Goal: Information Seeking & Learning: Find contact information

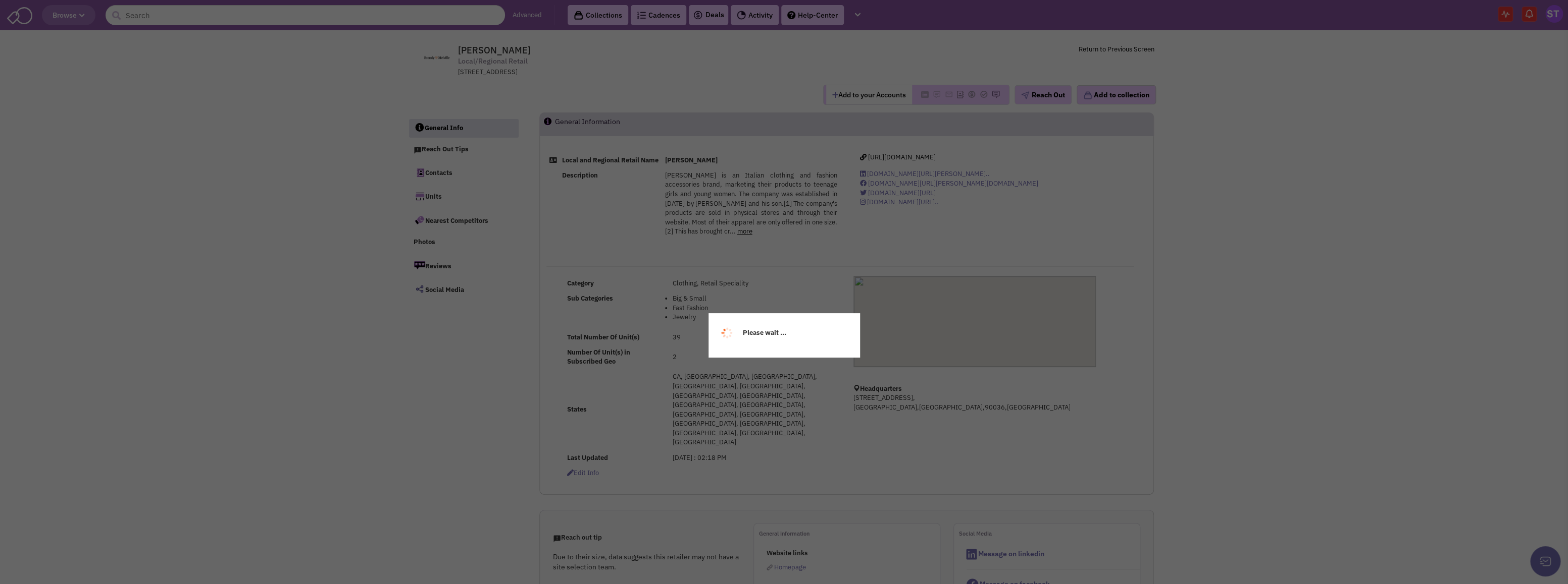
select select
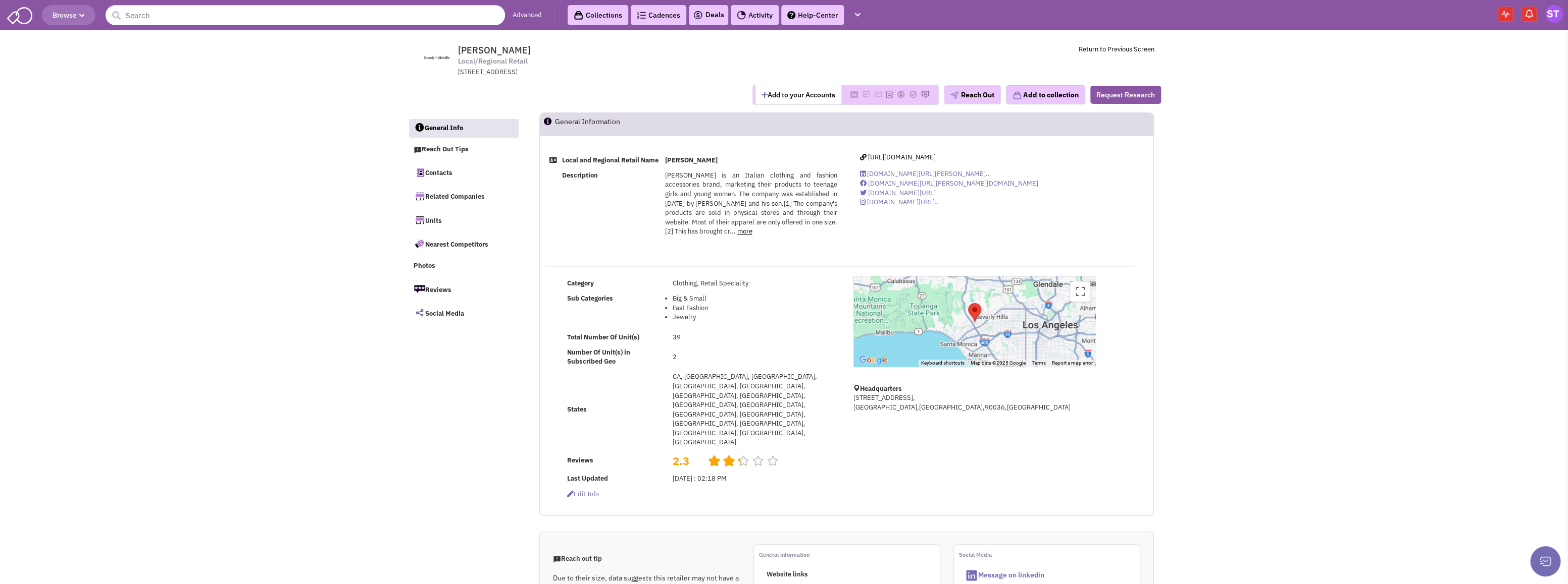
drag, startPoint x: 666, startPoint y: 163, endPoint x: 738, endPoint y: 164, distance: 72.0
click at [738, 164] on td "Brandy Melville" at bounding box center [751, 160] width 178 height 15
copy b "Brandy Melville"
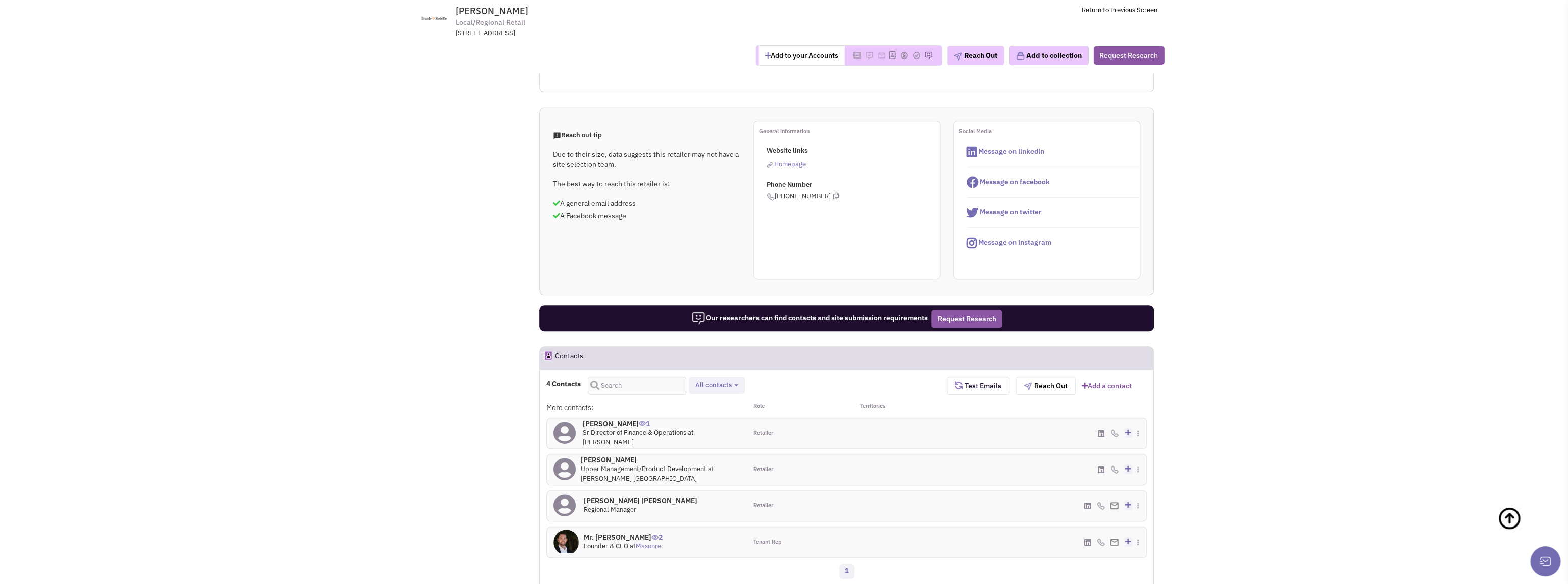
scroll to position [404, 0]
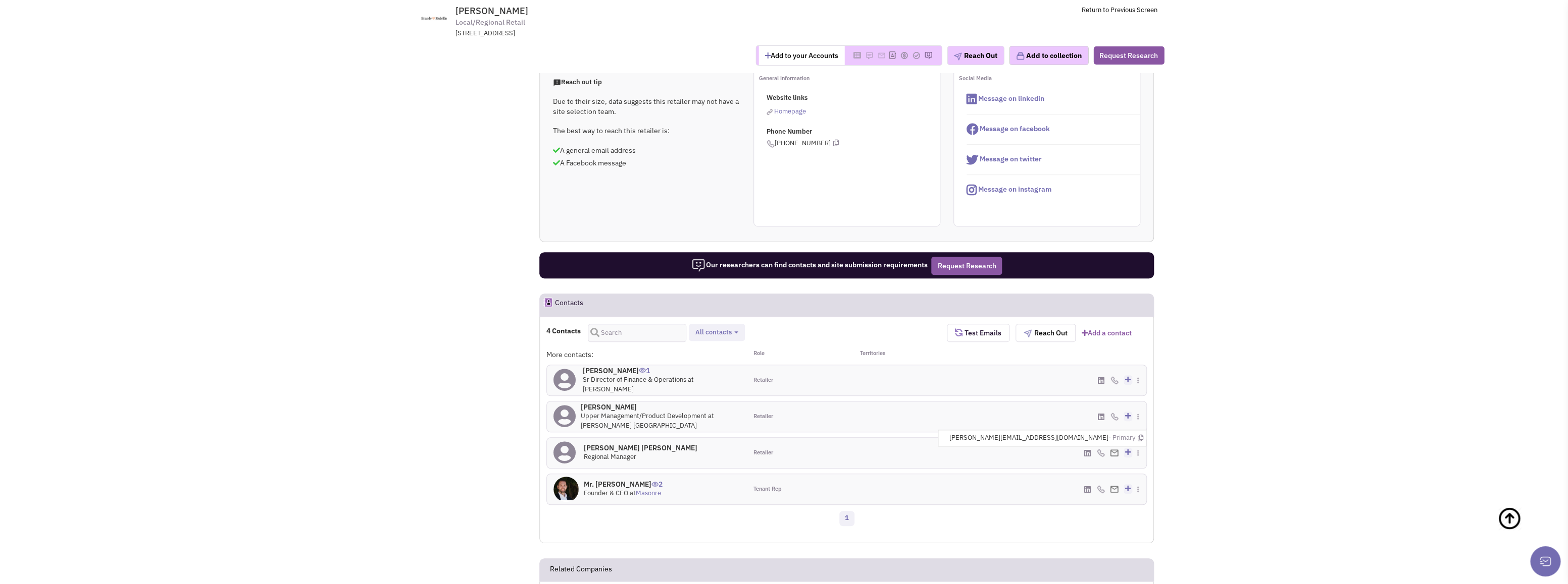
click at [1115, 450] on img at bounding box center [1114, 453] width 9 height 7
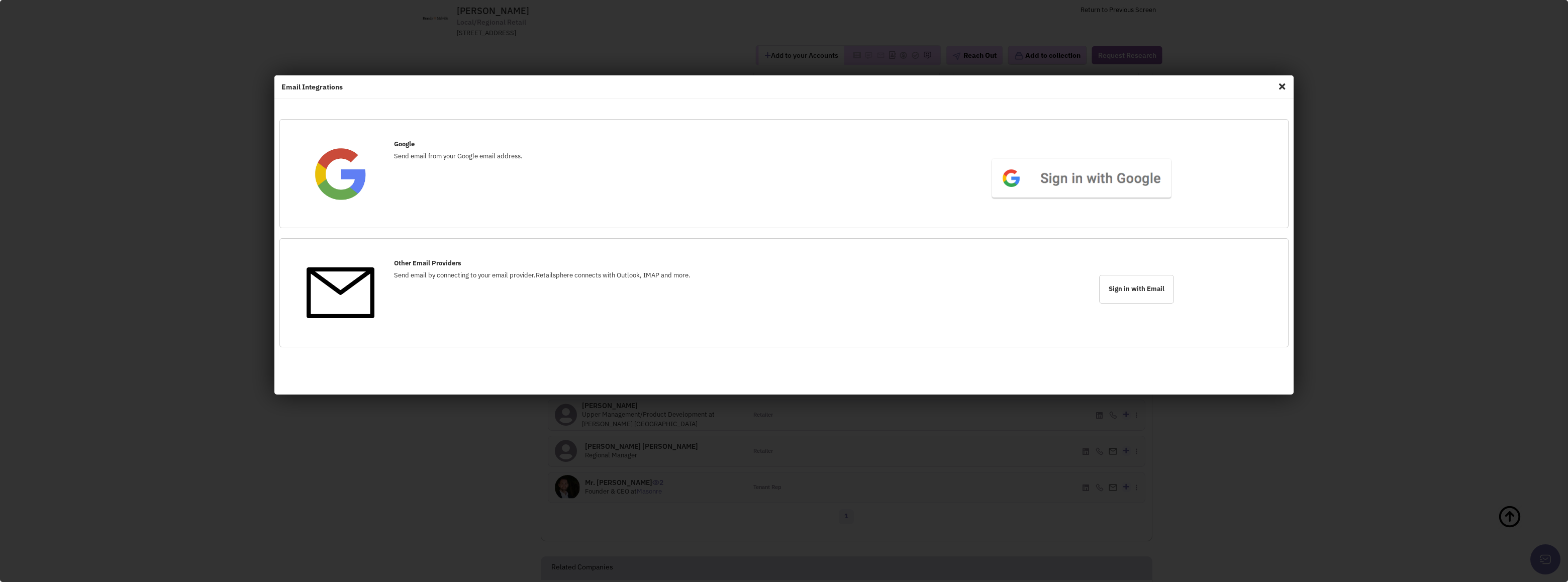
click at [1282, 88] on span "Close" at bounding box center [1282, 86] width 13 height 16
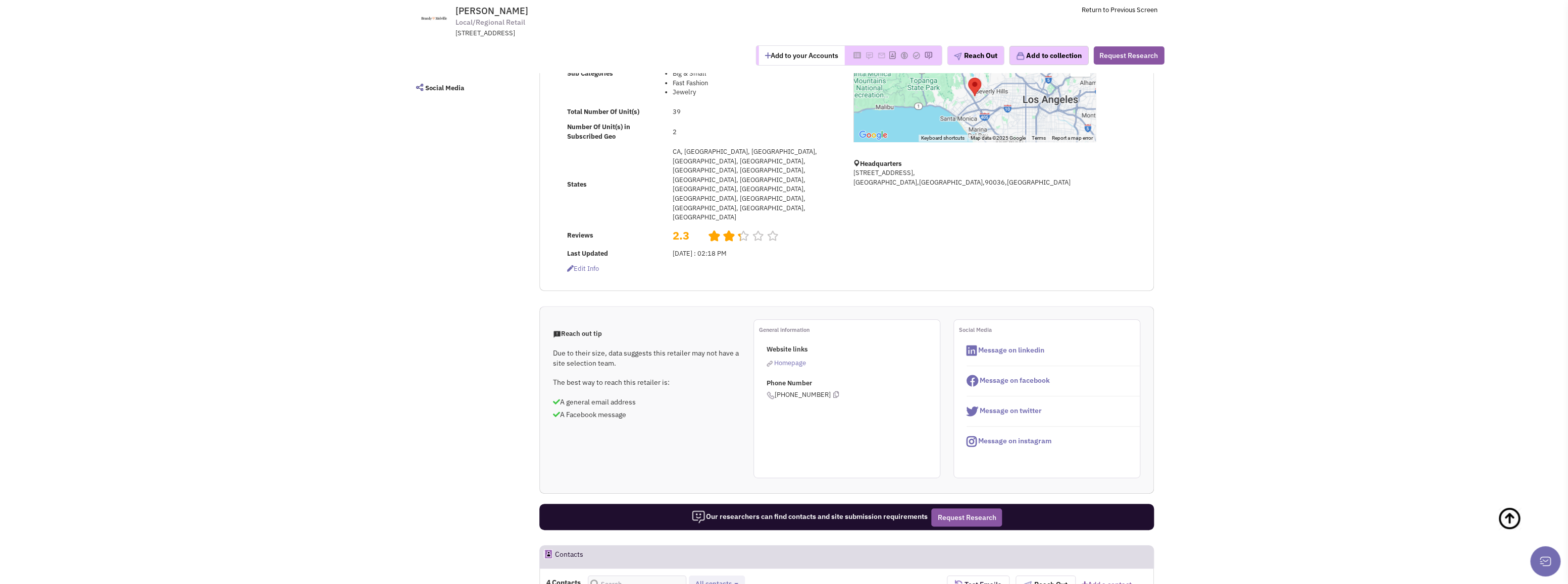
scroll to position [152, 0]
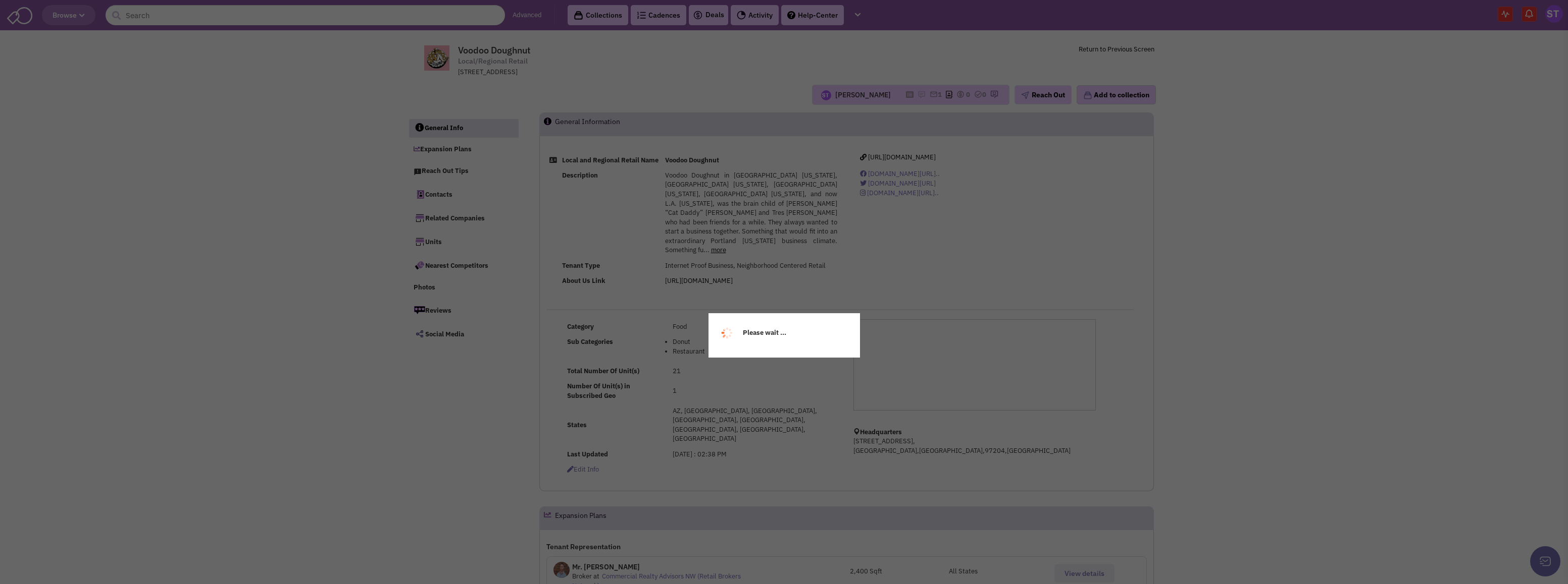
select select
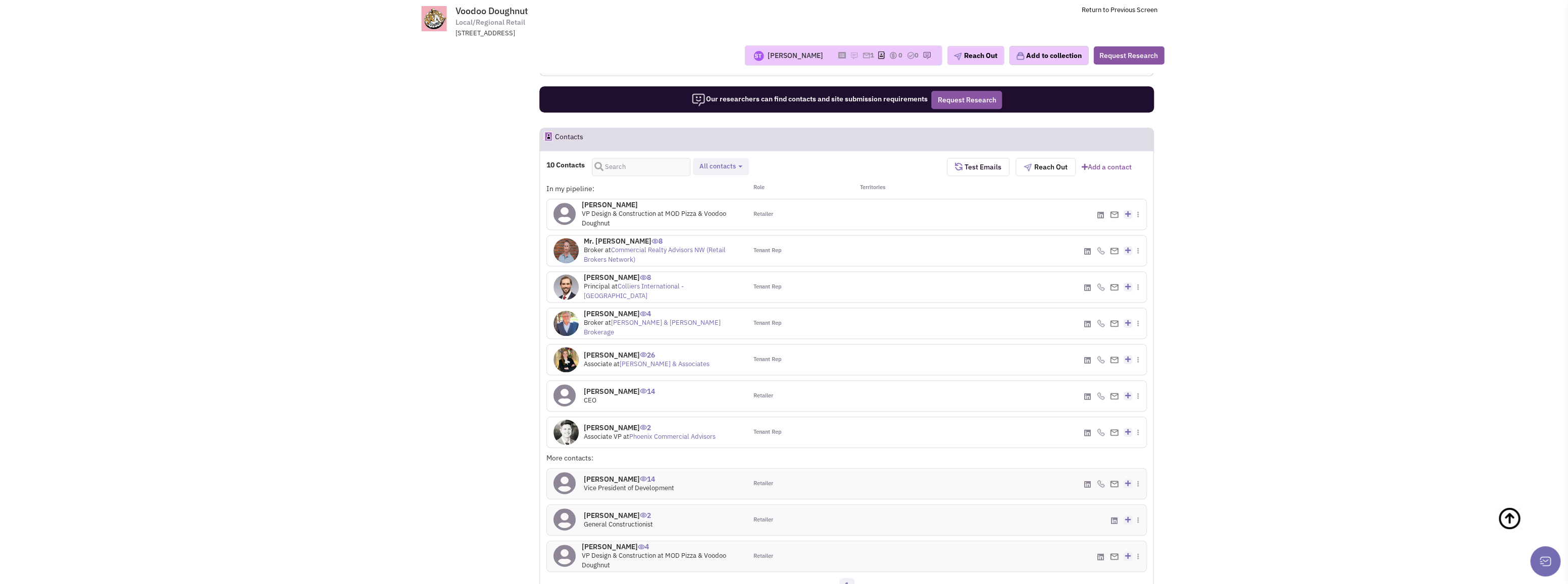
scroll to position [707, 0]
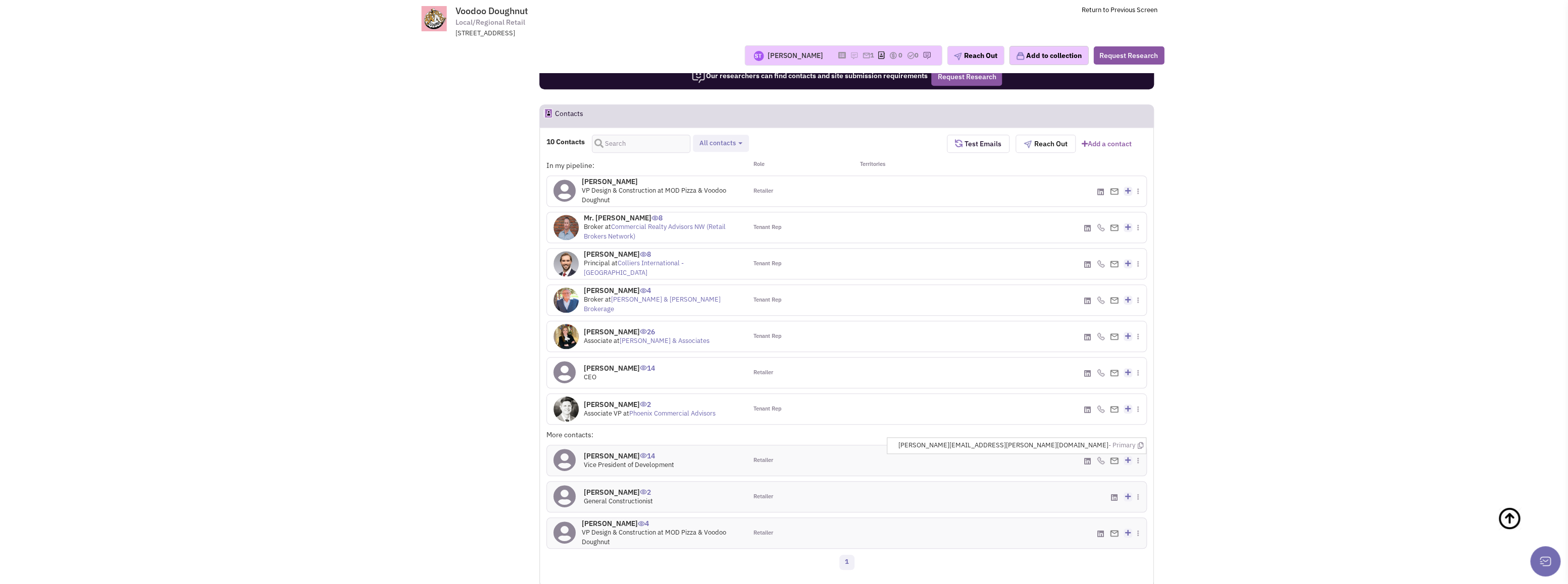
click at [1115, 457] on img at bounding box center [1114, 460] width 9 height 7
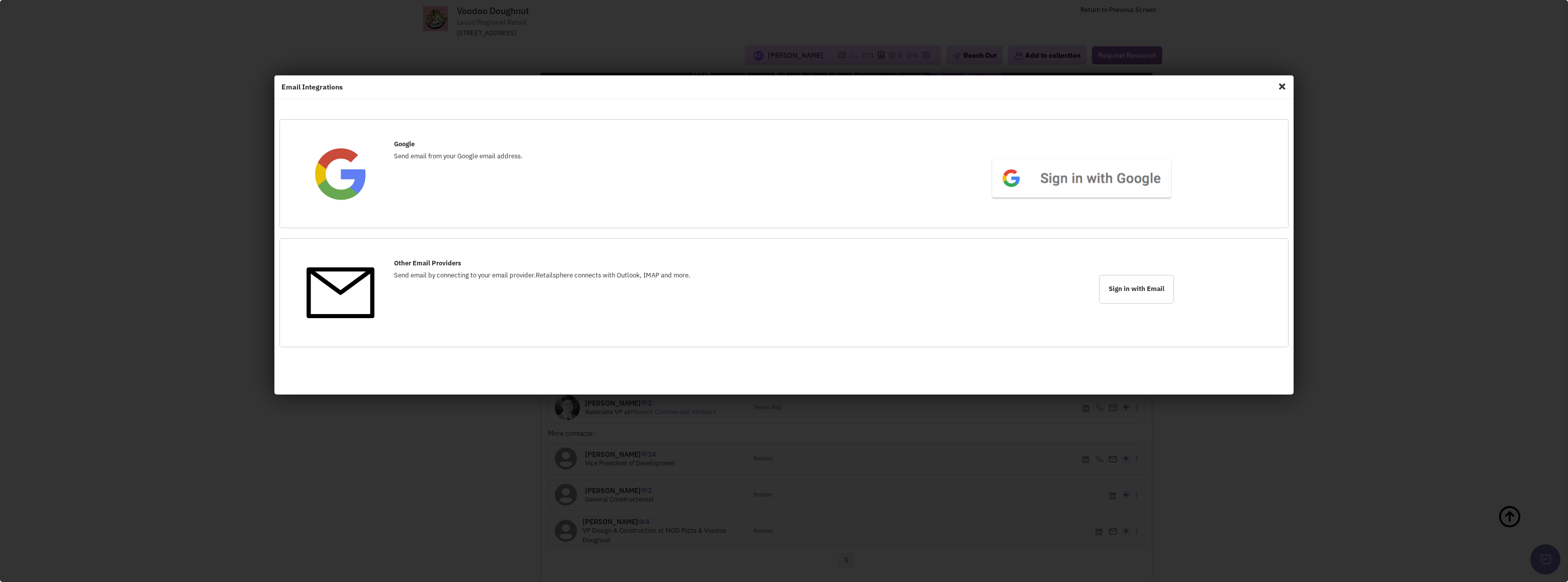
click at [1282, 82] on span "Close" at bounding box center [1282, 86] width 13 height 16
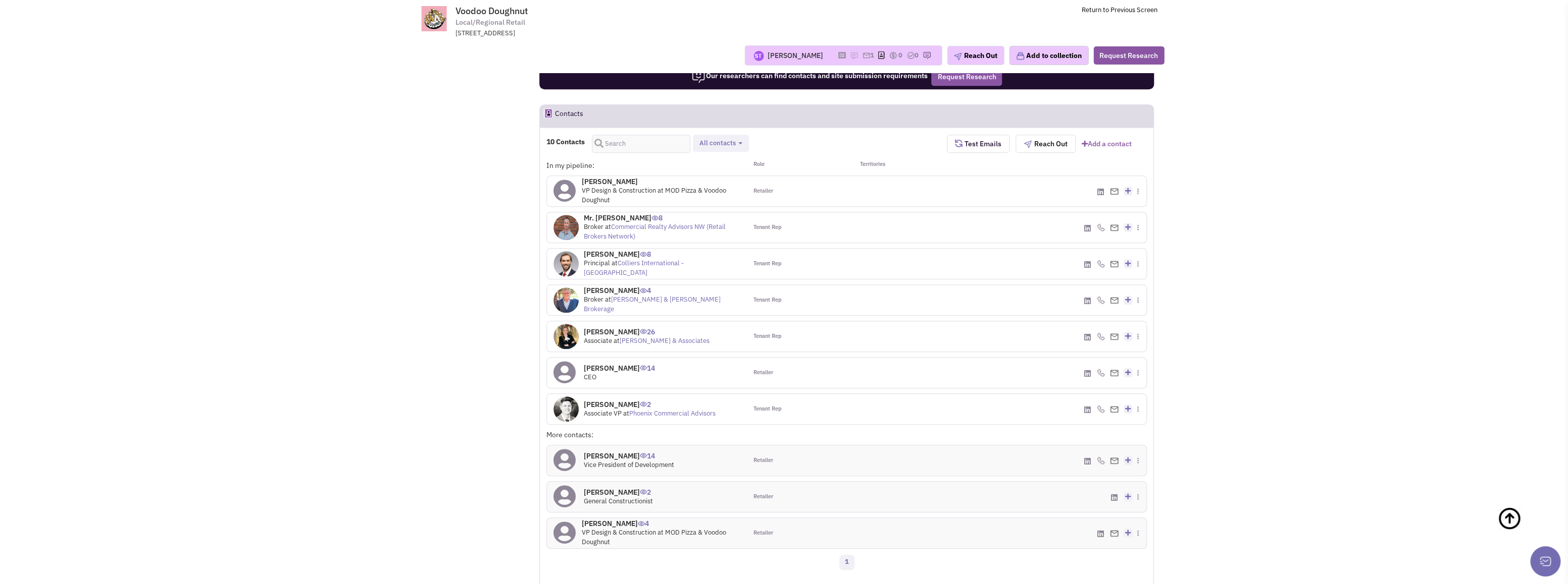
click at [1117, 457] on img at bounding box center [1114, 460] width 9 height 7
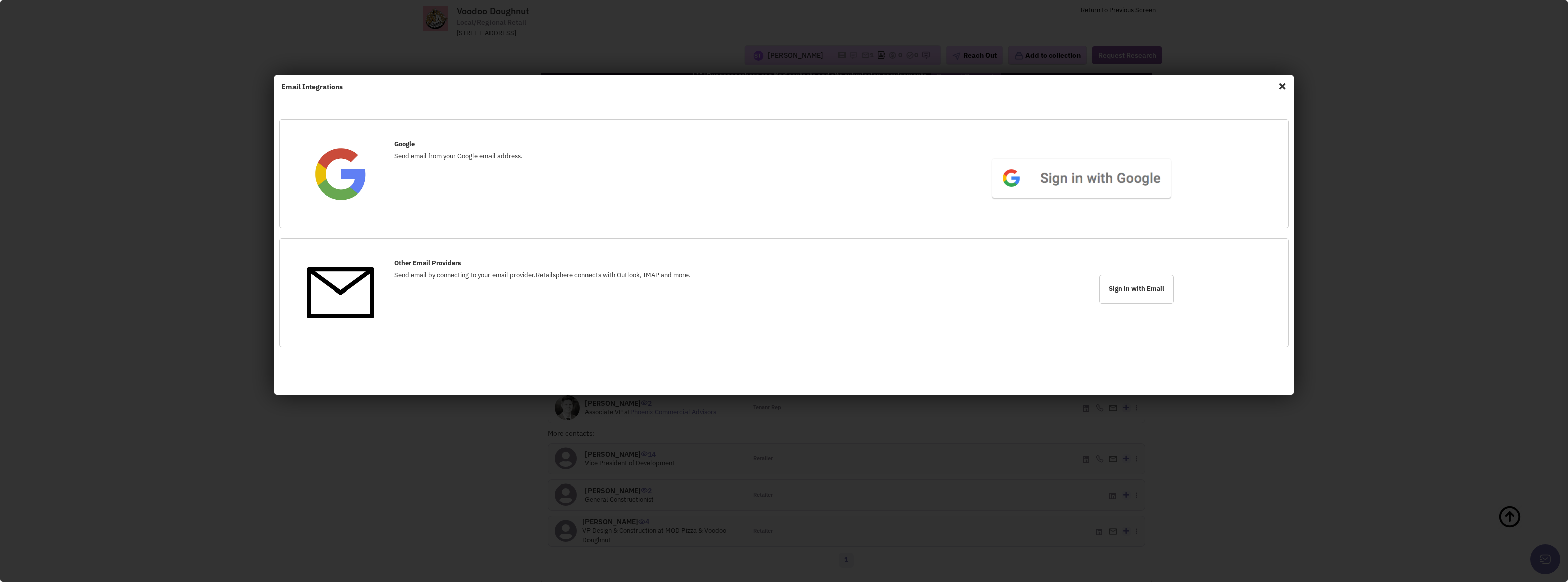
drag, startPoint x: 1280, startPoint y: 76, endPoint x: 1282, endPoint y: 83, distance: 7.3
click at [1281, 78] on div "Email Integrations" at bounding box center [783, 87] width 1019 height 24
drag, startPoint x: 1282, startPoint y: 83, endPoint x: 1281, endPoint y: 92, distance: 9.1
click at [1282, 83] on span "Close" at bounding box center [1282, 86] width 13 height 16
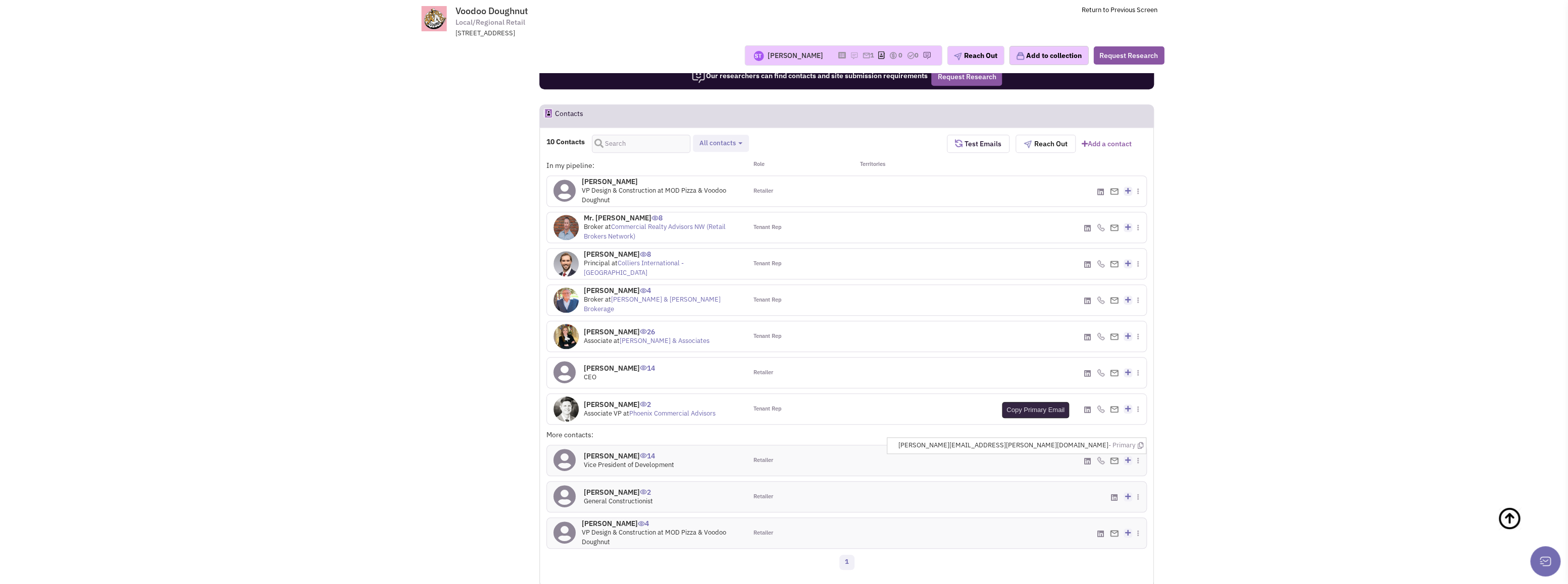
click at [1140, 442] on icon at bounding box center [1140, 445] width 6 height 7
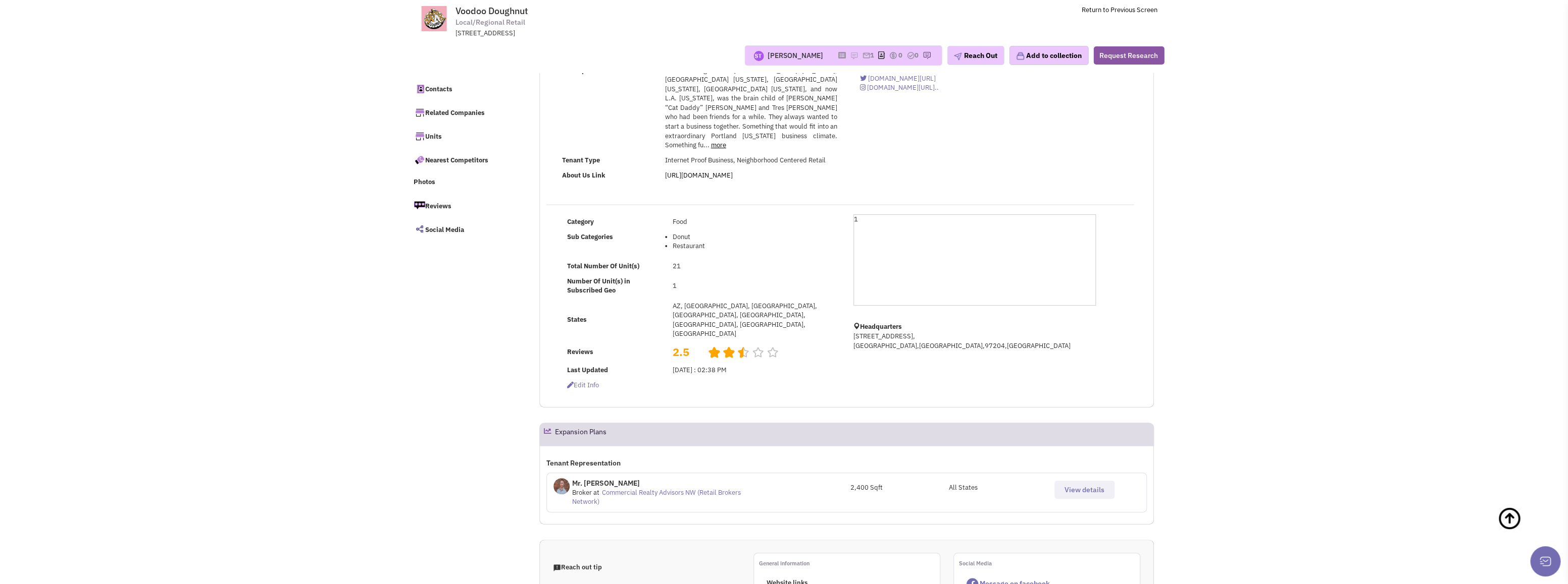
scroll to position [0, 0]
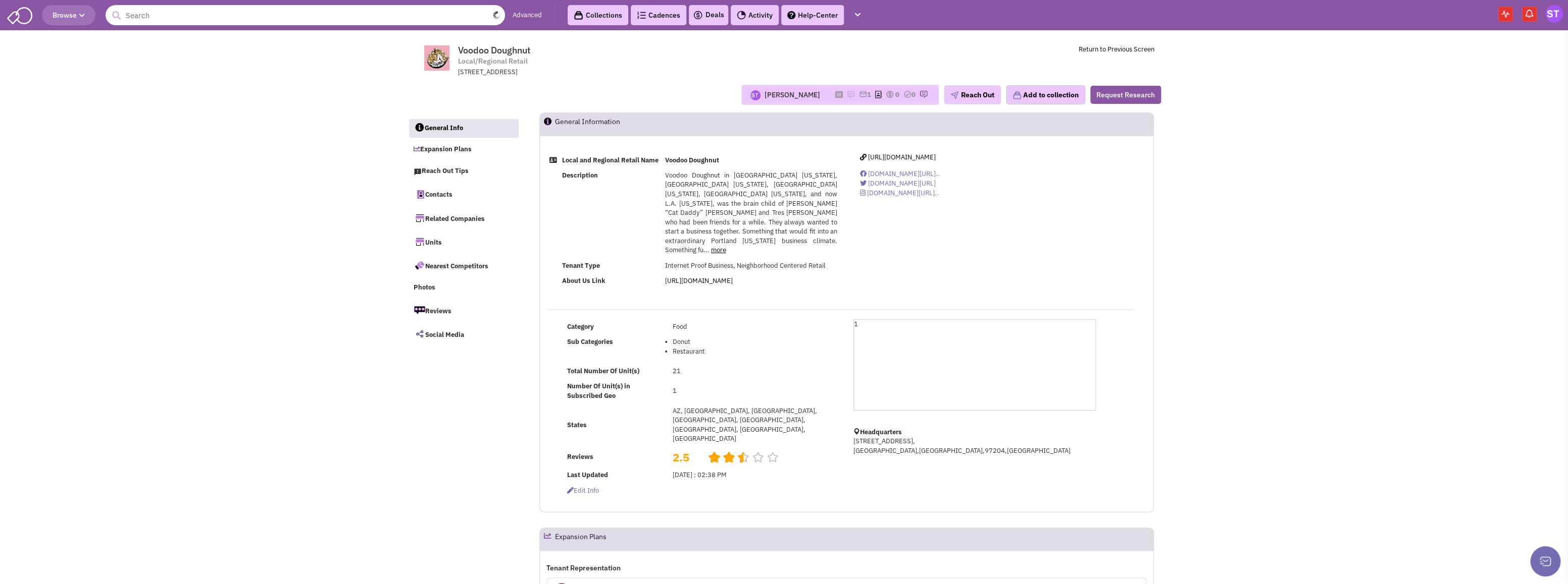
click at [195, 16] on input "text" at bounding box center [305, 14] width 399 height 20
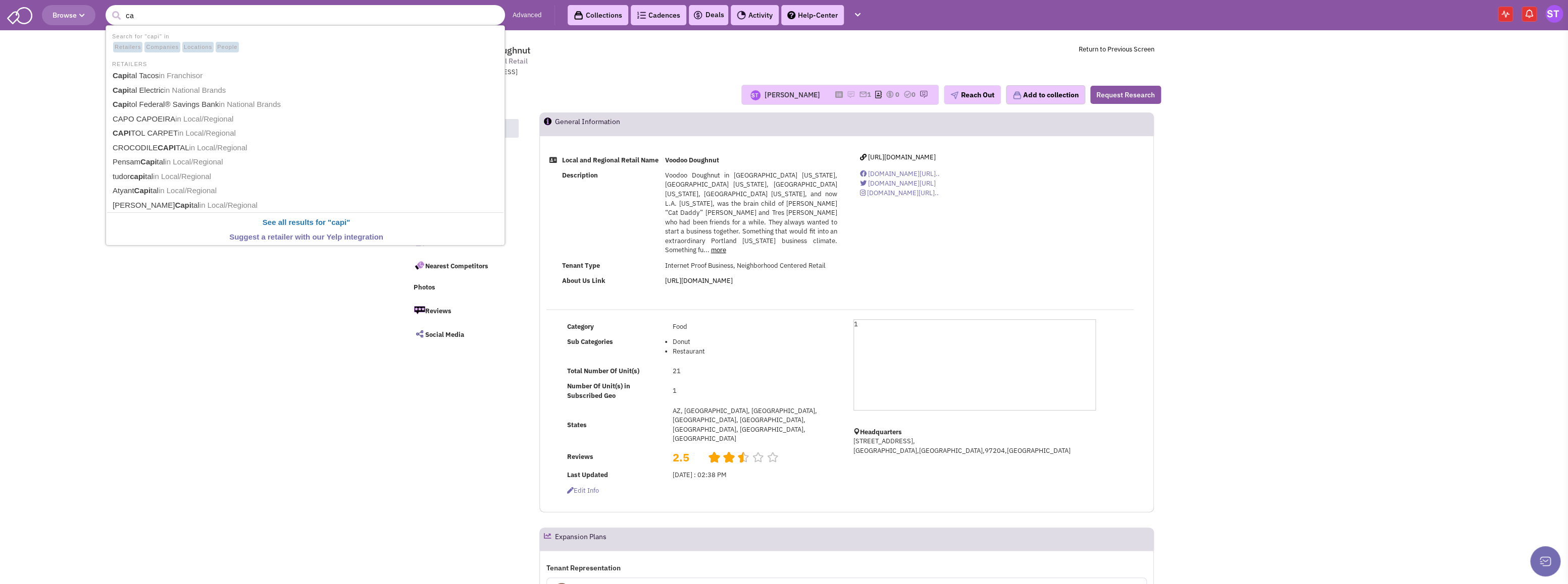
type input "c"
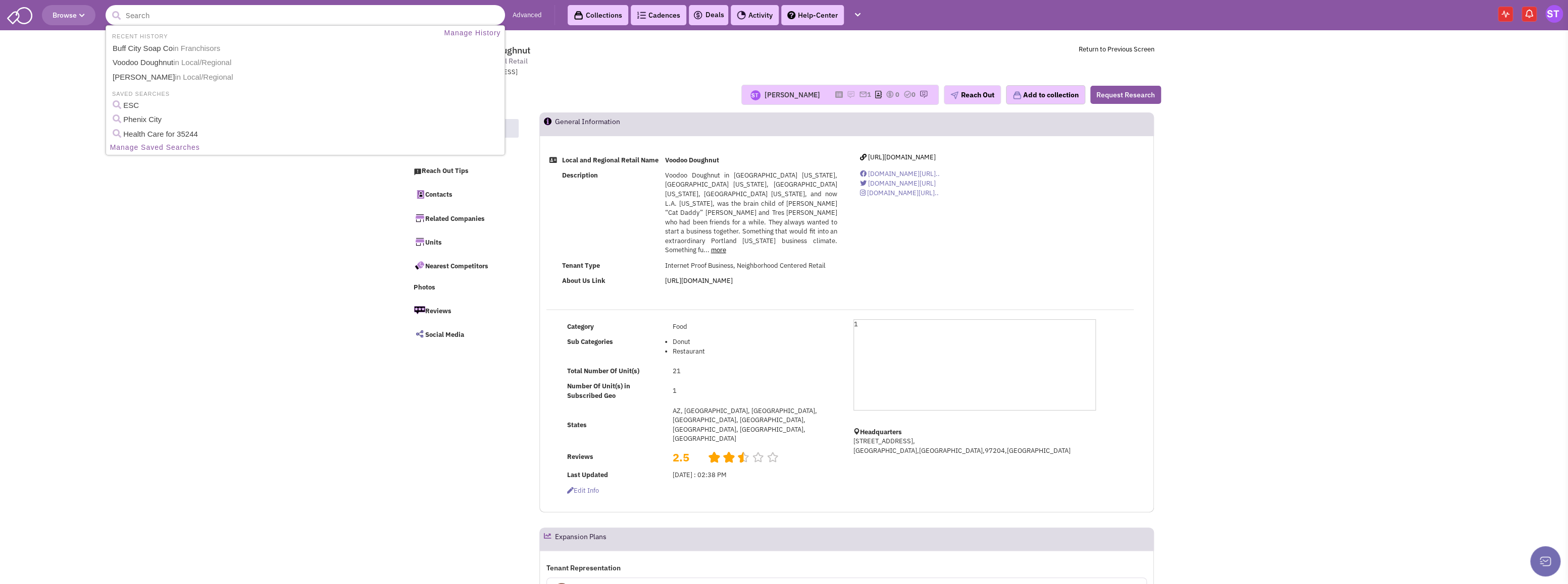
click at [240, 18] on input "text" at bounding box center [305, 14] width 399 height 20
type input "hand and stone"
click at [108, 8] on button "submit" at bounding box center [116, 15] width 15 height 15
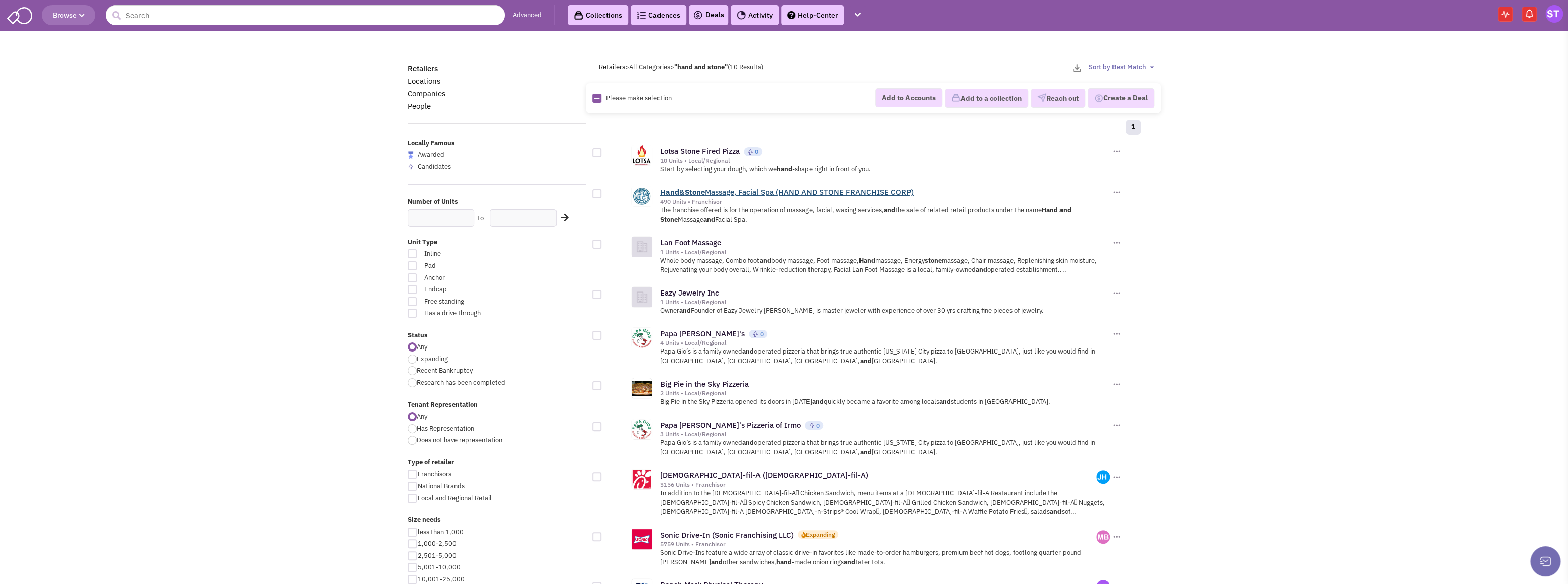
click at [727, 194] on link "Hand & Stone Massage, Facial Spa (HAND AND STONE FRANCHISE CORP)" at bounding box center [787, 192] width 253 height 10
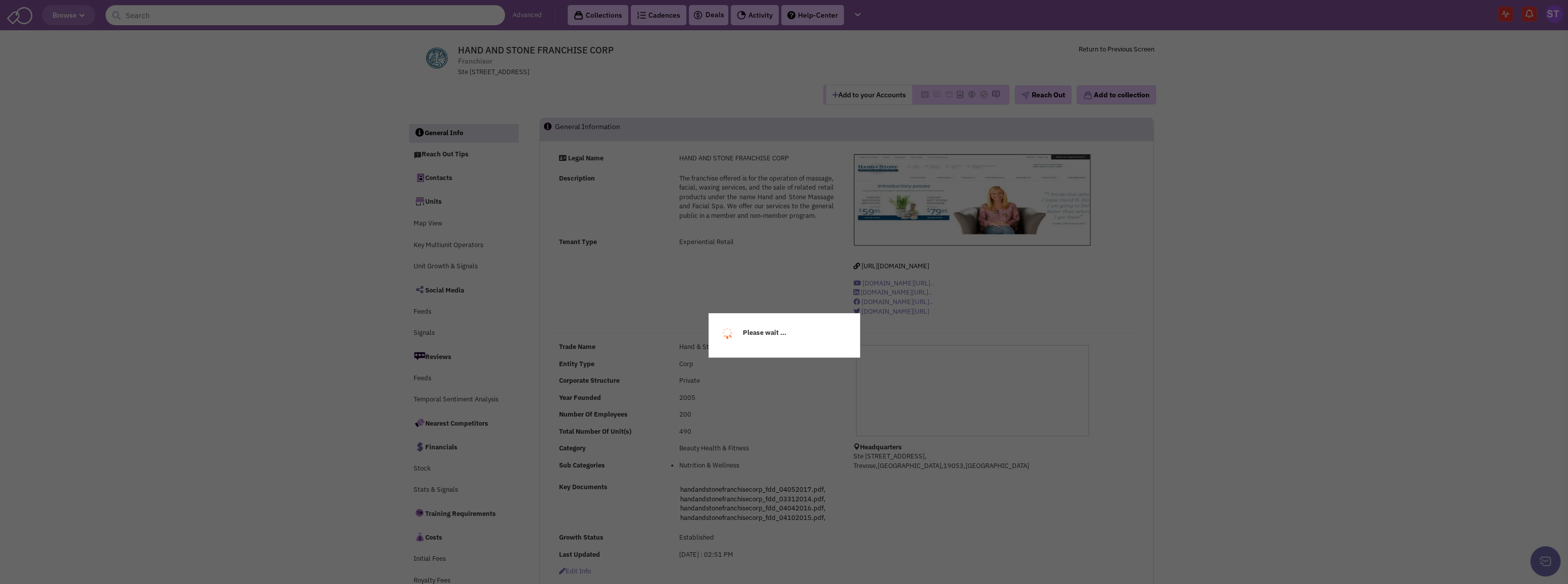
select select
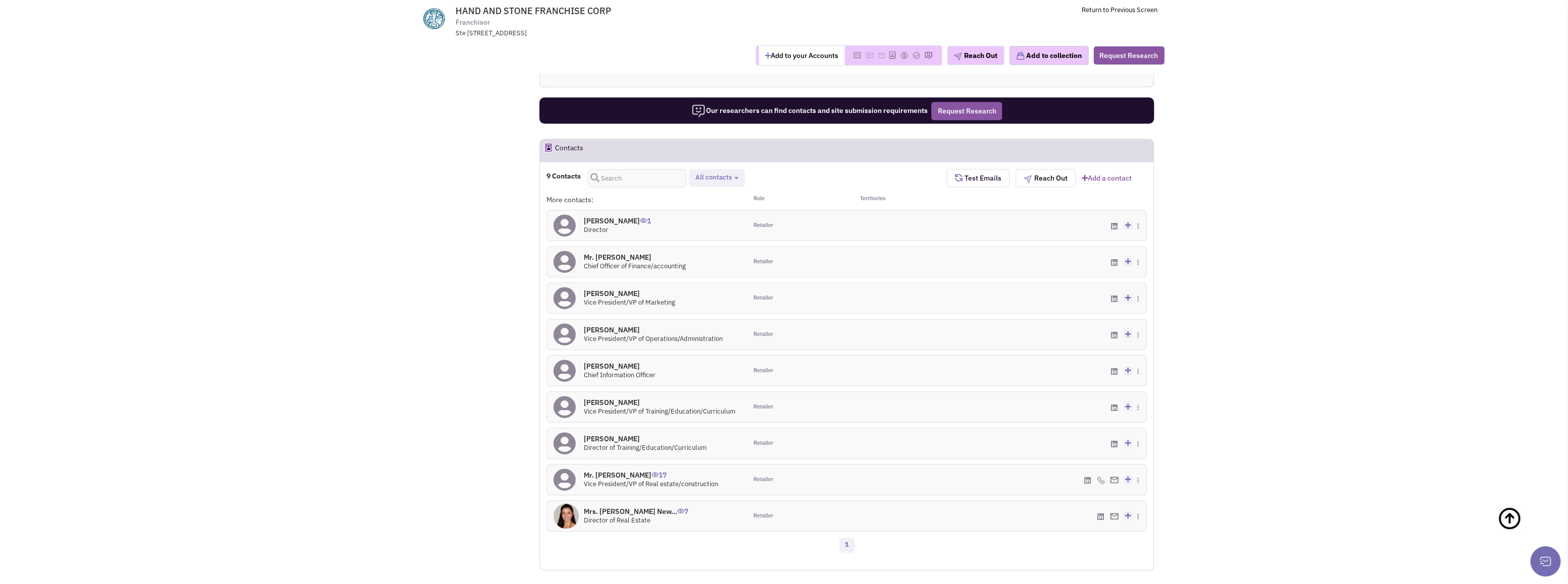
scroll to position [678, 0]
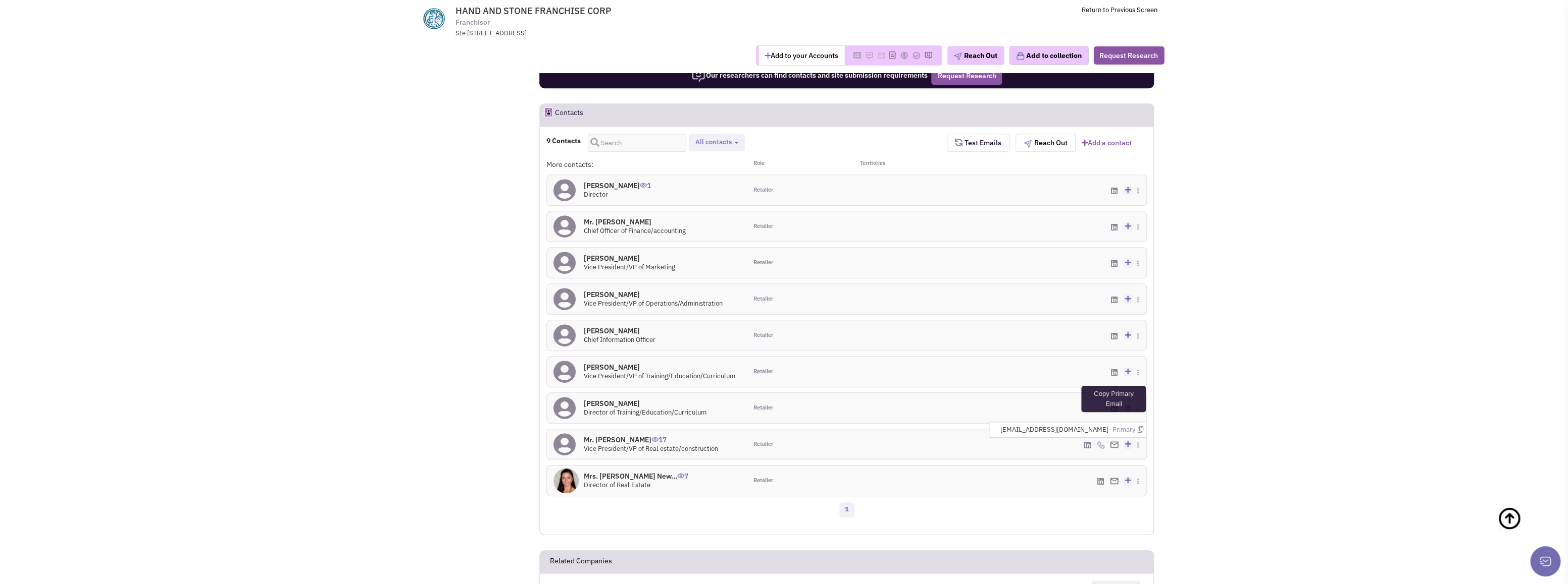
click at [1140, 429] on icon at bounding box center [1140, 430] width 6 height 7
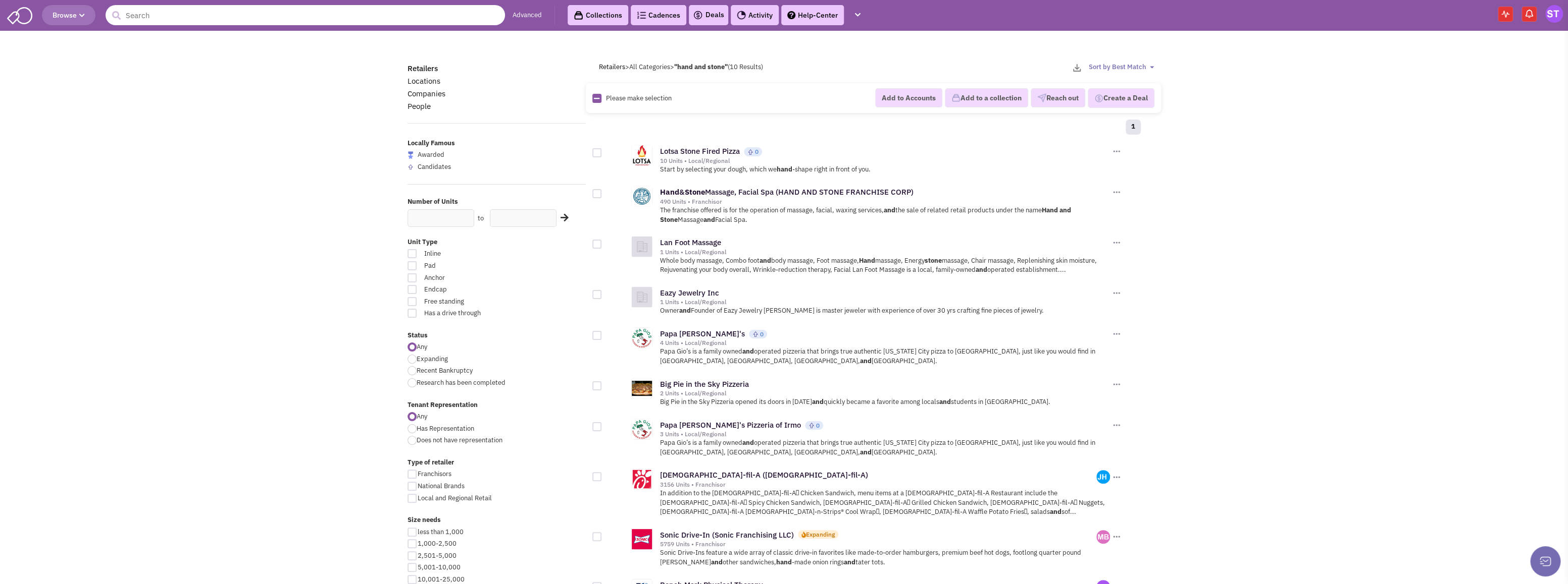
click at [375, 18] on input "text" at bounding box center [305, 14] width 399 height 20
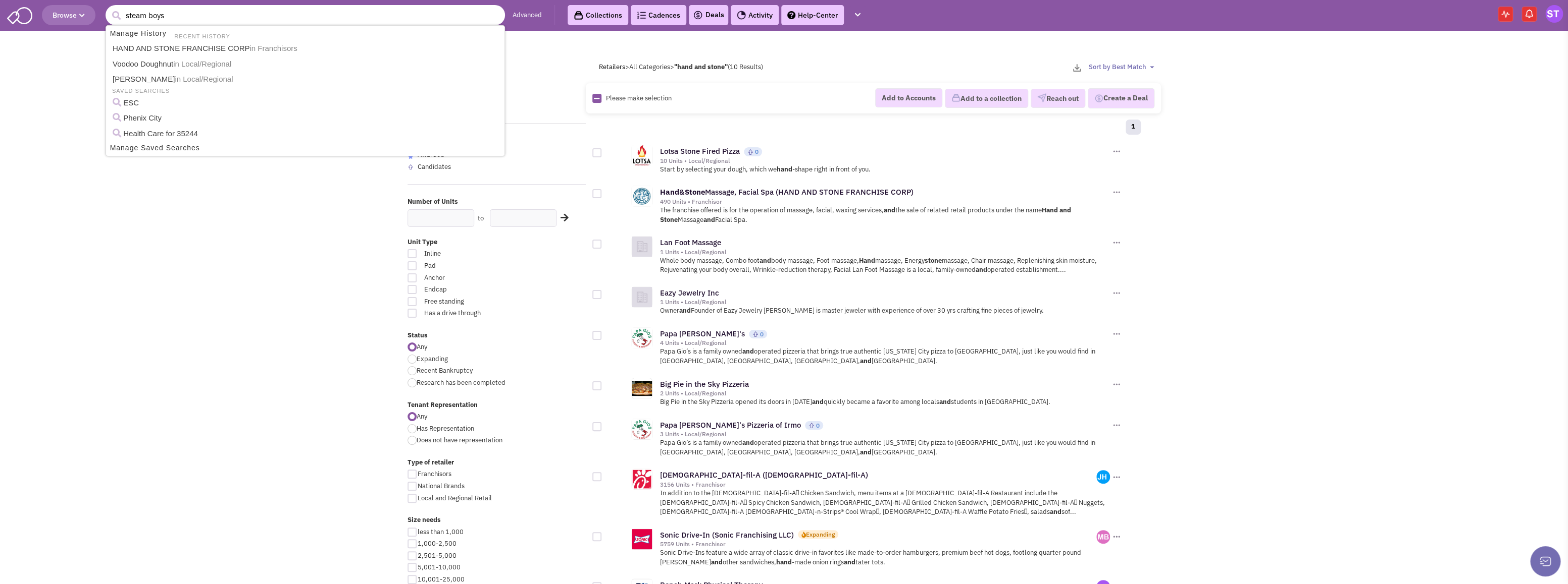
type input "steam boys"
click at [108, 8] on button "submit" at bounding box center [116, 15] width 15 height 15
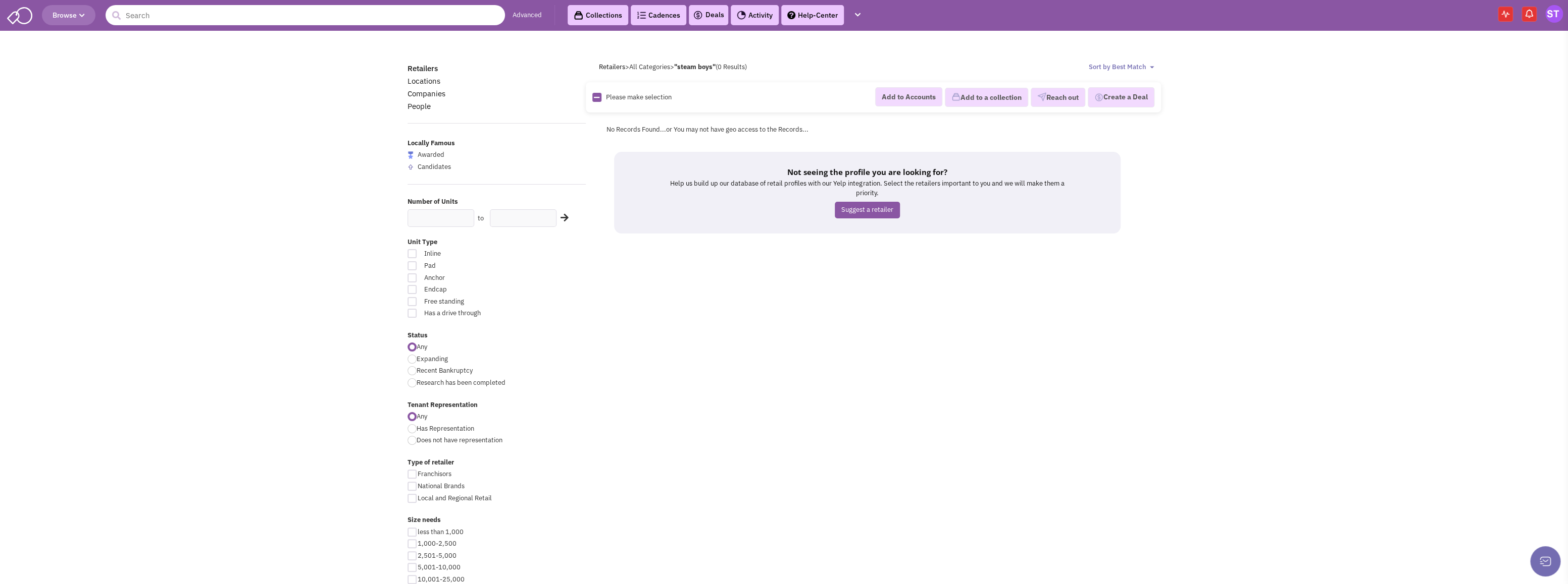
click at [405, 13] on input "text" at bounding box center [305, 14] width 399 height 20
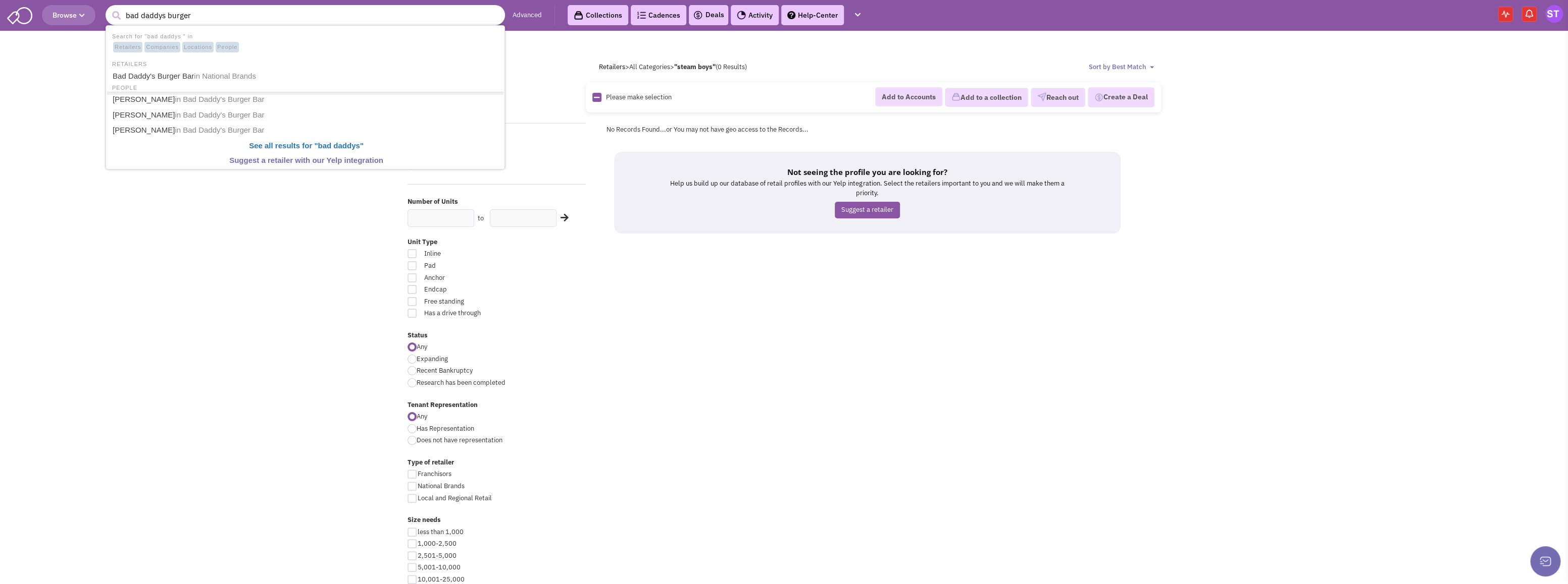
type input "bad daddys burger"
click at [108, 8] on button "submit" at bounding box center [116, 15] width 15 height 15
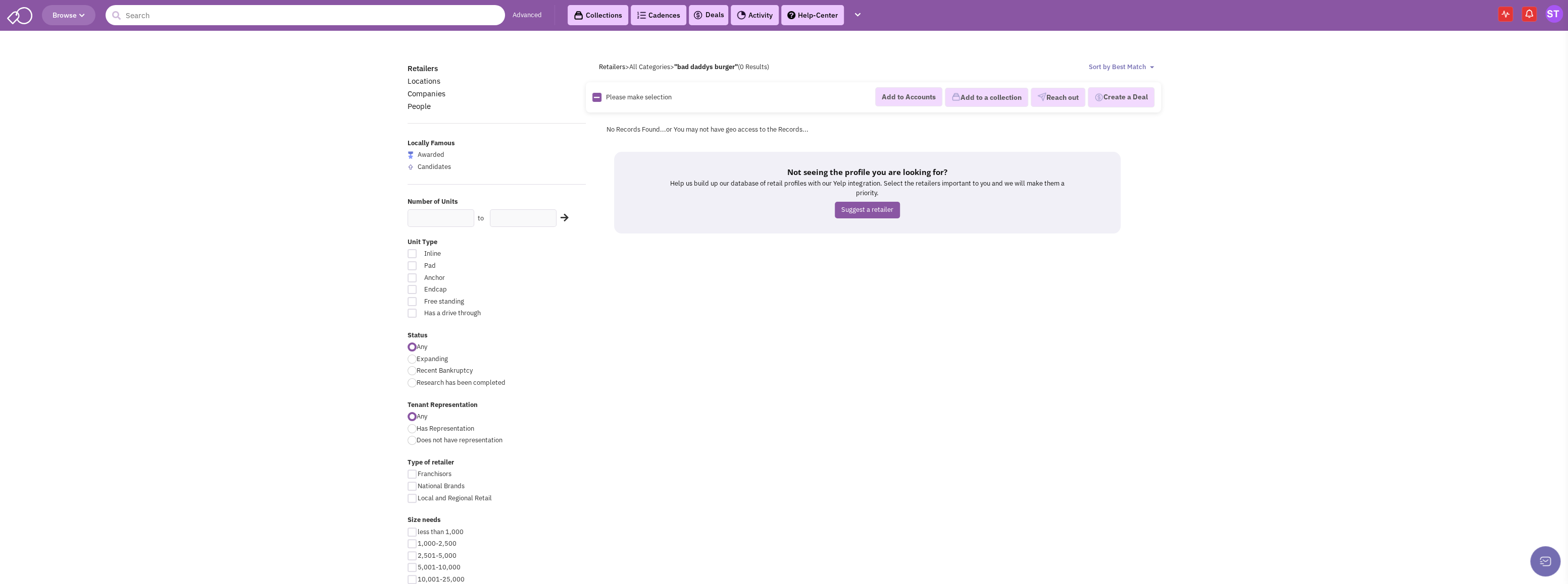
click at [178, 13] on input "text" at bounding box center [305, 14] width 399 height 20
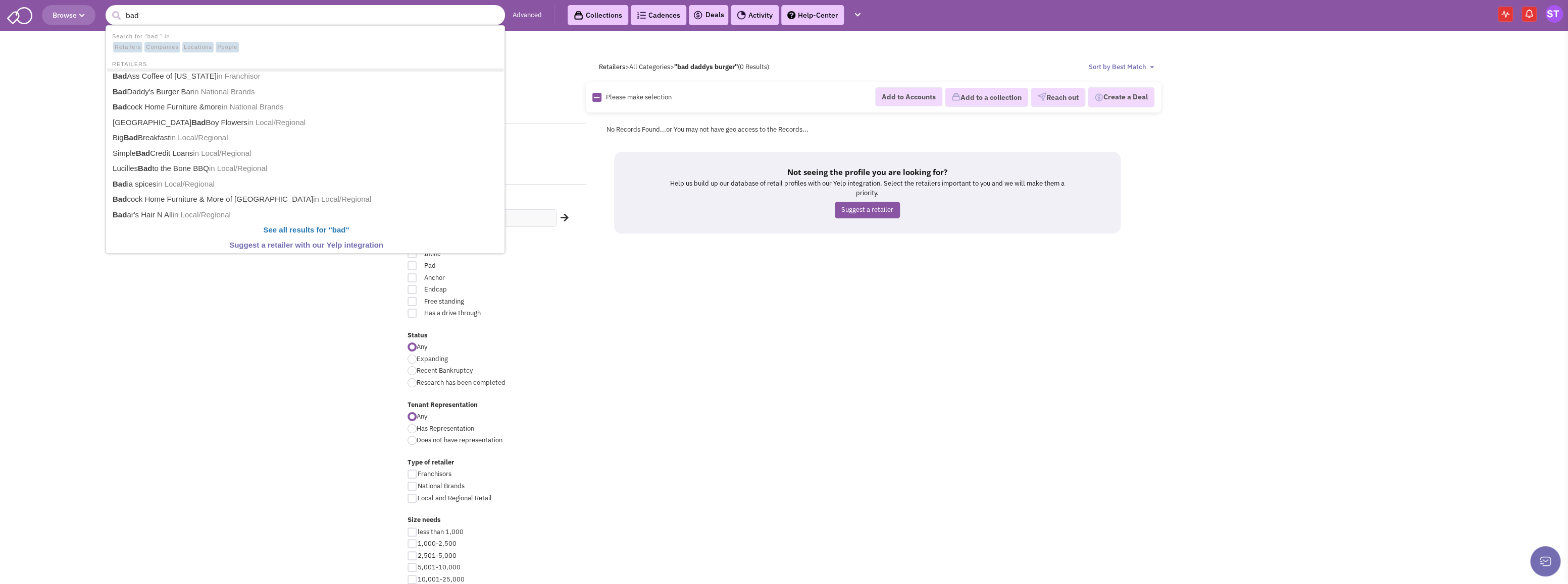
type input "bad d"
click at [154, 92] on link "Bad D addy's Burger Bar in National Brands" at bounding box center [306, 92] width 393 height 15
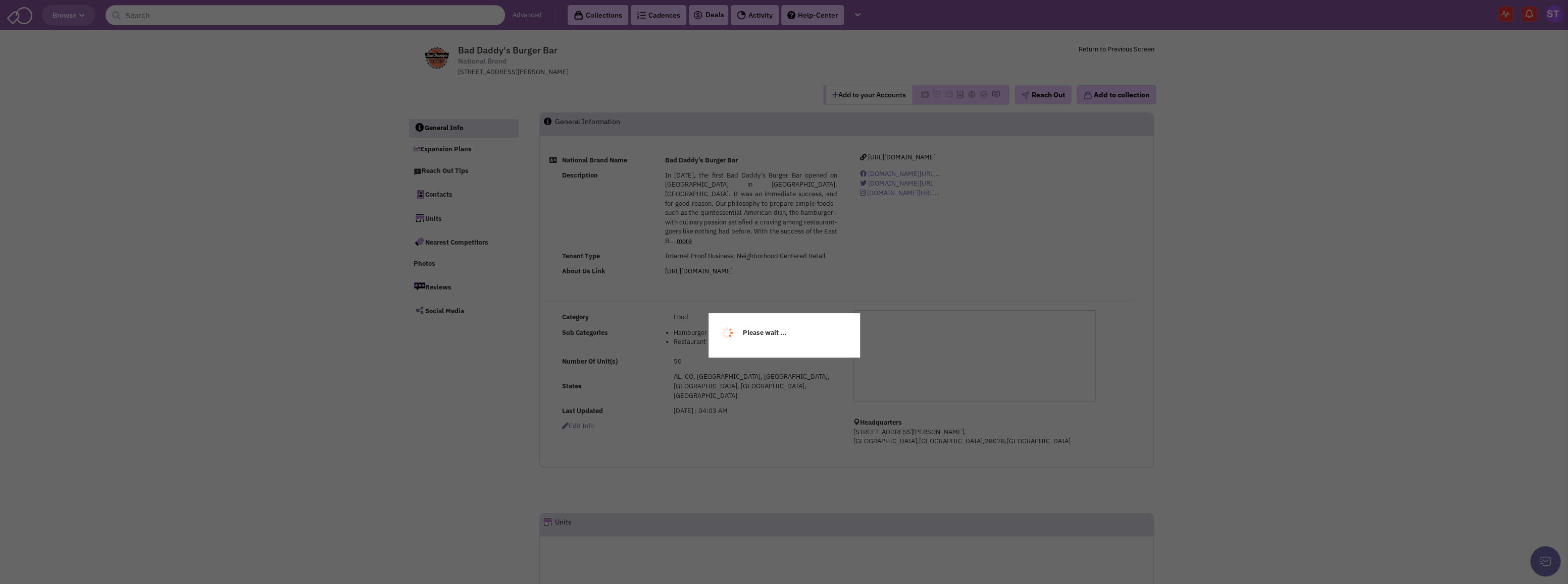
select select
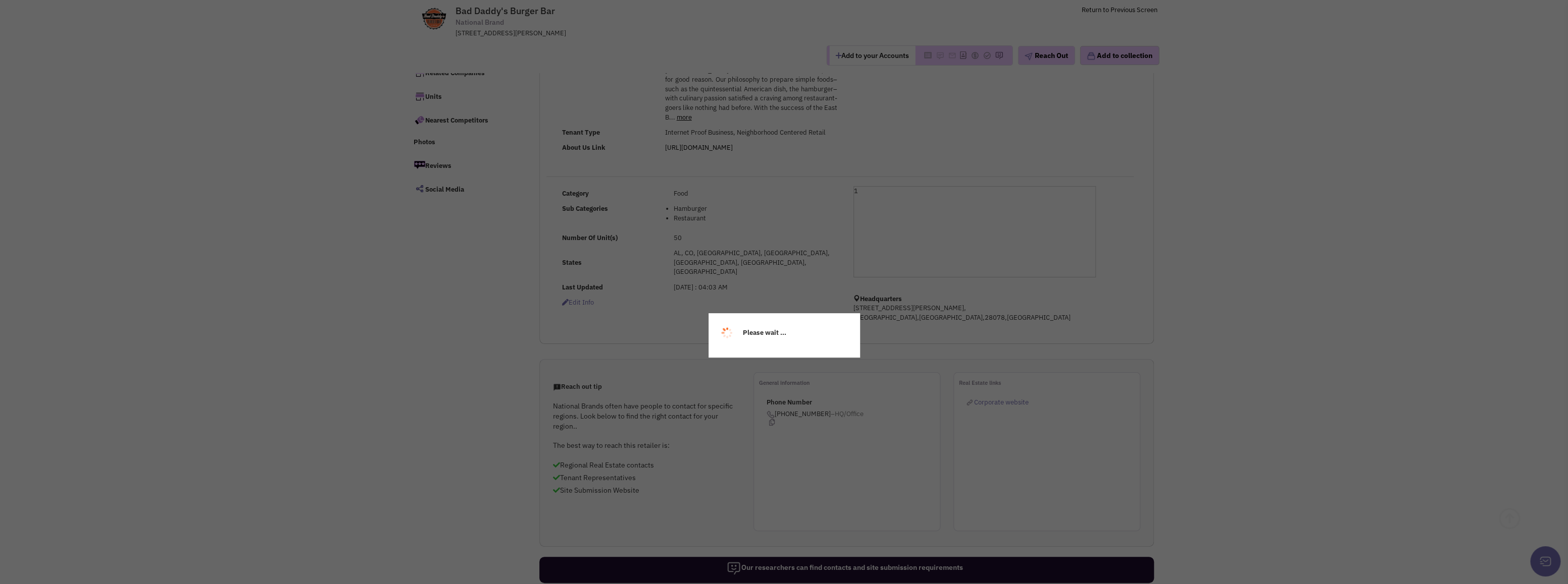
select select
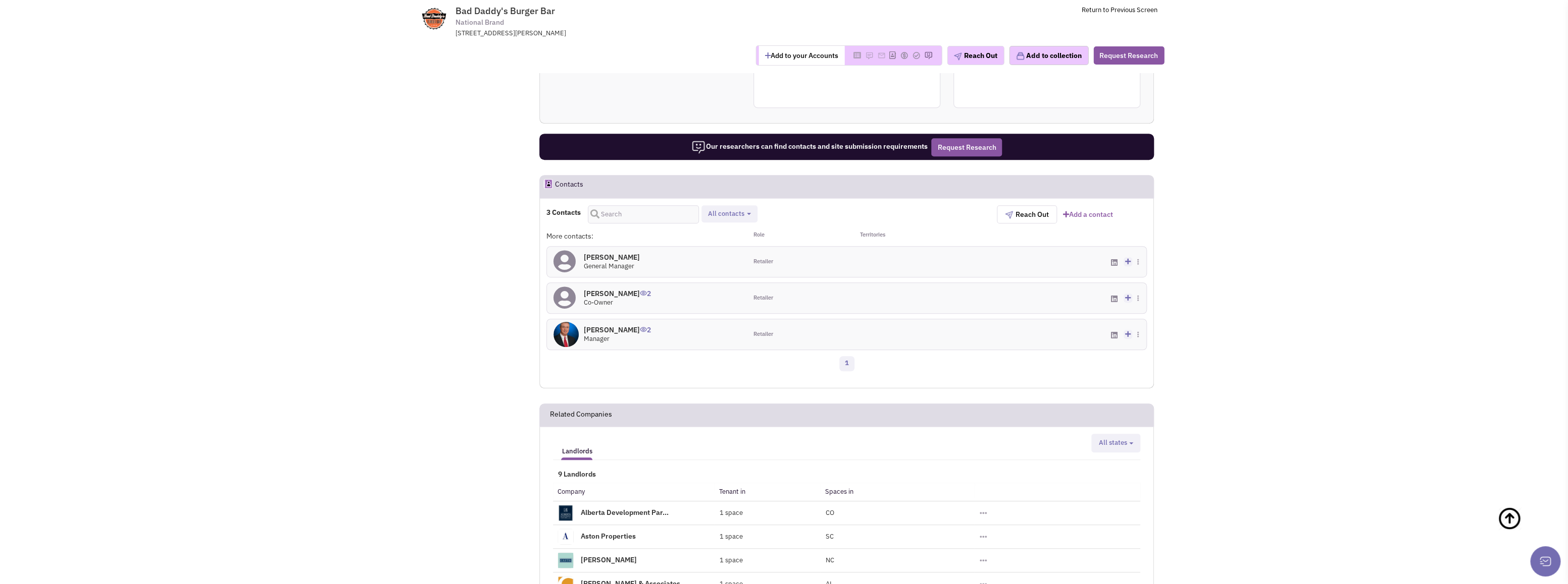
scroll to position [504, 0]
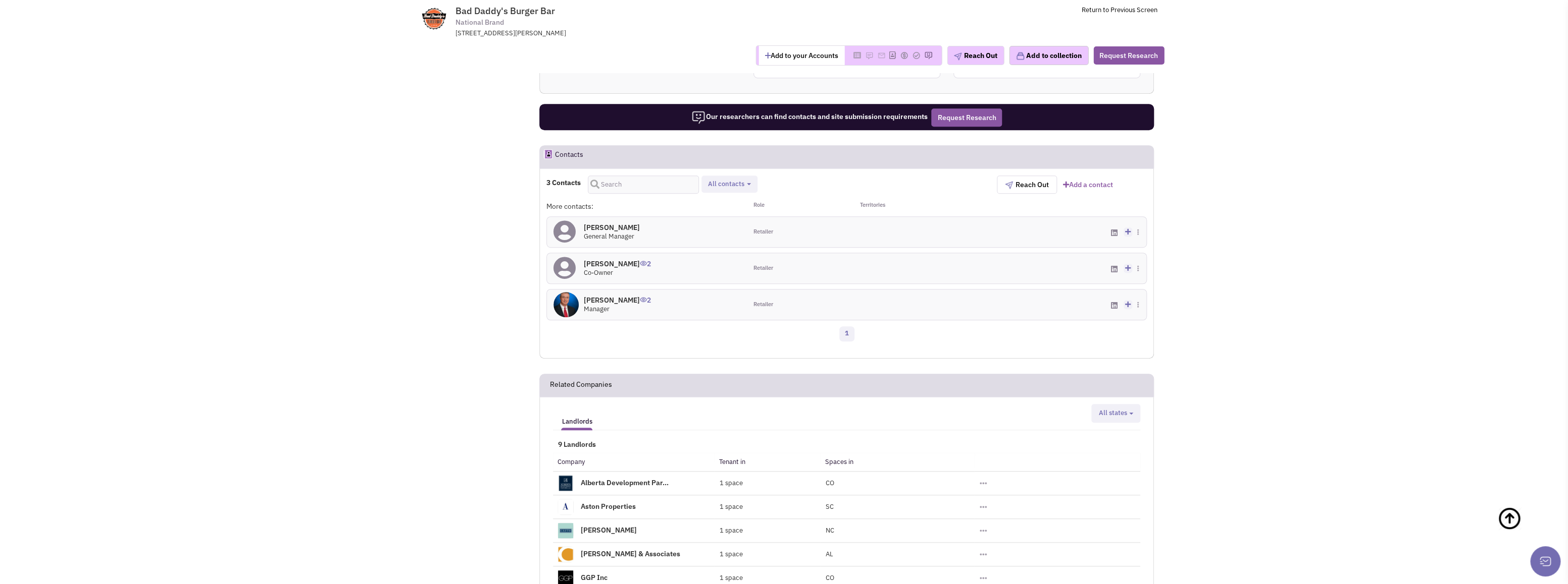
click at [604, 259] on h4 "Mr. Lynn Fuller 2" at bounding box center [617, 263] width 67 height 9
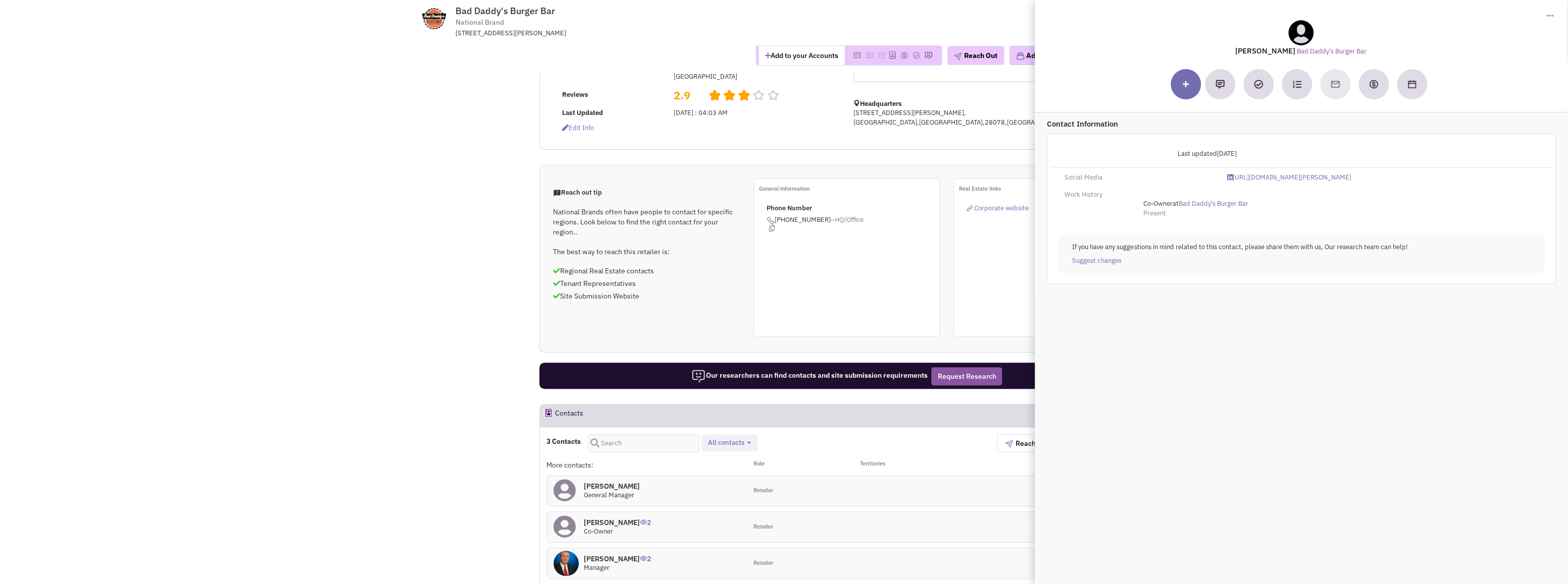
scroll to position [101, 0]
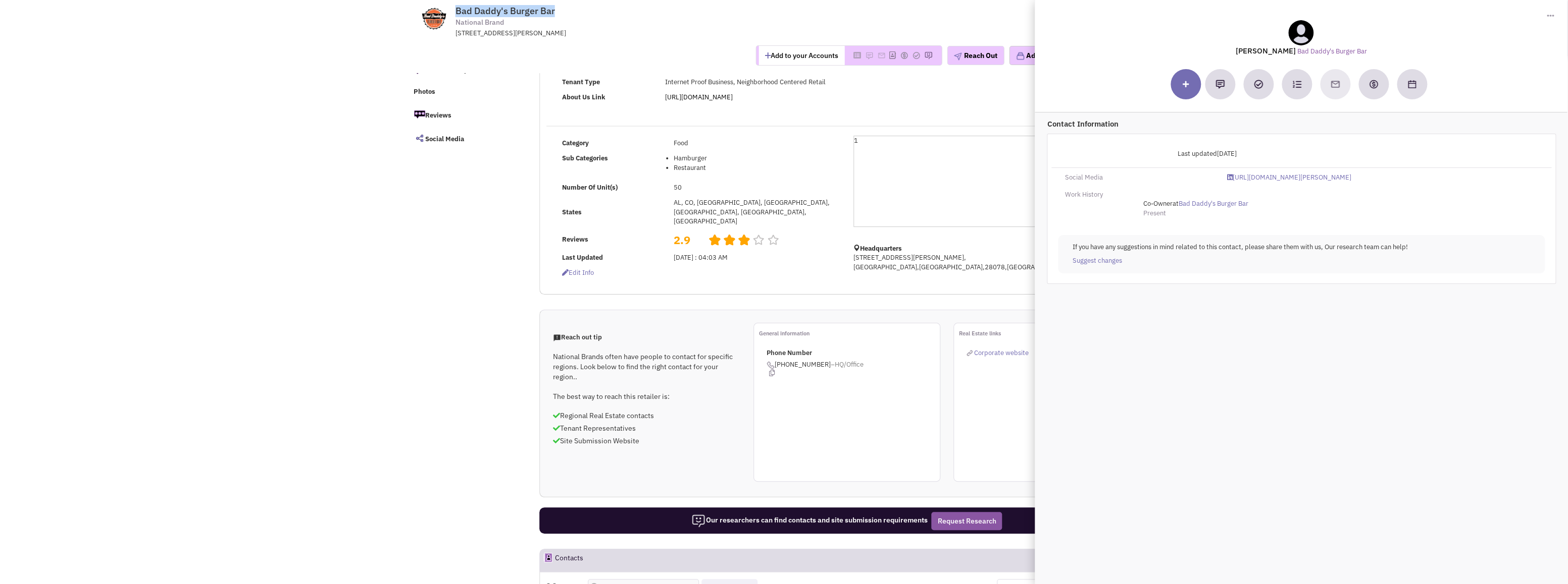
drag, startPoint x: 556, startPoint y: 10, endPoint x: 447, endPoint y: 14, distance: 109.1
click at [447, 14] on tr "Bad Daddy's Burger Bar National Brand 8625, Lindholm Drive, Ste A, Huntersville…" at bounding box center [784, 18] width 760 height 37
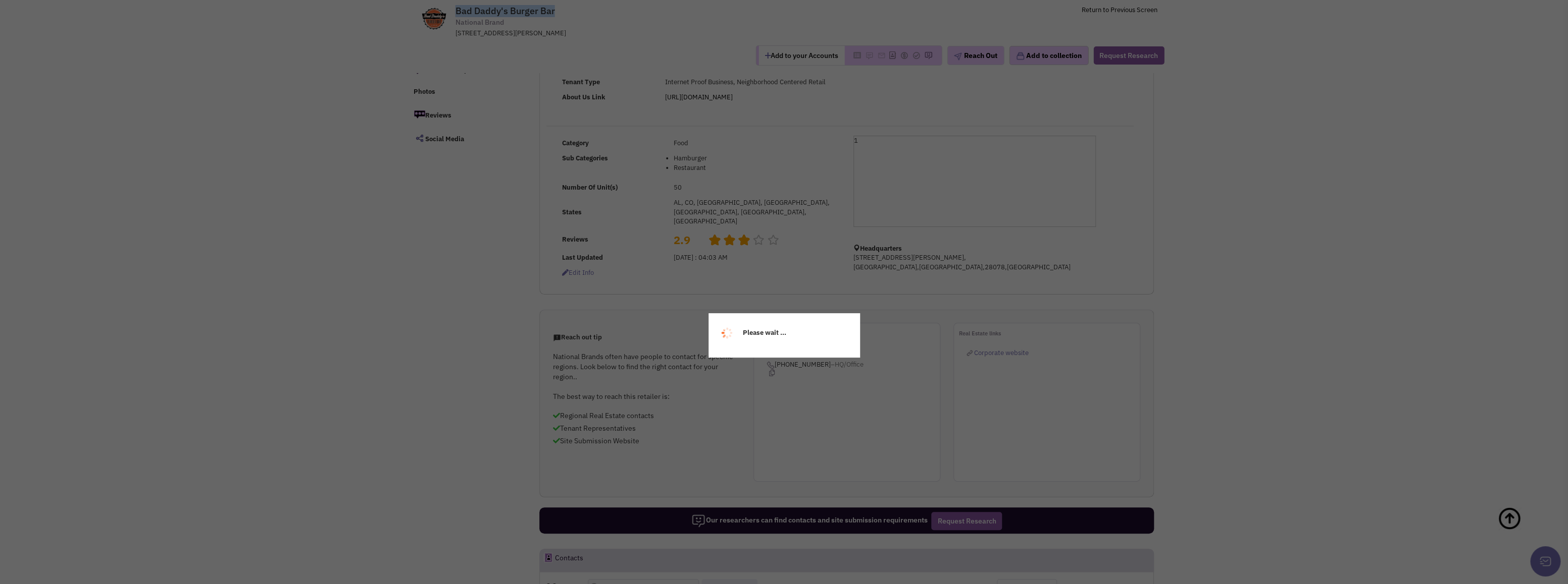
copy tr "Bad Daddy's Burger Bar"
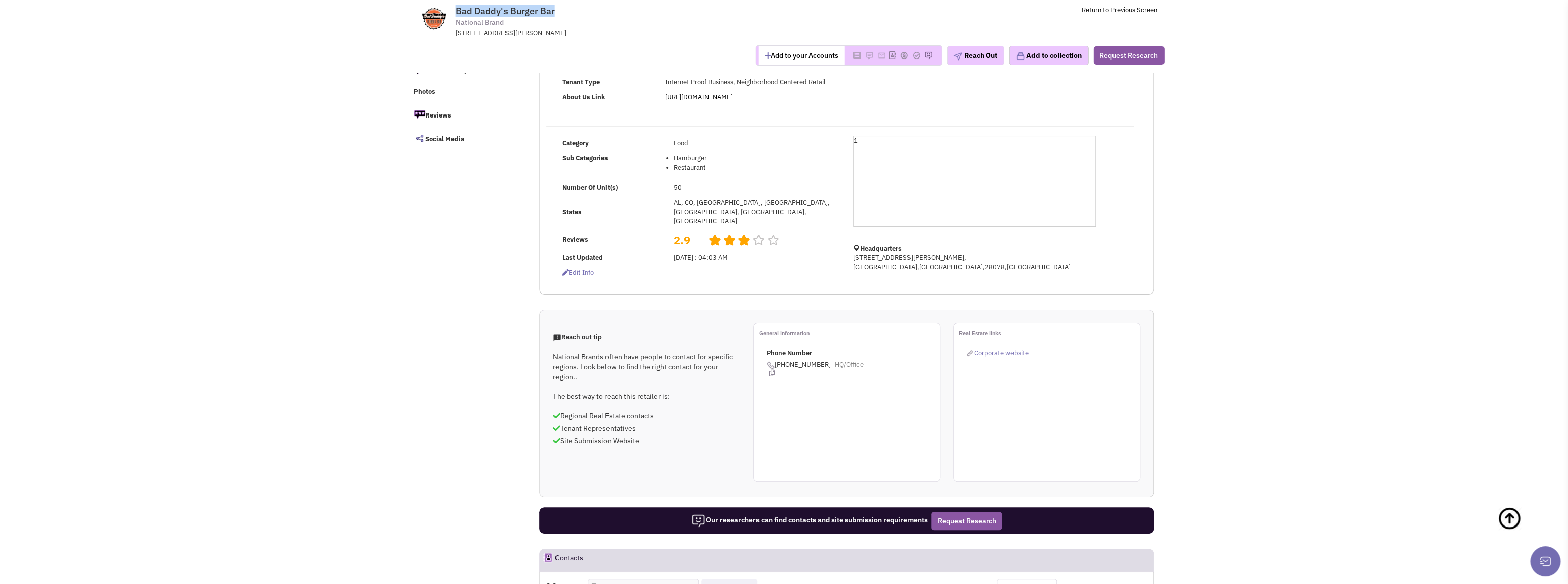
click at [564, 15] on span "Bad Daddy's Burger Bar National Brand 8625, Lindholm Drive, Ste A, Huntersville…" at bounding box center [593, 22] width 253 height 33
click at [564, 13] on span "Bad Daddy's Burger Bar National Brand 8625, Lindholm Drive, Ste A, Huntersville…" at bounding box center [593, 22] width 253 height 33
drag, startPoint x: 558, startPoint y: 10, endPoint x: 453, endPoint y: 12, distance: 105.0
click at [455, 12] on tr "Bad Daddy's Burger Bar National Brand 8625, Lindholm Drive, Ste A, Huntersville…" at bounding box center [784, 18] width 760 height 37
copy tr "Bad Daddy's Burger Bar"
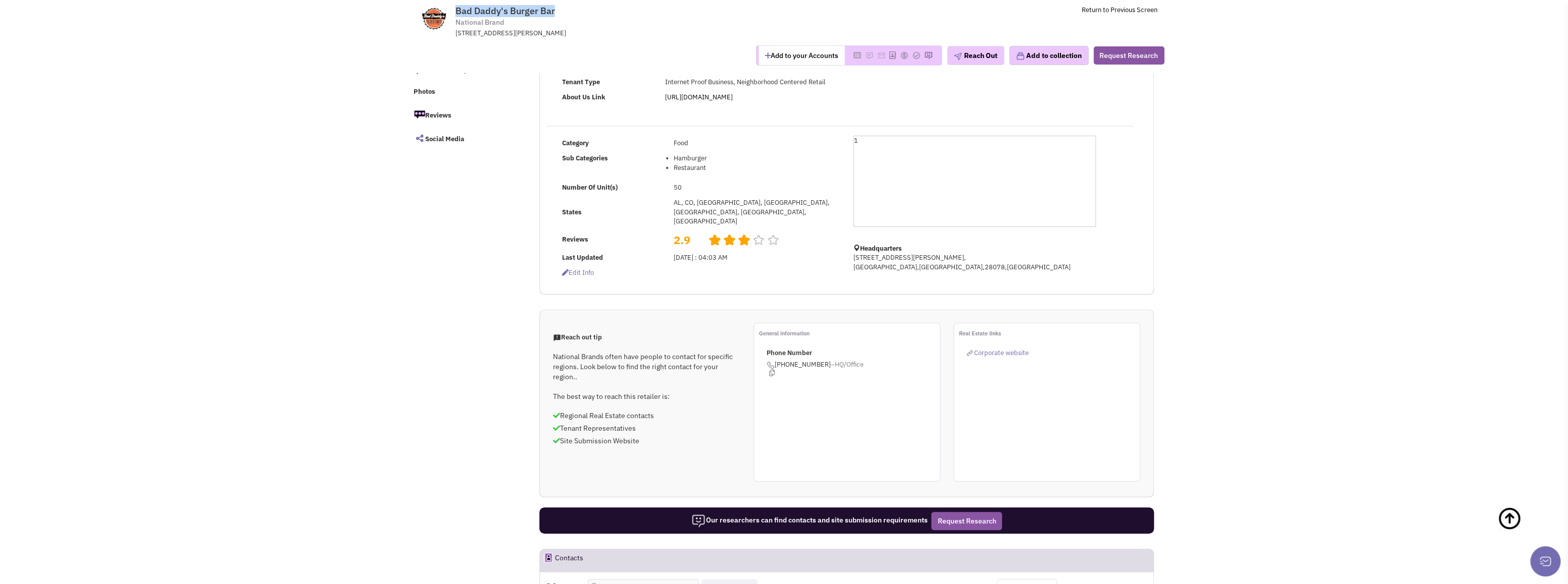
scroll to position [0, 0]
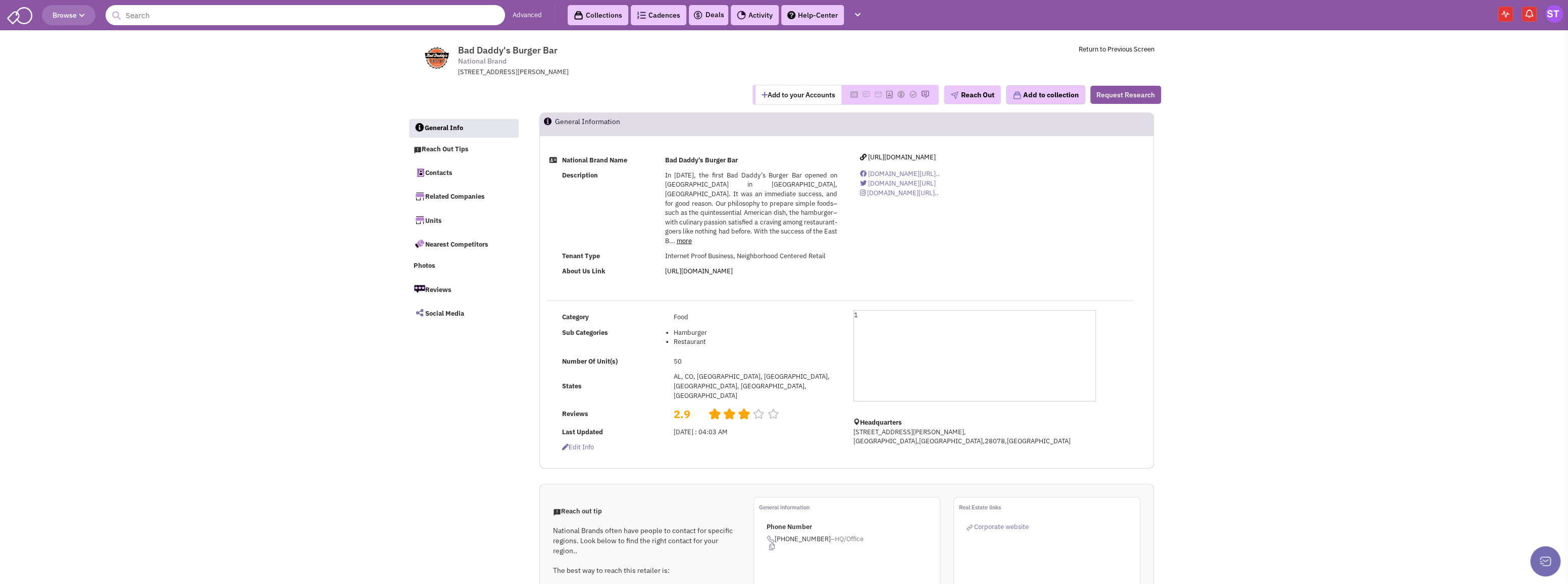
click at [180, 18] on input "text" at bounding box center [305, 14] width 399 height 20
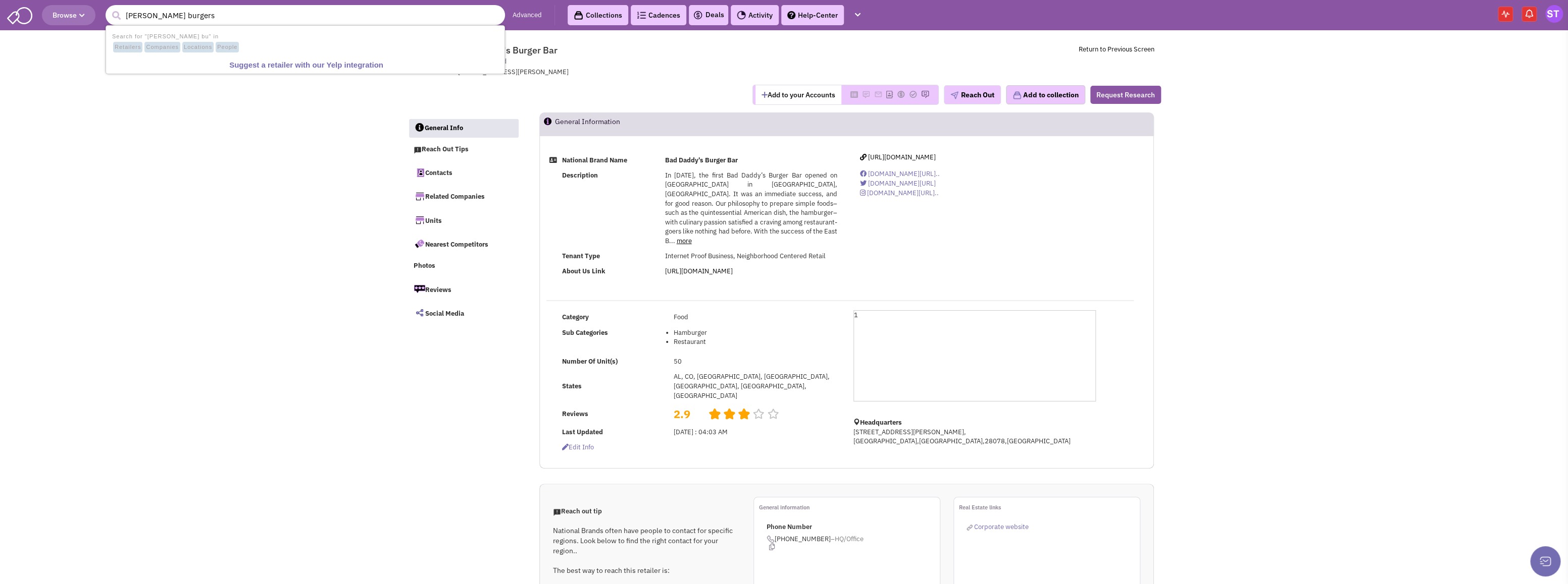
type input "jack brown burgers"
click at [108, 8] on button "submit" at bounding box center [116, 15] width 15 height 15
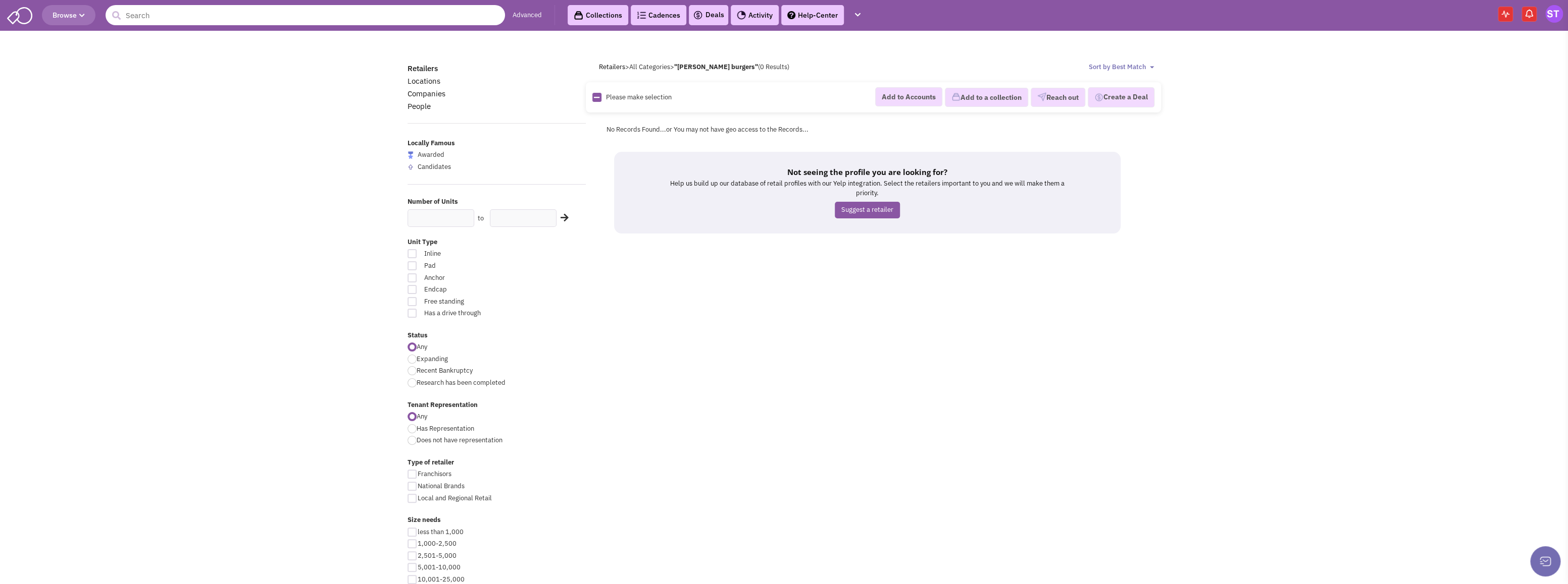
click at [249, 15] on input "text" at bounding box center [305, 14] width 399 height 20
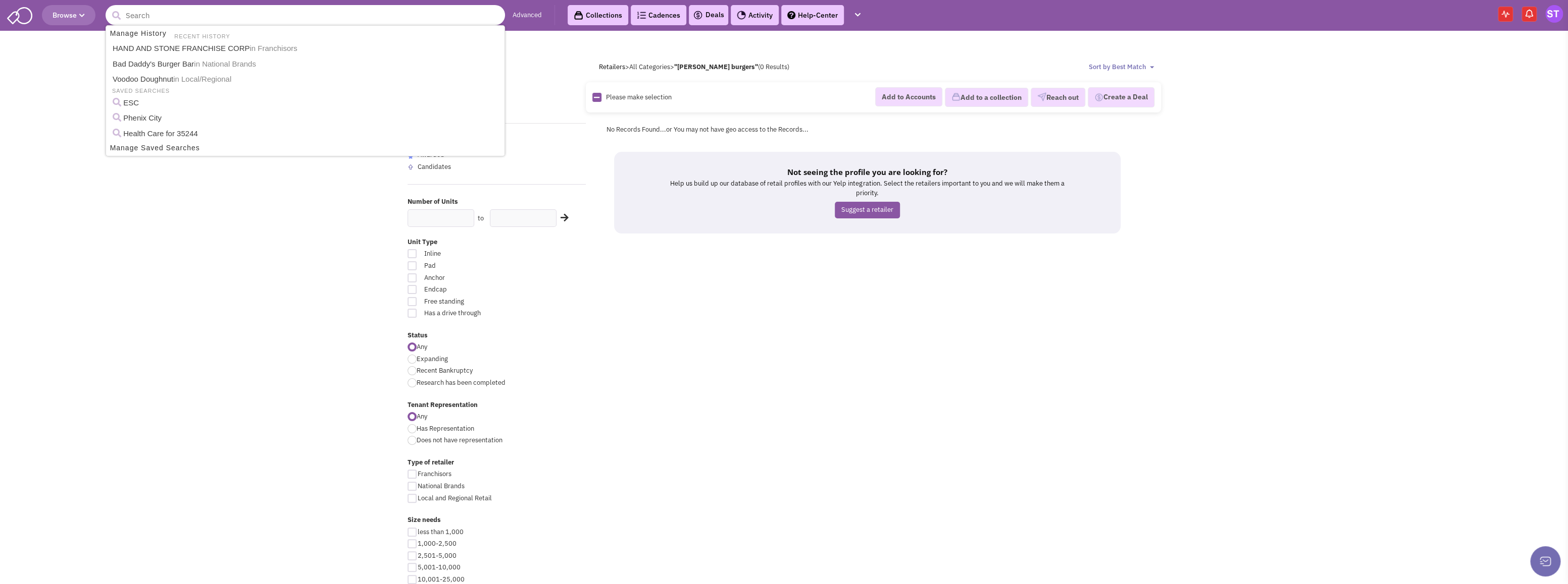
paste input "Brown Bag Seafood"
type input "Brown Bag Seafood"
click at [108, 8] on button "submit" at bounding box center [116, 15] width 15 height 15
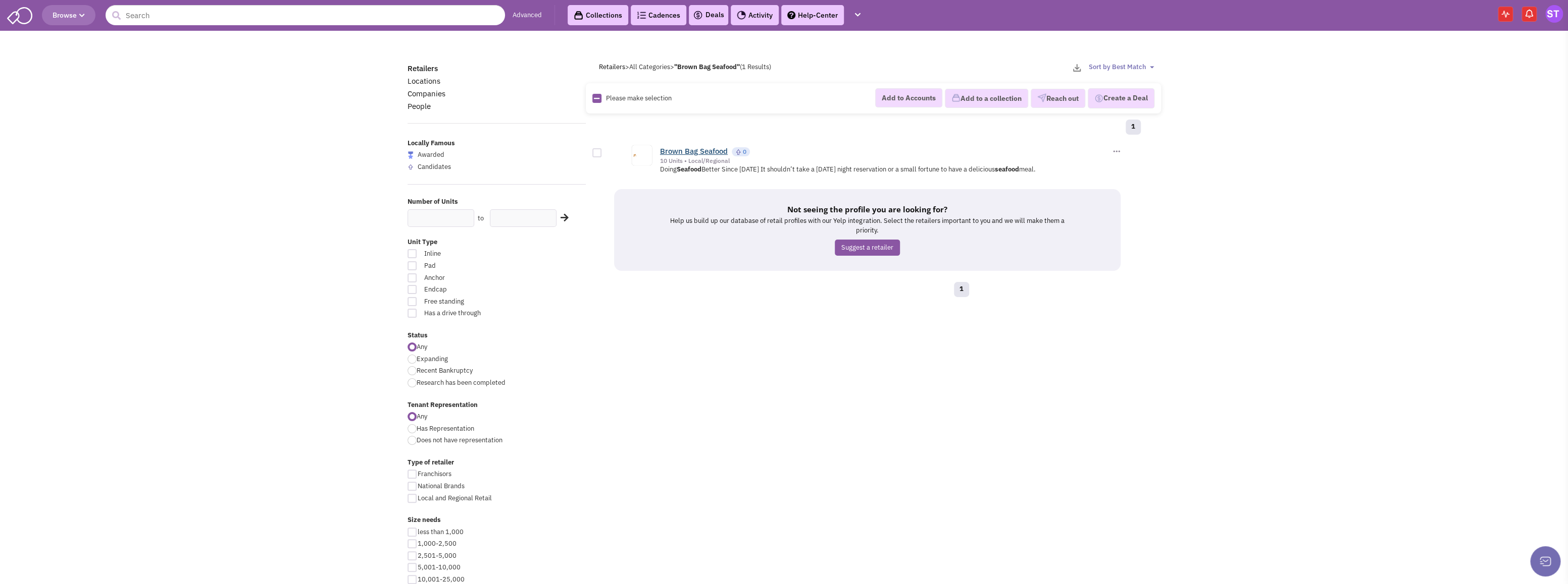
click at [698, 151] on link "Brown Bag Seafood" at bounding box center [694, 152] width 68 height 10
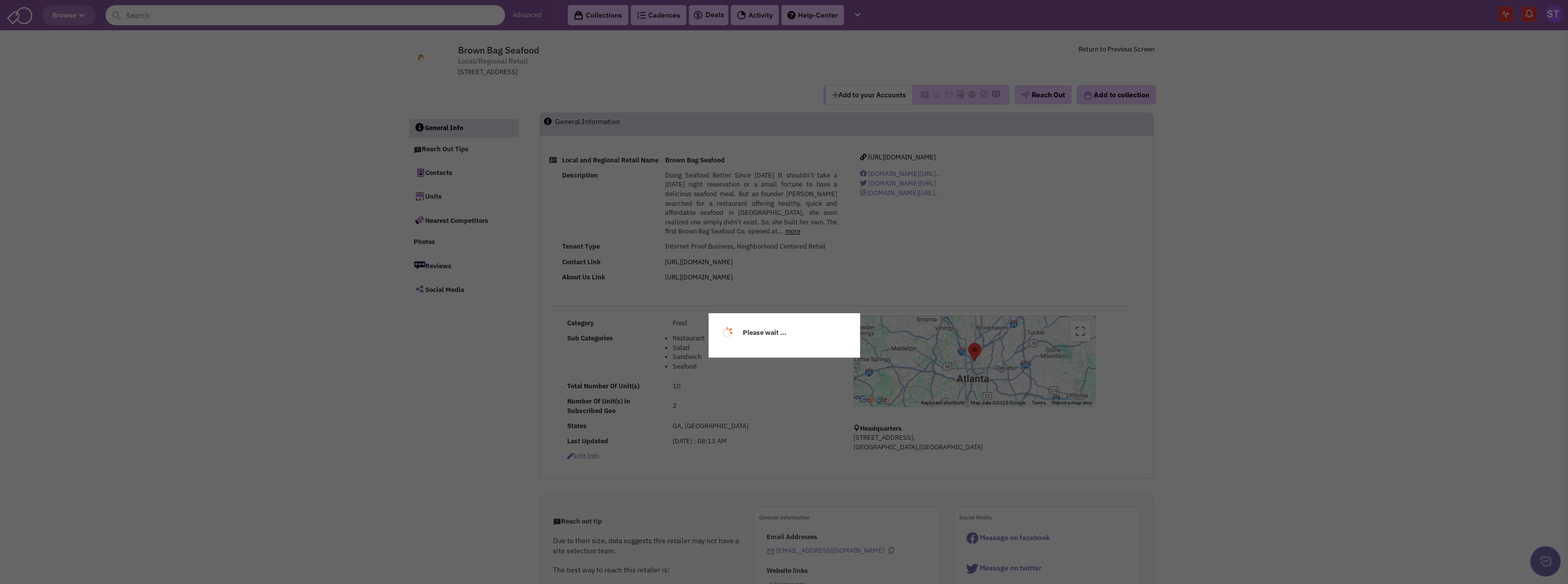
select select
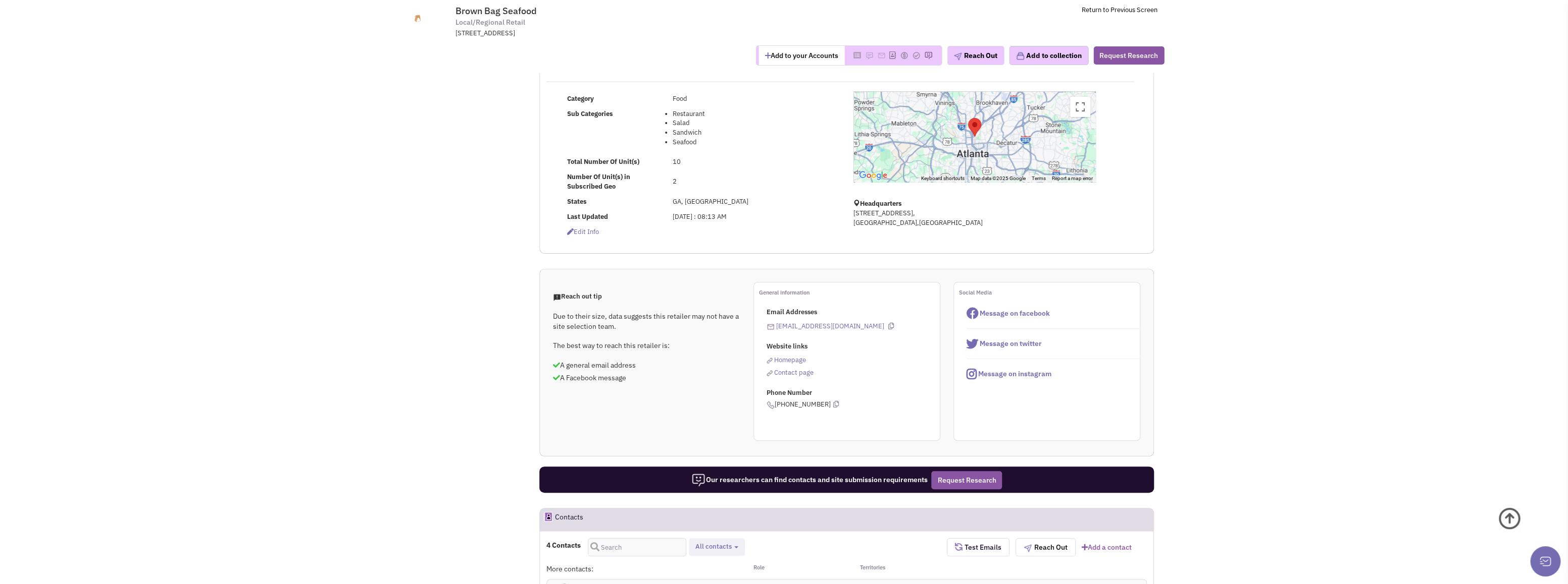
scroll to position [175, 0]
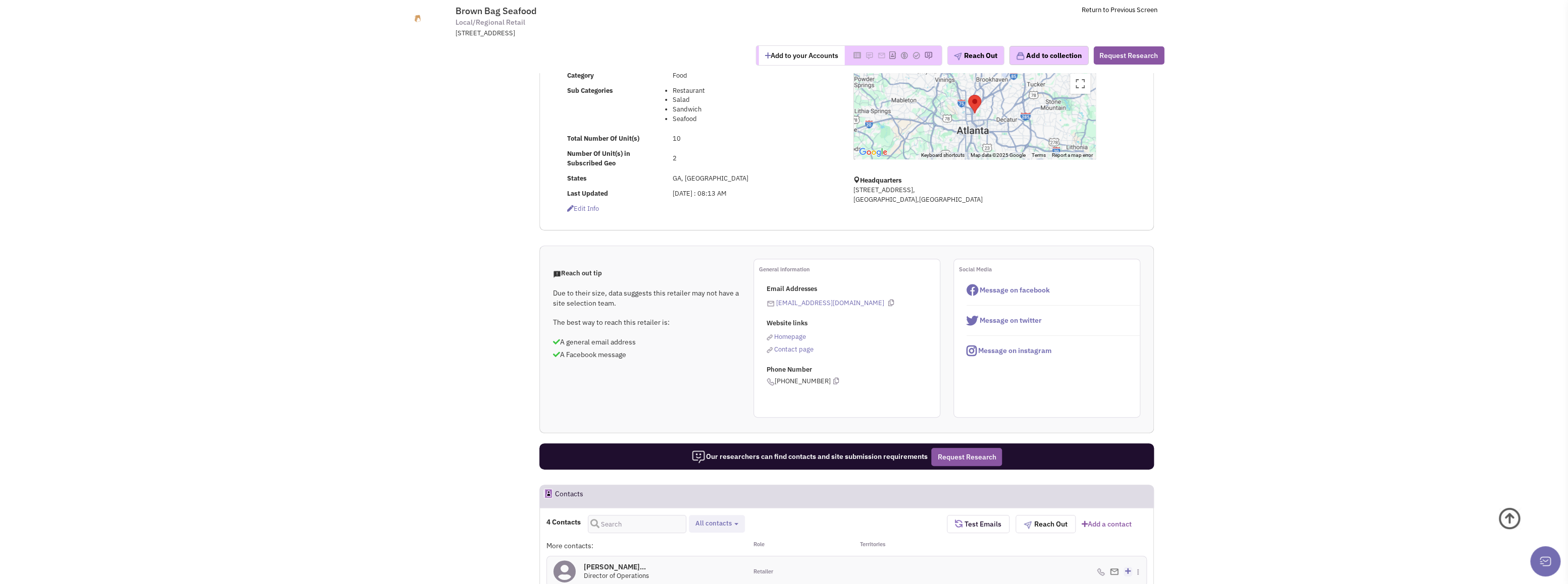
select select
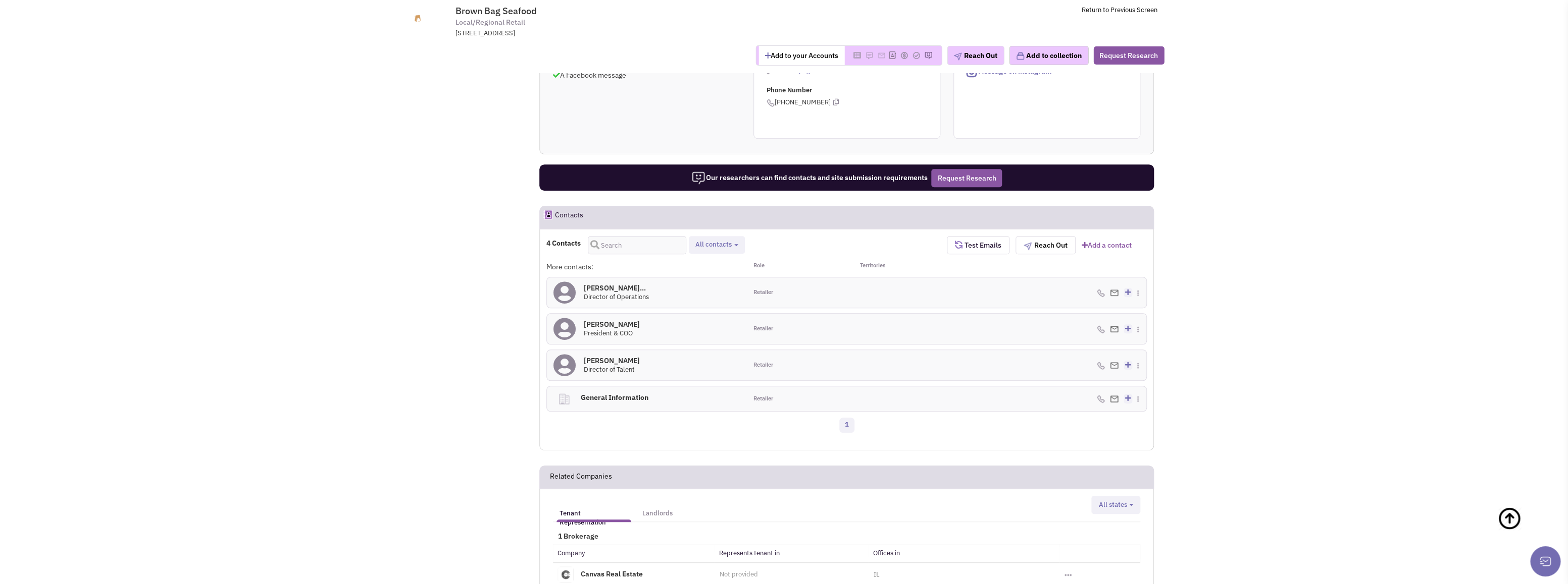
scroll to position [478, 0]
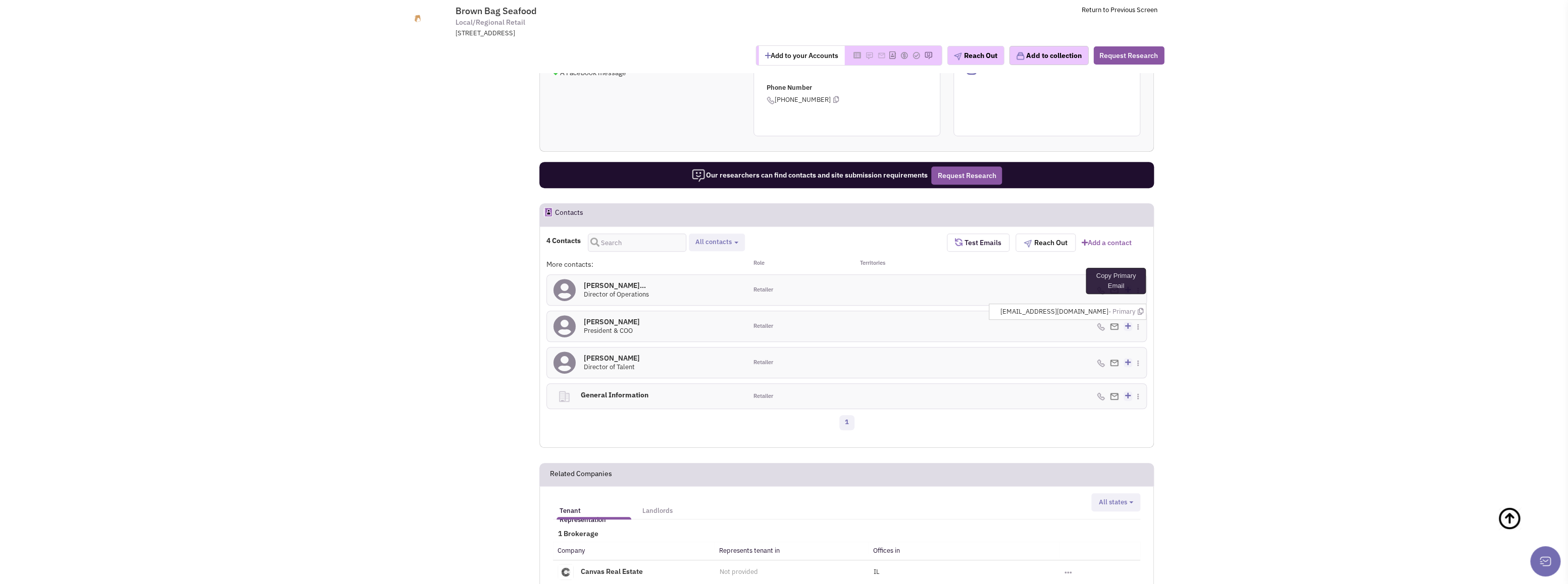
click at [1139, 315] on icon at bounding box center [1140, 312] width 6 height 7
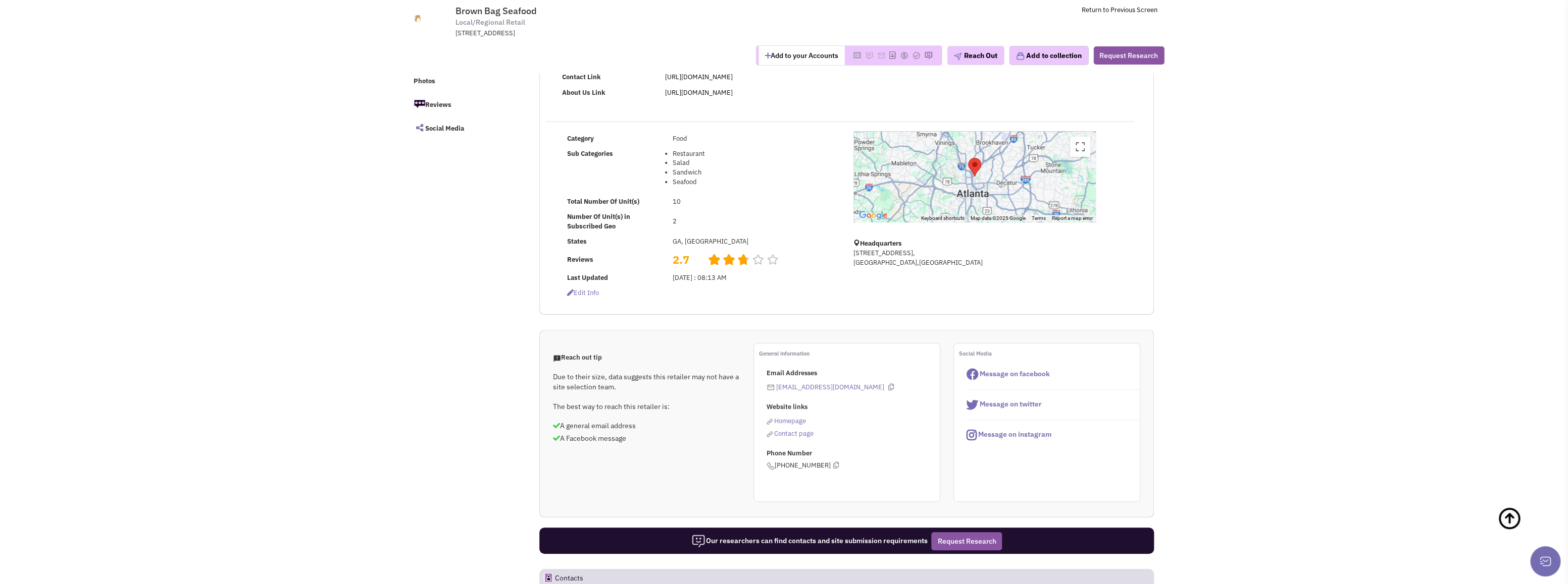
scroll to position [0, 0]
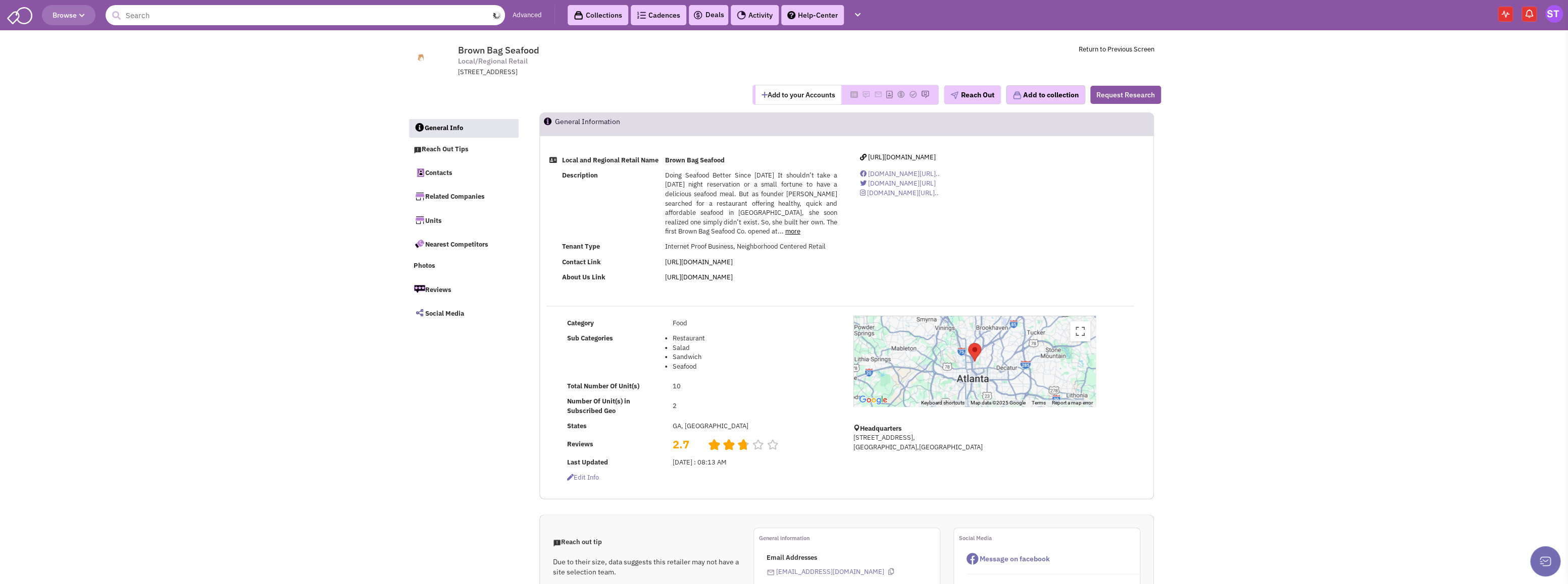
click at [364, 18] on input "text" at bounding box center [305, 14] width 399 height 20
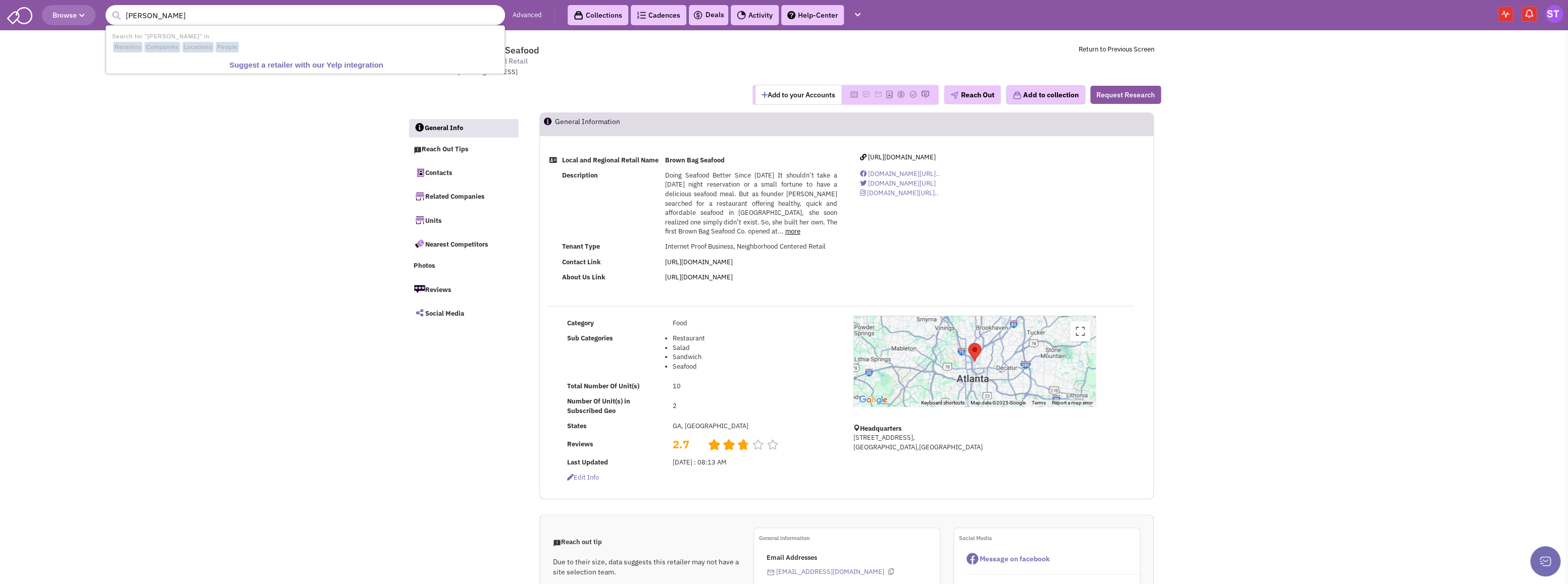
type input "jonathans grill"
click at [108, 8] on button "submit" at bounding box center [116, 15] width 15 height 15
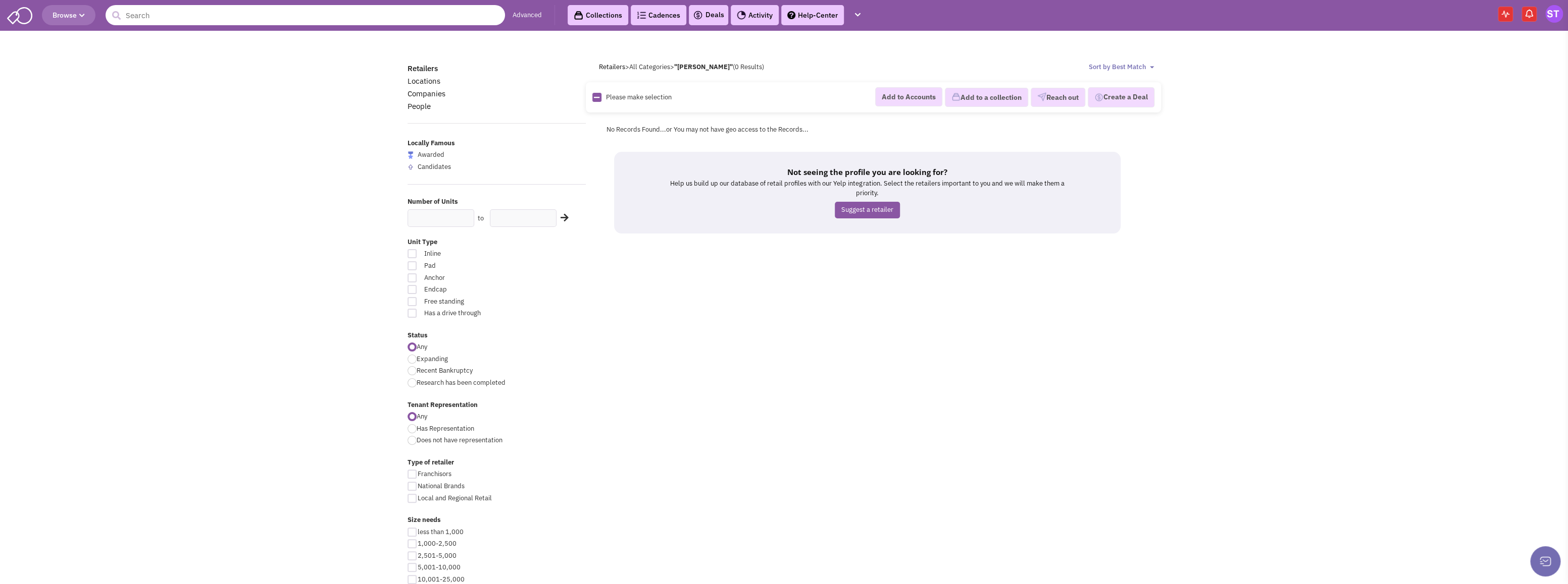
click at [185, 13] on input "text" at bounding box center [305, 14] width 399 height 20
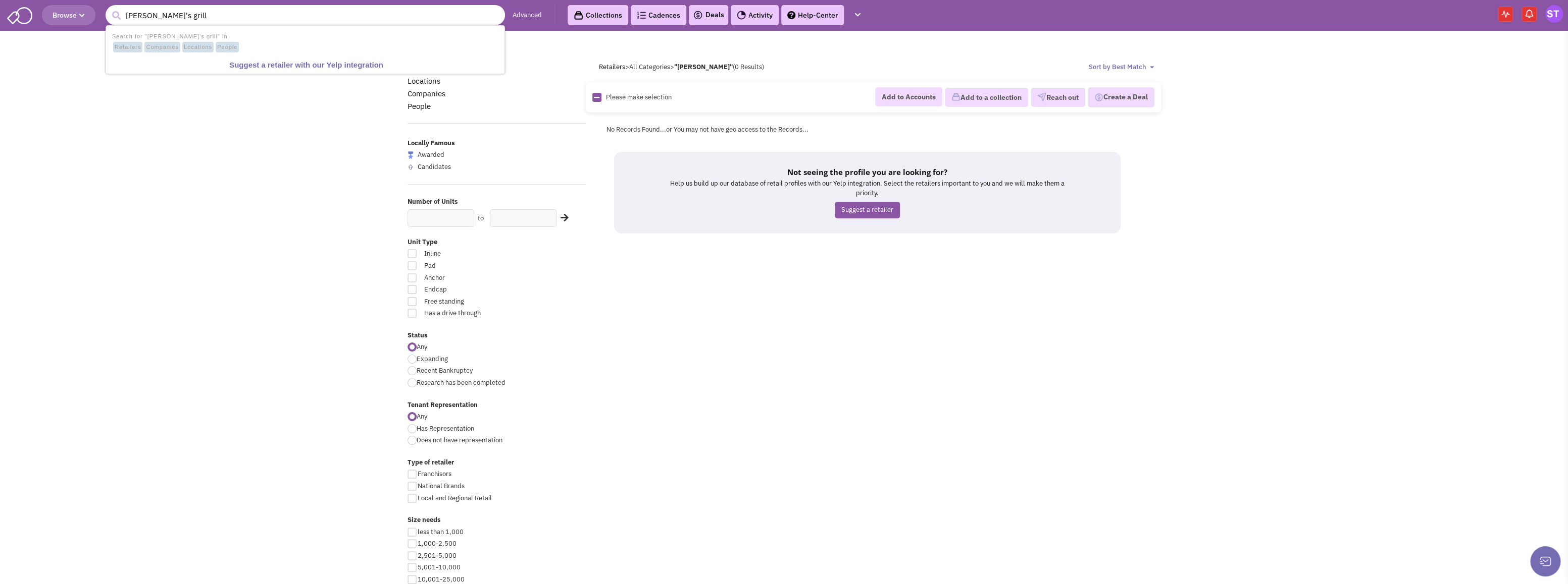
type input "[PERSON_NAME]'s grill"
click at [108, 8] on button "submit" at bounding box center [116, 15] width 15 height 15
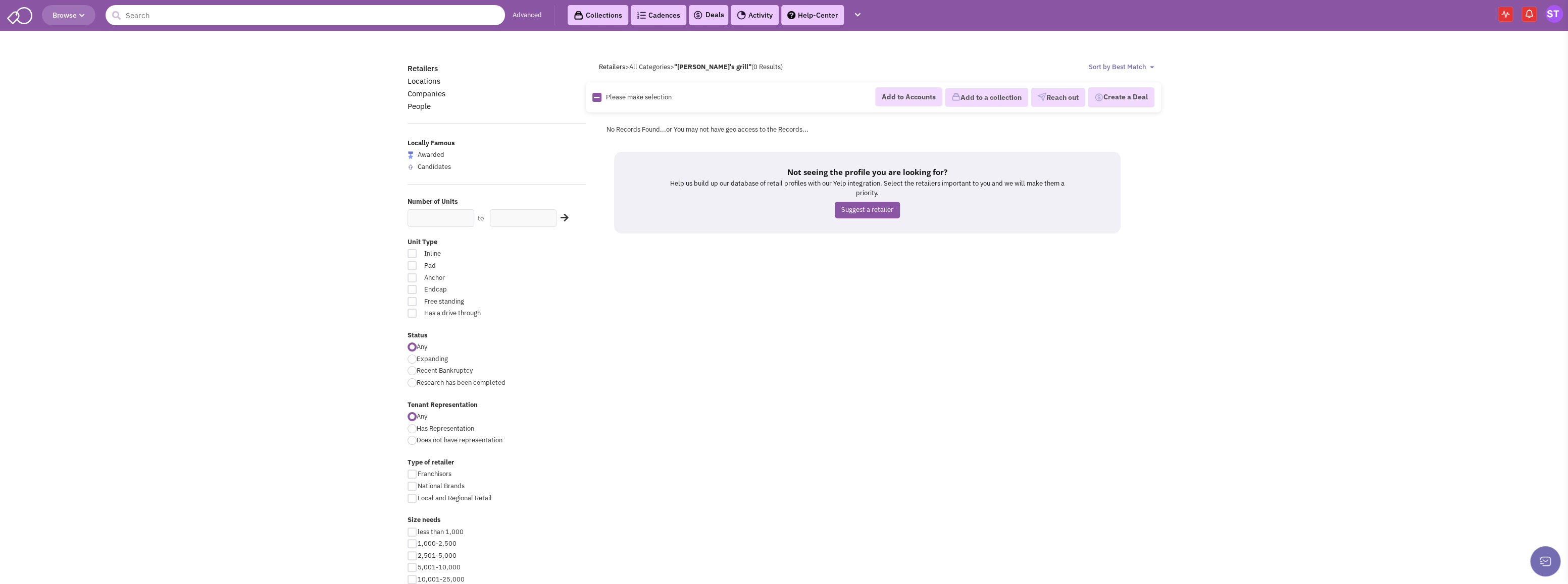
click at [203, 14] on input "text" at bounding box center [305, 14] width 399 height 20
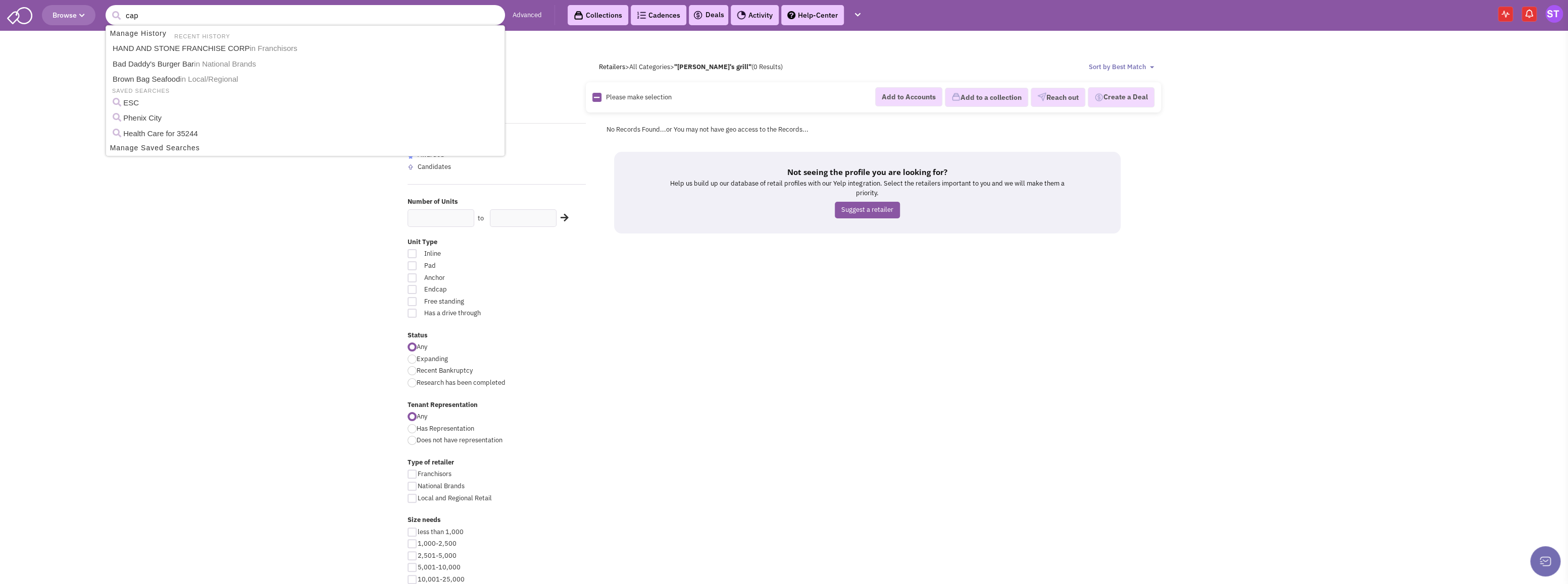
type input "capr"
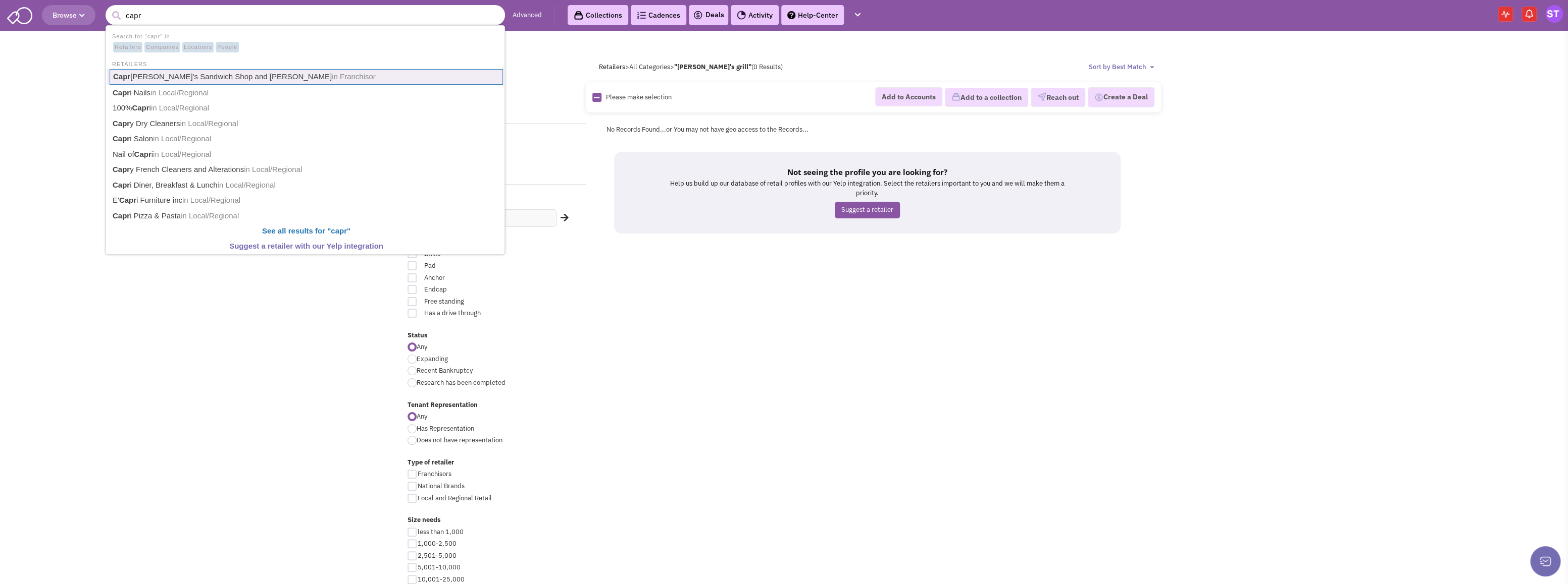
click at [214, 72] on link "Capr [PERSON_NAME]'s Sandwich Shop and [PERSON_NAME] in Franchisor" at bounding box center [306, 77] width 393 height 15
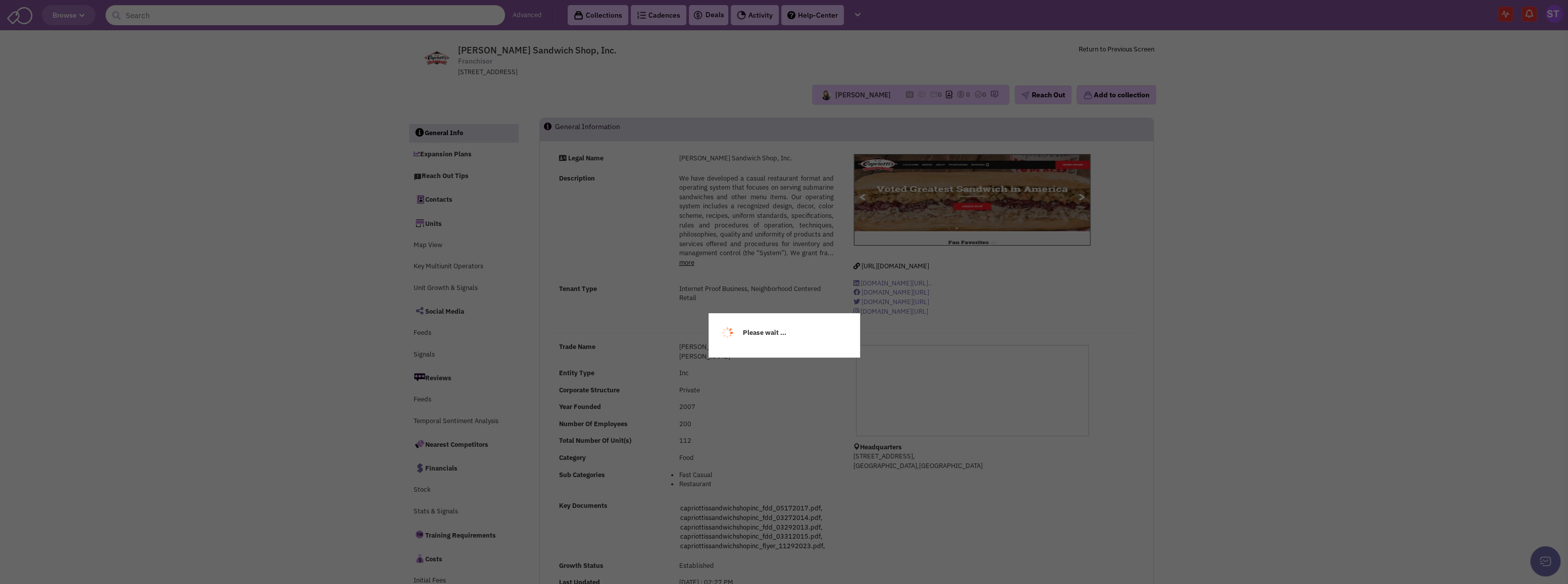
select select
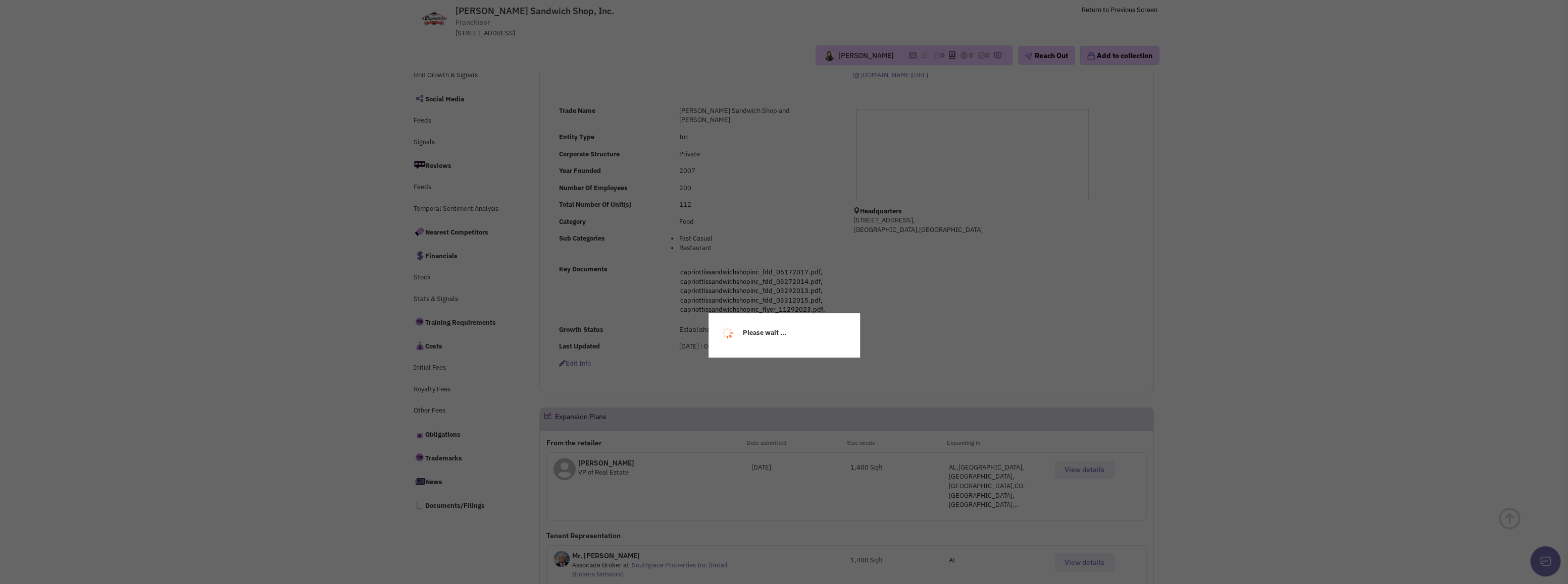
scroll to position [201, 0]
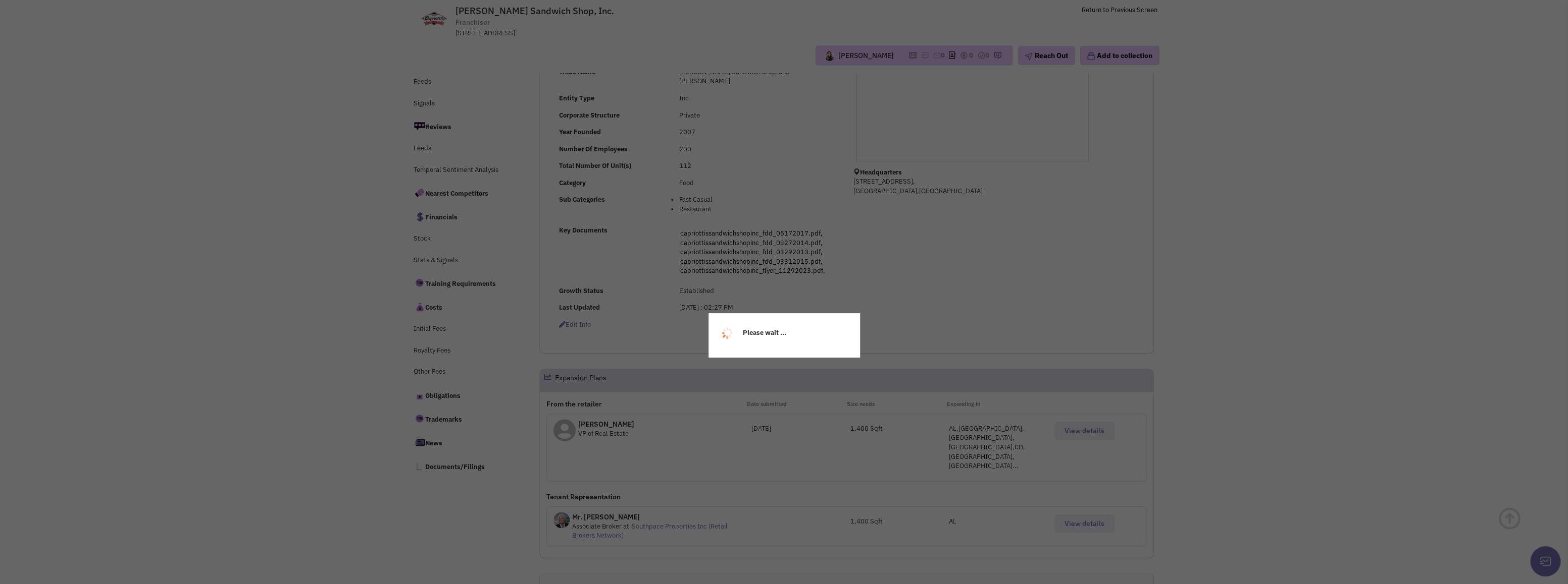
select select
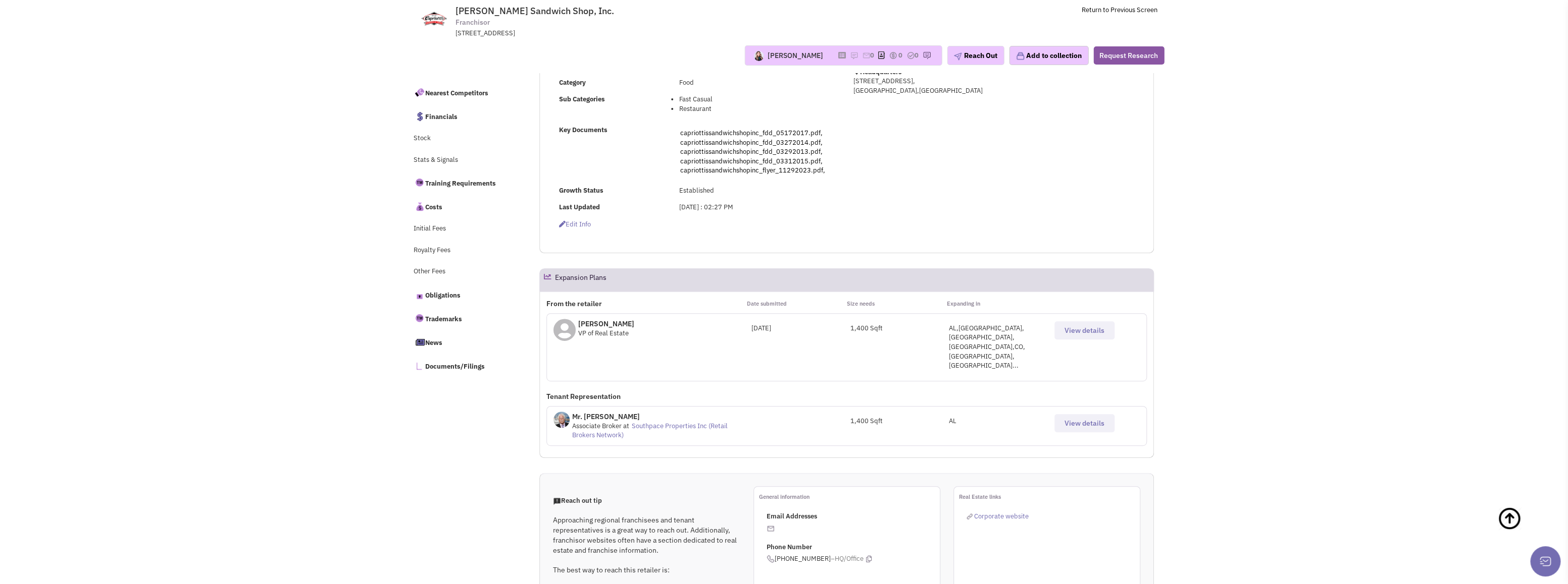
scroll to position [303, 0]
click at [559, 318] on icon at bounding box center [564, 330] width 22 height 23
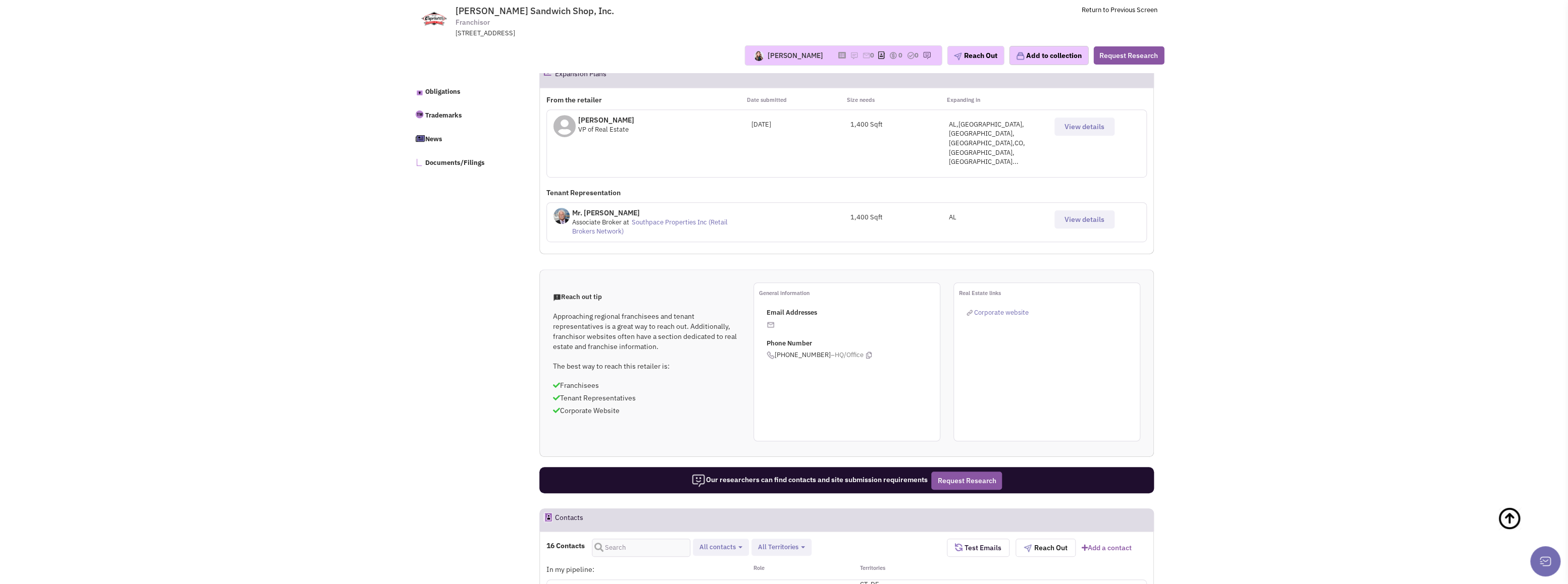
scroll to position [657, 0]
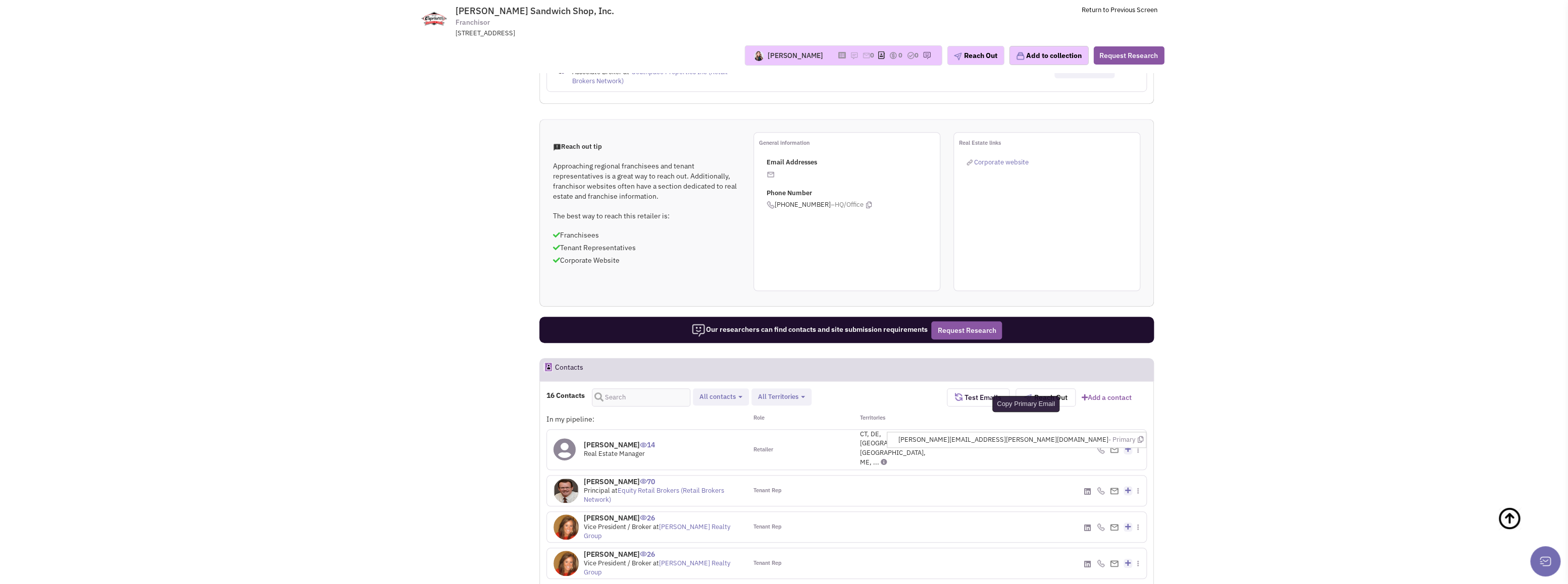
click at [1141, 436] on icon at bounding box center [1140, 439] width 6 height 7
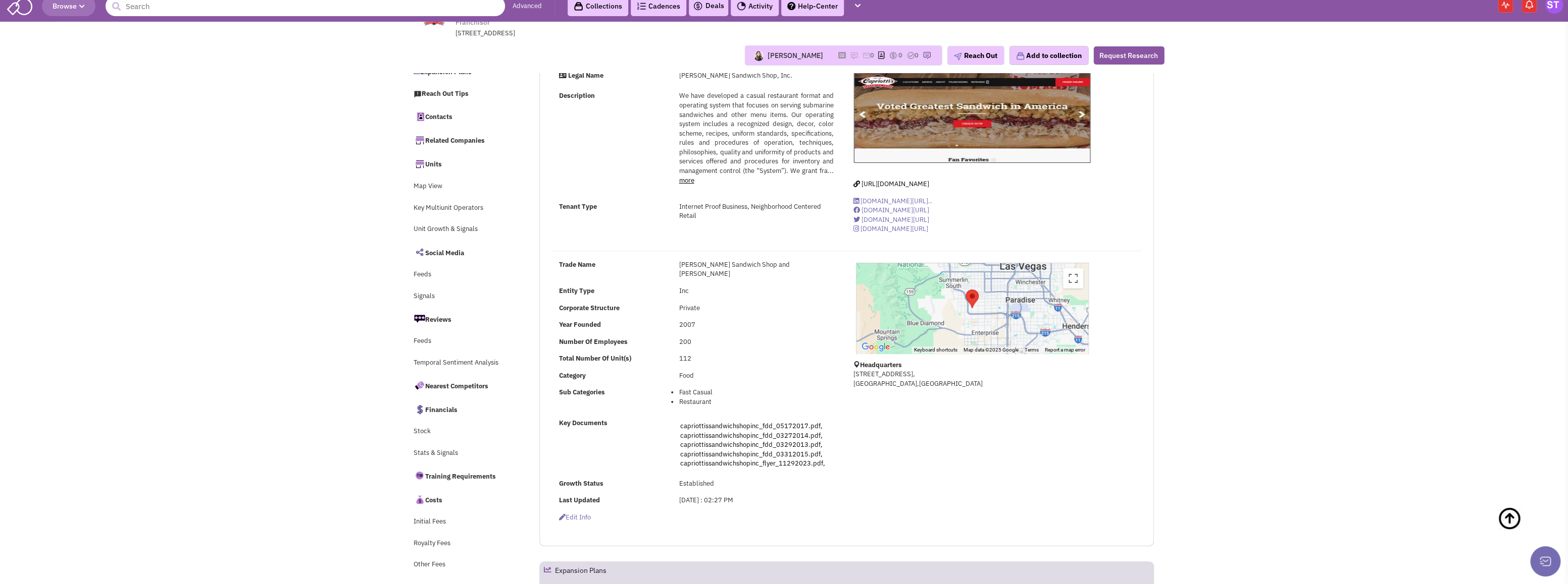
scroll to position [0, 0]
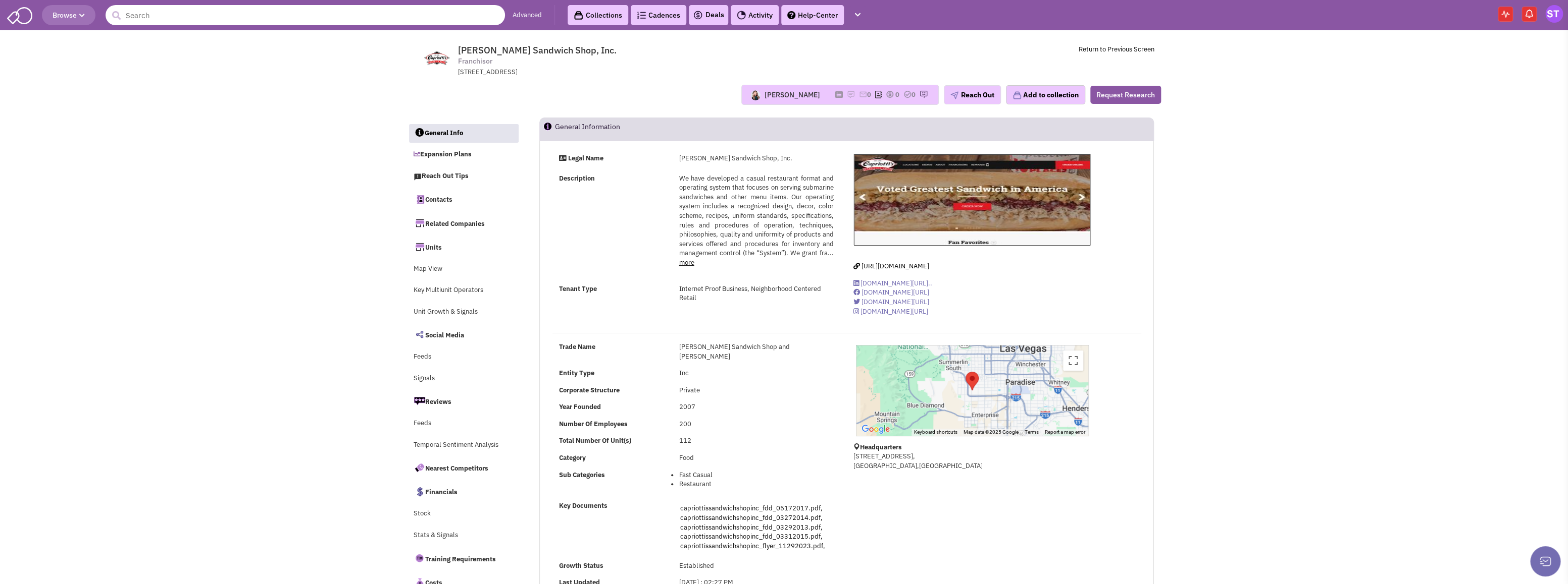
click at [164, 17] on input "text" at bounding box center [305, 14] width 399 height 20
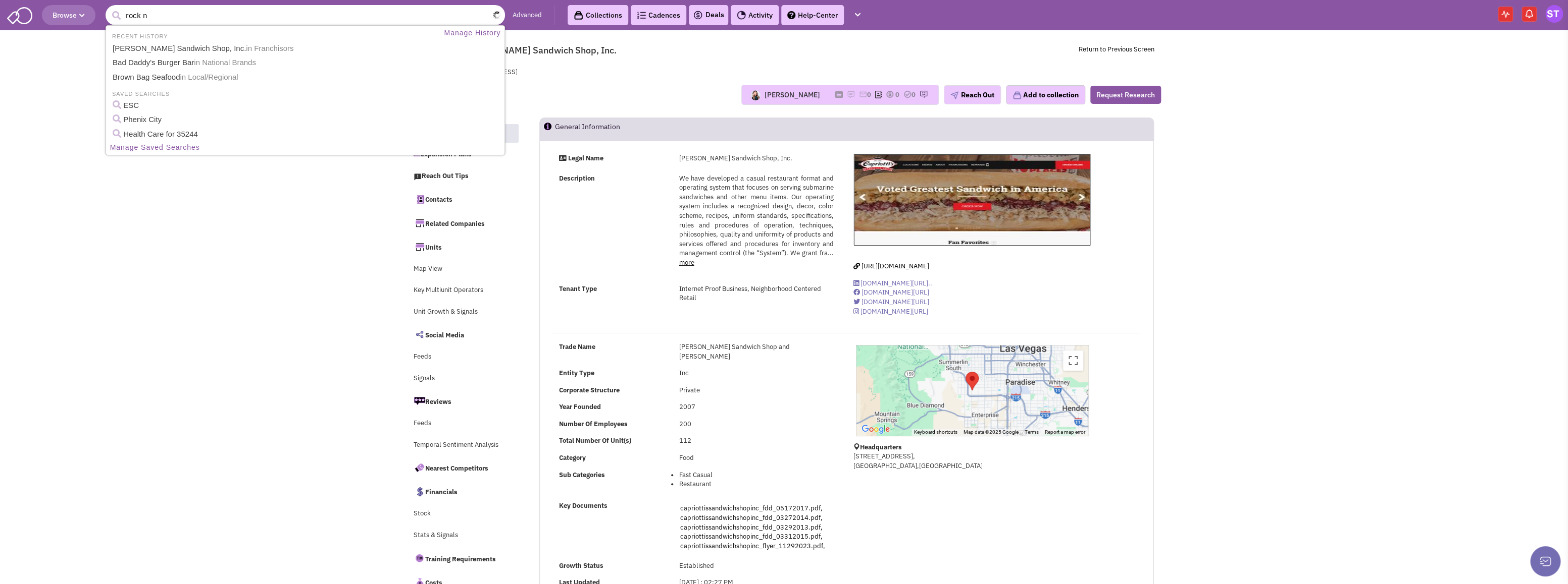
type input "rock n"
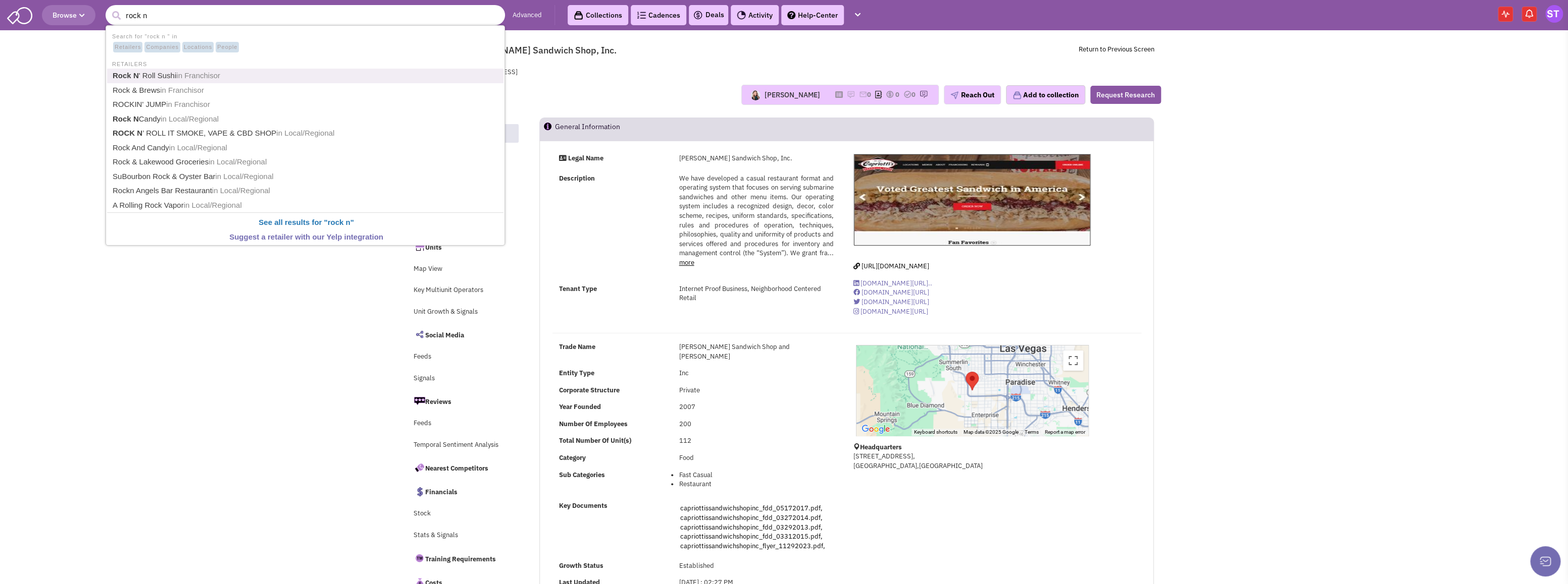
click at [188, 81] on link "Rock N ' Roll Sushi in Franchisor" at bounding box center [306, 76] width 393 height 13
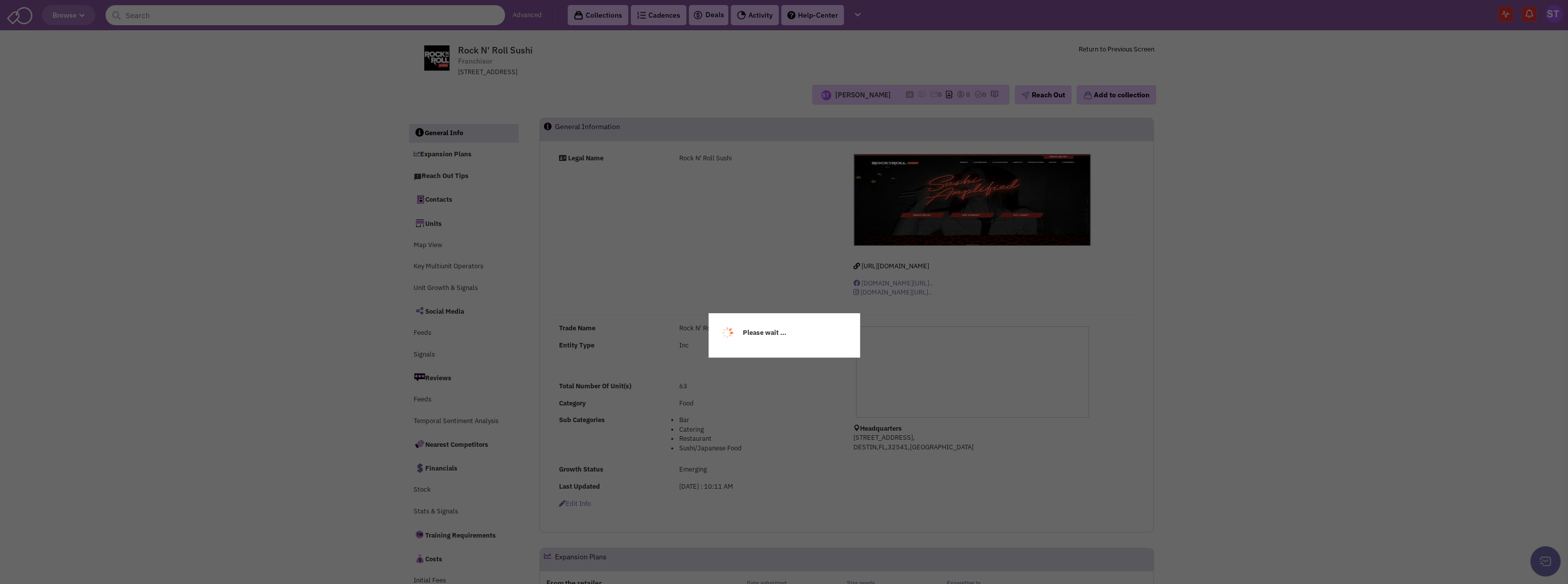
select select
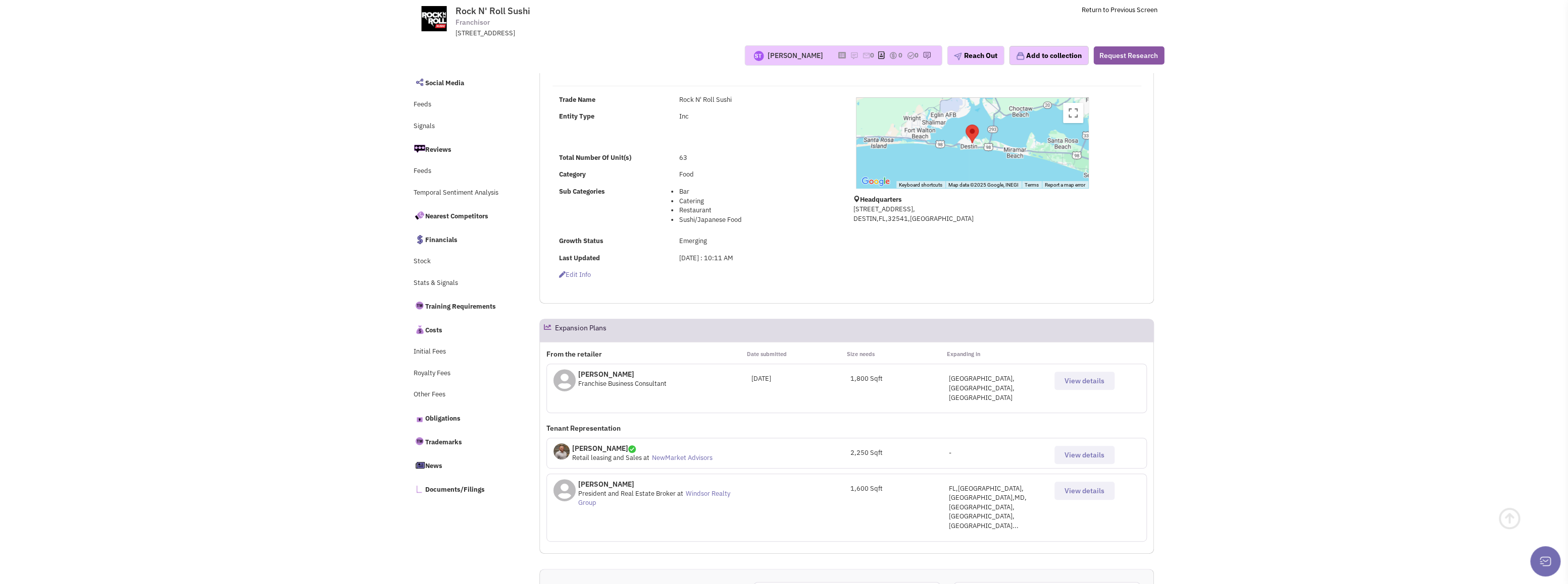
scroll to position [201, 0]
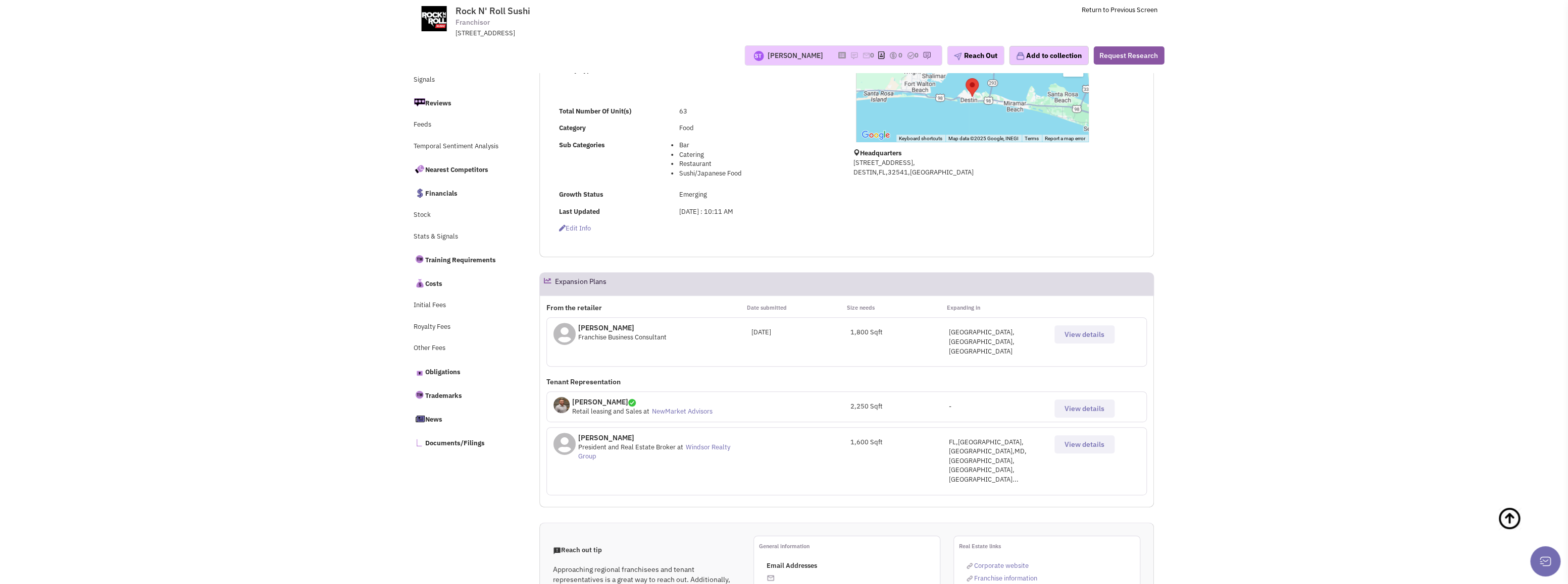
select select
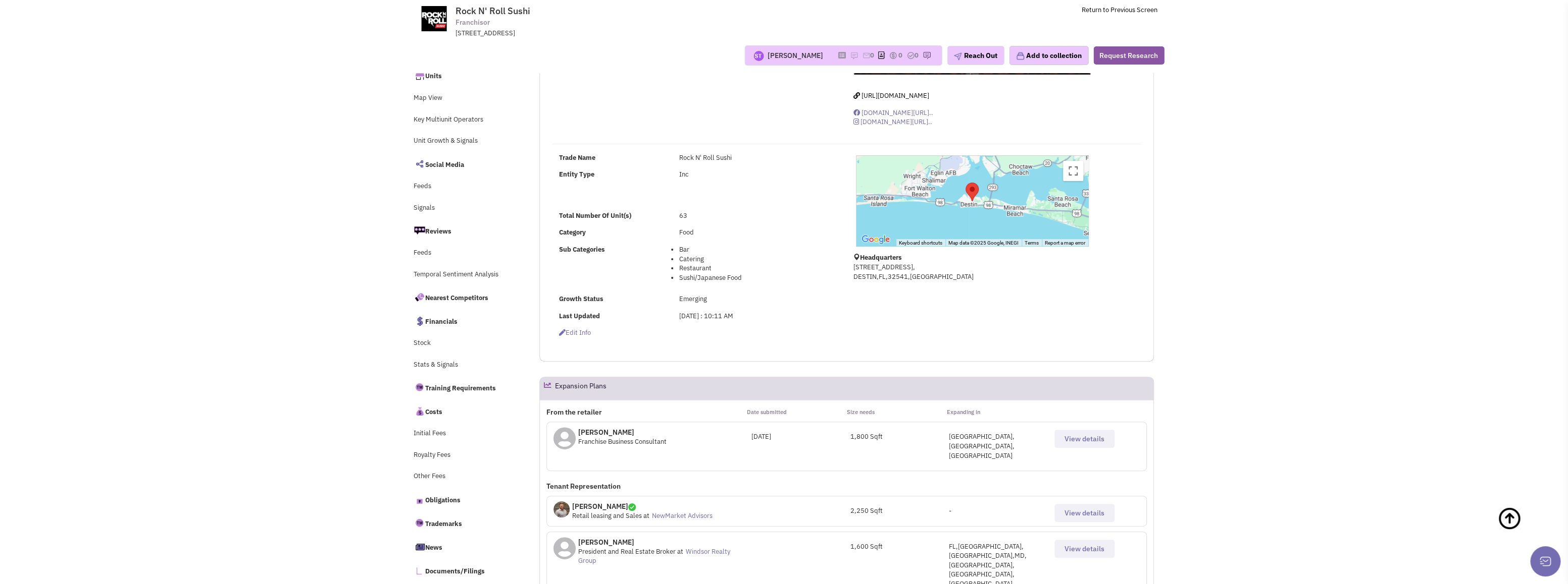
scroll to position [0, 0]
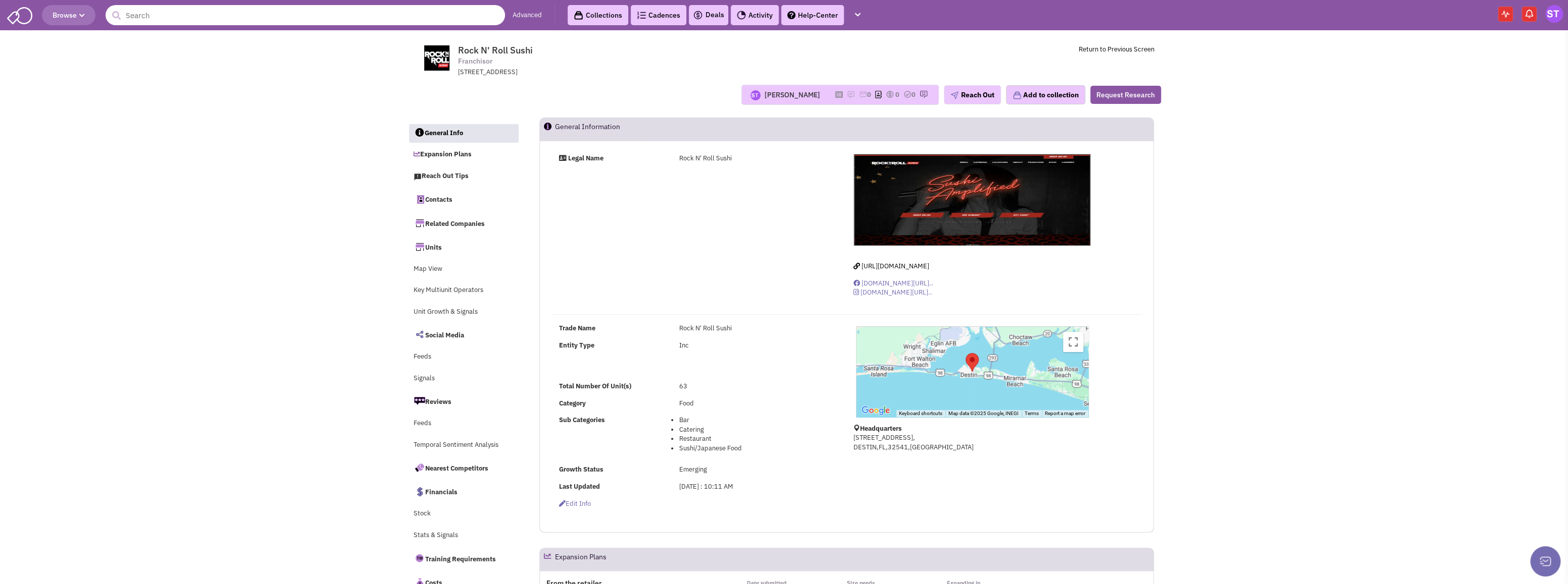
click at [271, 17] on input "text" at bounding box center [305, 14] width 399 height 20
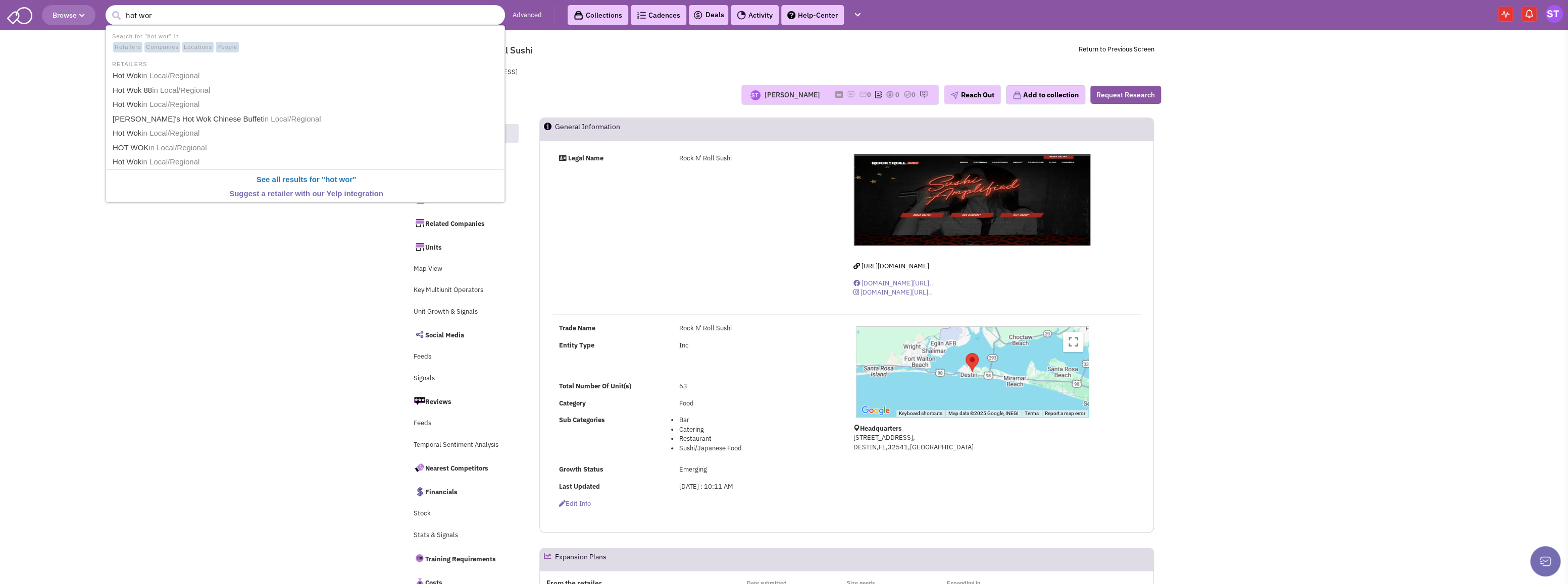
type input "hot worx"
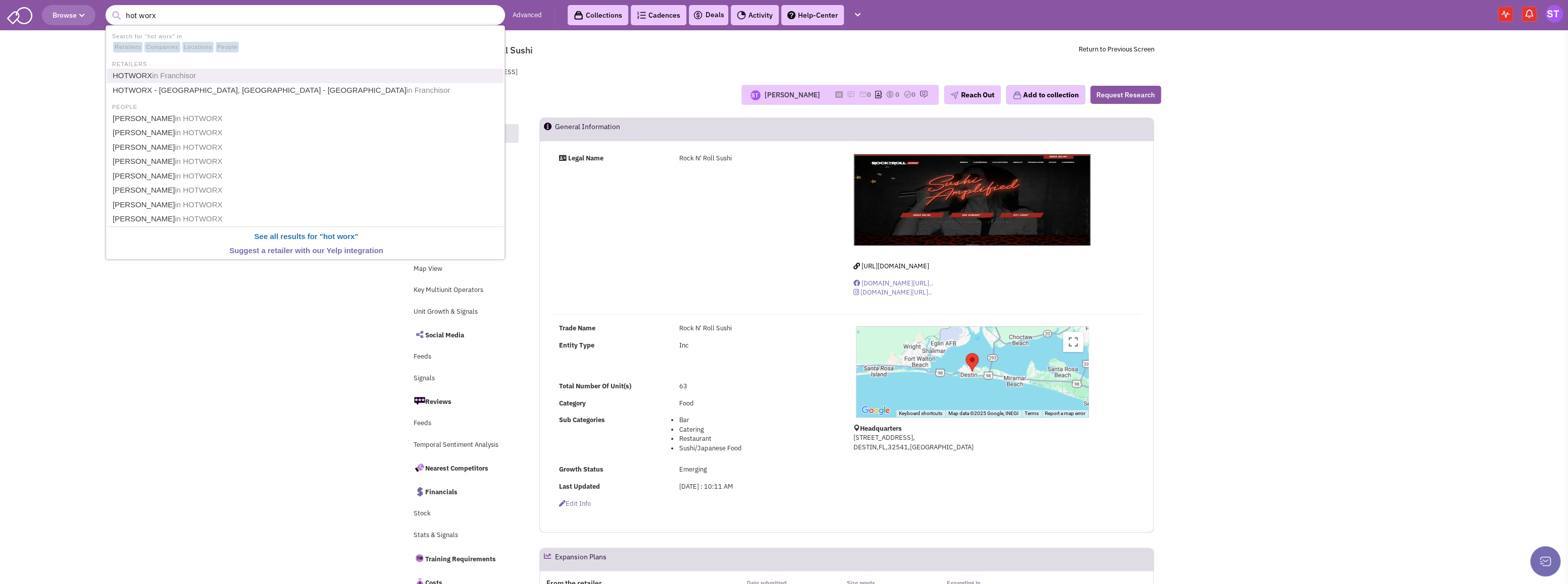
click at [157, 76] on span "in Franchisor" at bounding box center [174, 75] width 44 height 9
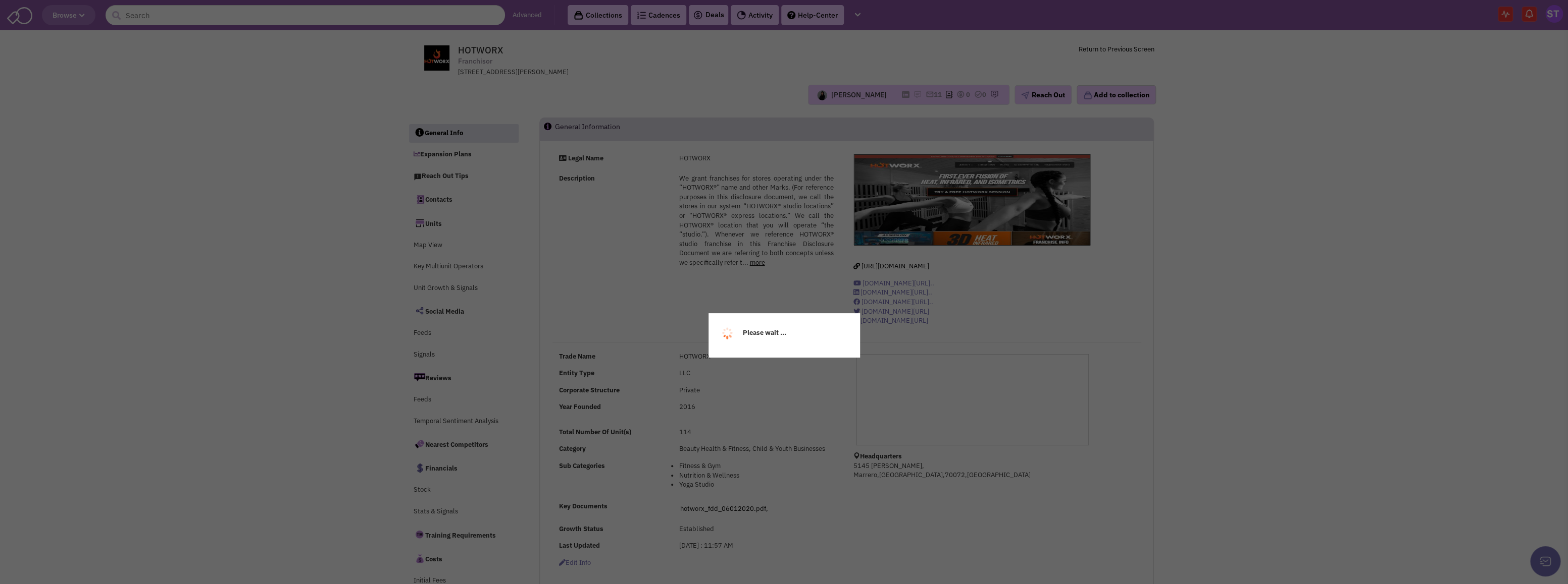
select select
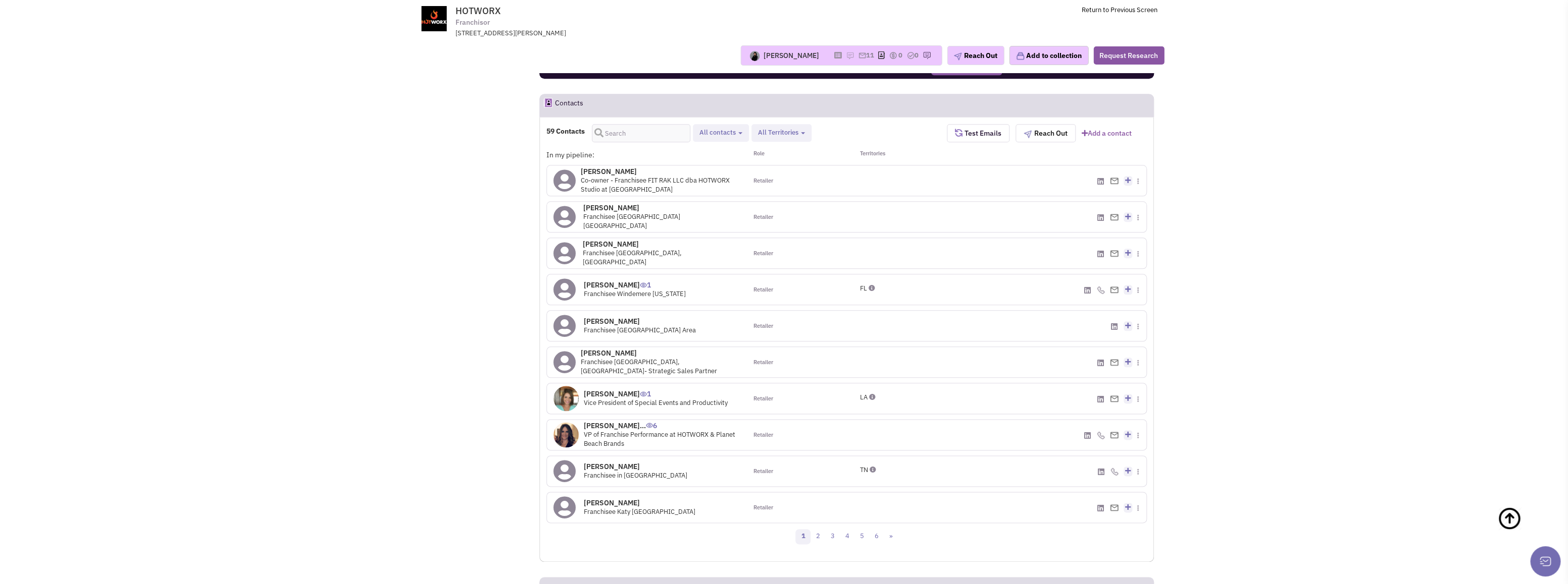
scroll to position [909, 0]
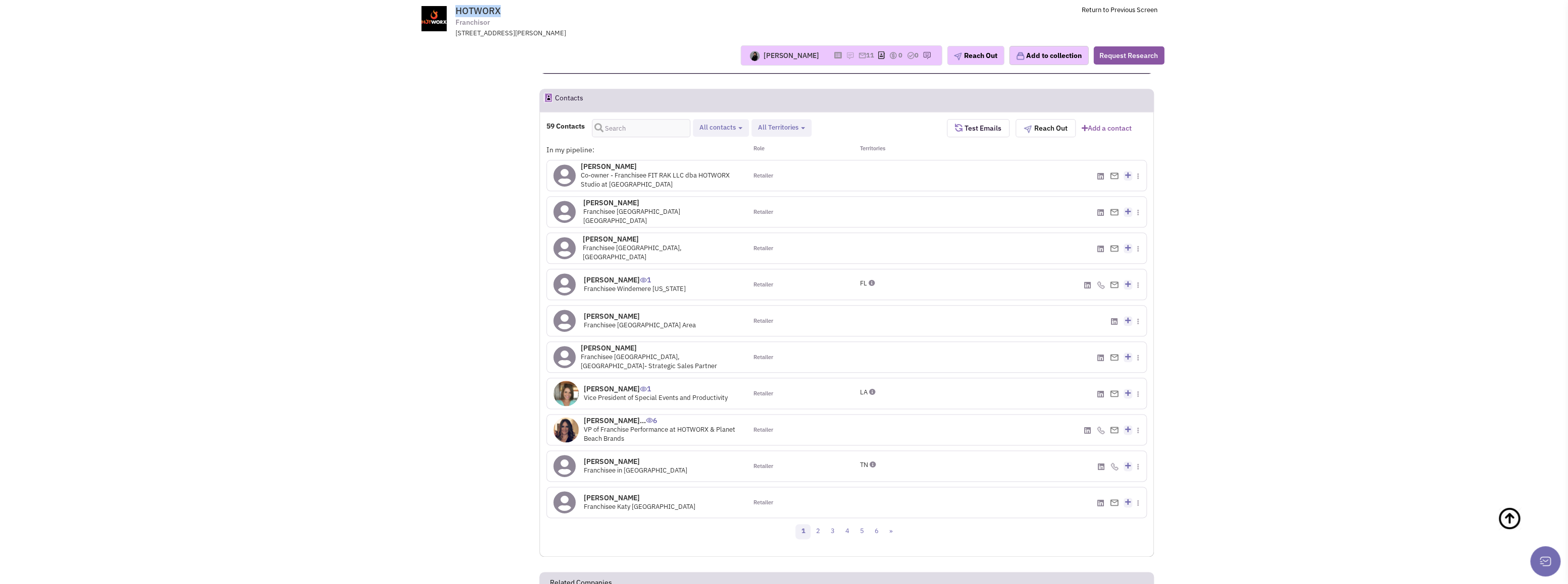
drag, startPoint x: 474, startPoint y: 8, endPoint x: 455, endPoint y: 9, distance: 19.0
click at [455, 9] on tr "HOTWORX Franchisor [STREET_ADDRESS][PERSON_NAME] Return to Previous Screen" at bounding box center [784, 18] width 760 height 37
copy tr "HOTWORX"
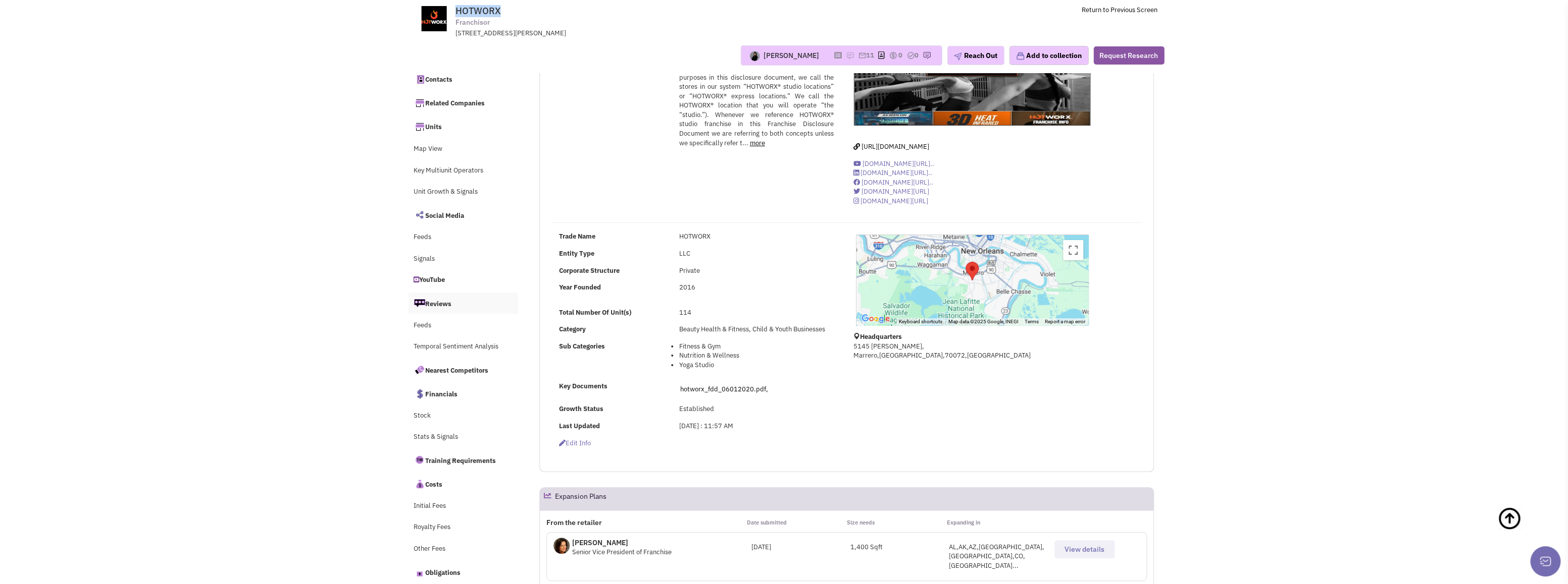
scroll to position [0, 0]
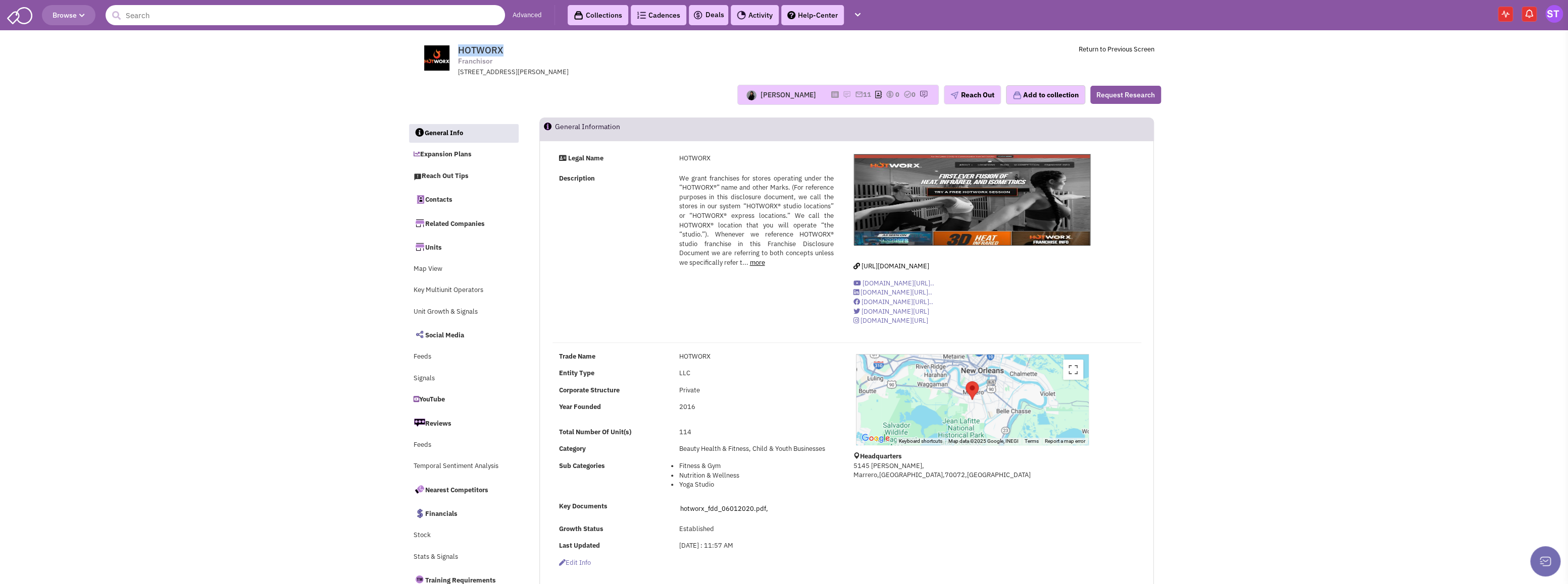
click at [221, 18] on input "text" at bounding box center [305, 14] width 399 height 20
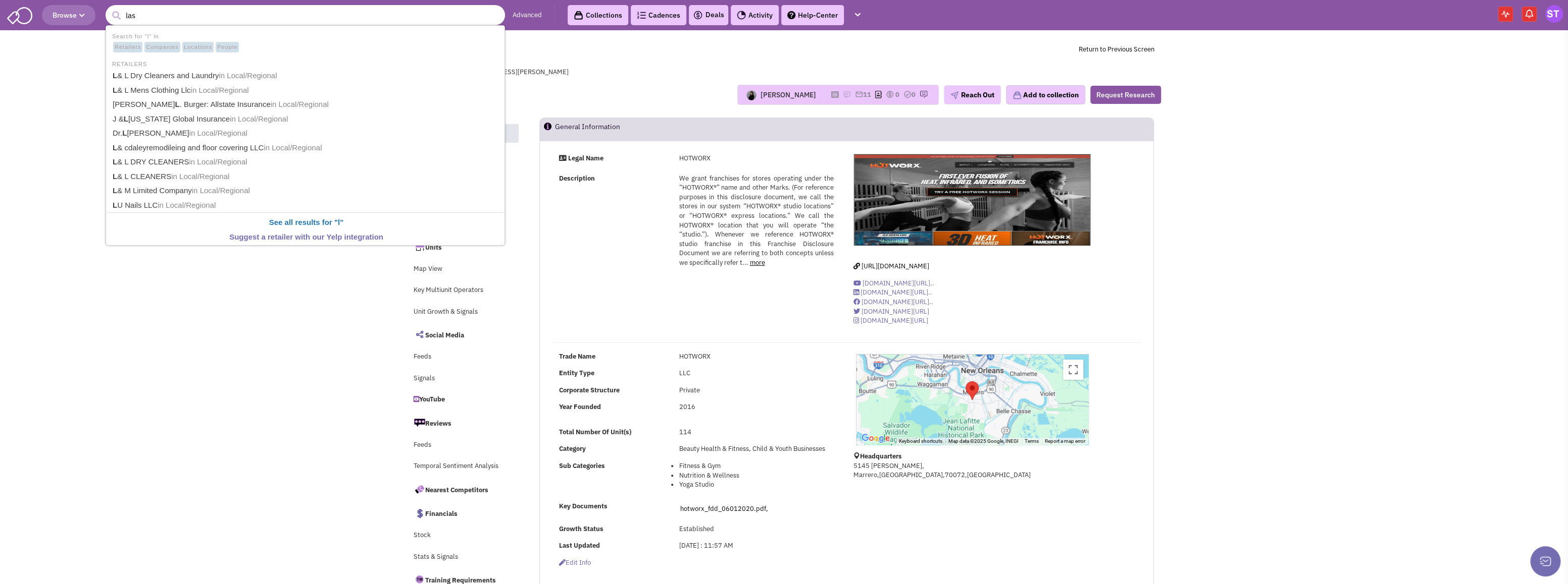
type input "lash"
click at [203, 104] on span "in Franchisor" at bounding box center [191, 104] width 44 height 9
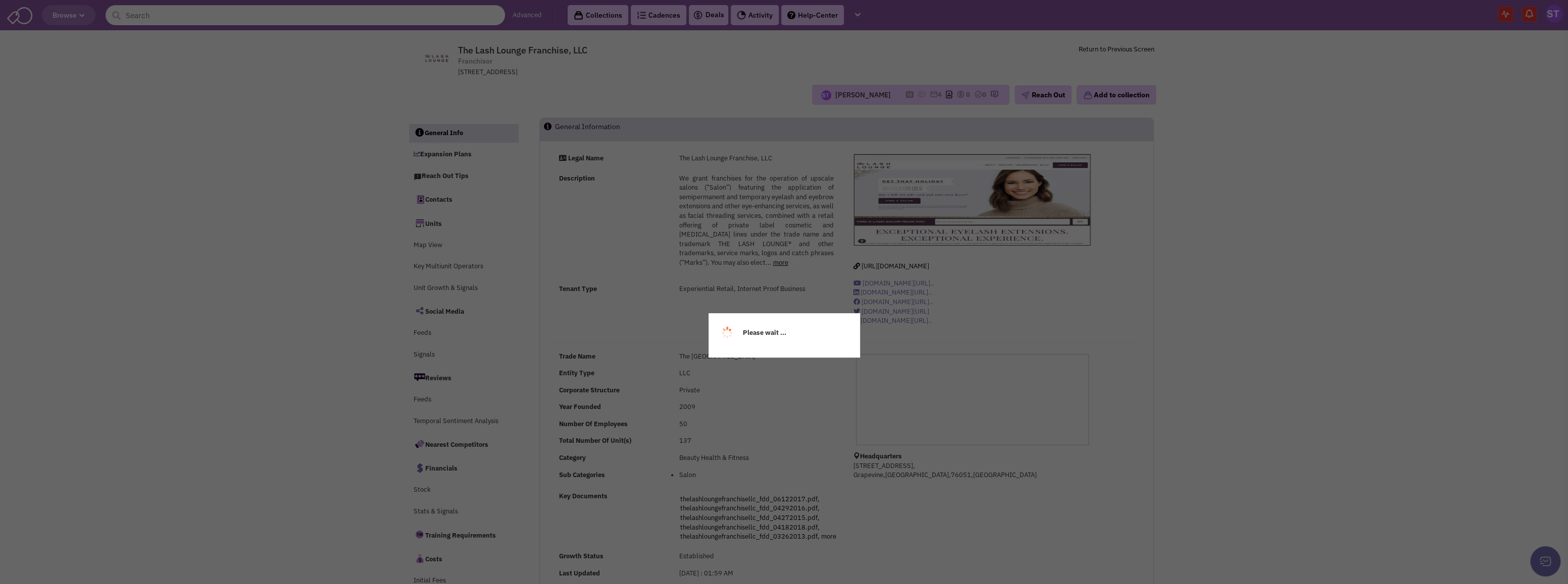
select select
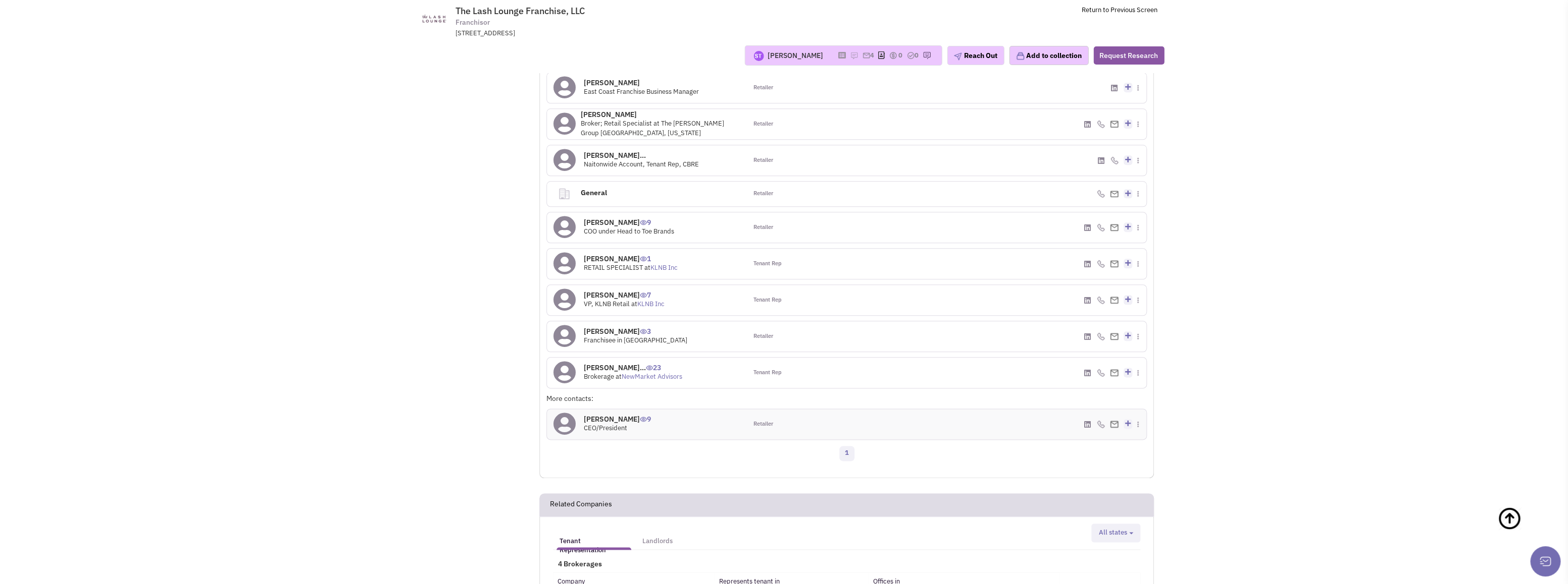
scroll to position [981, 0]
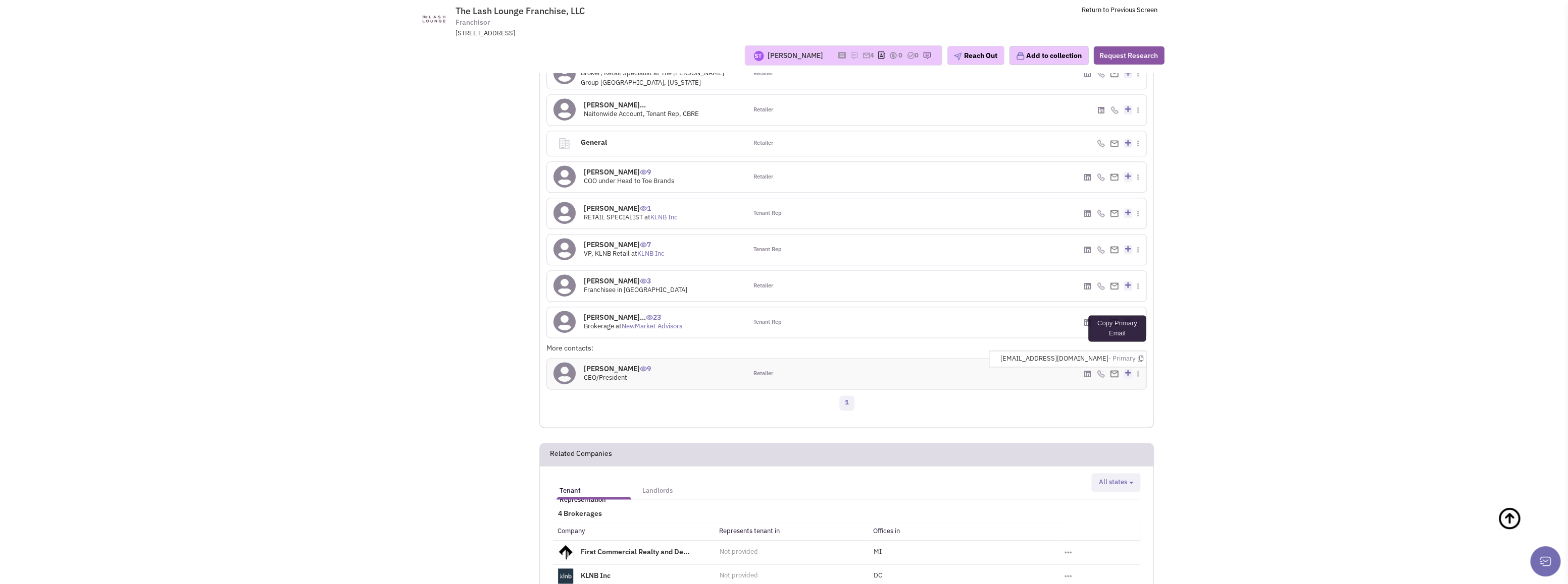
click at [1139, 356] on icon at bounding box center [1140, 359] width 6 height 7
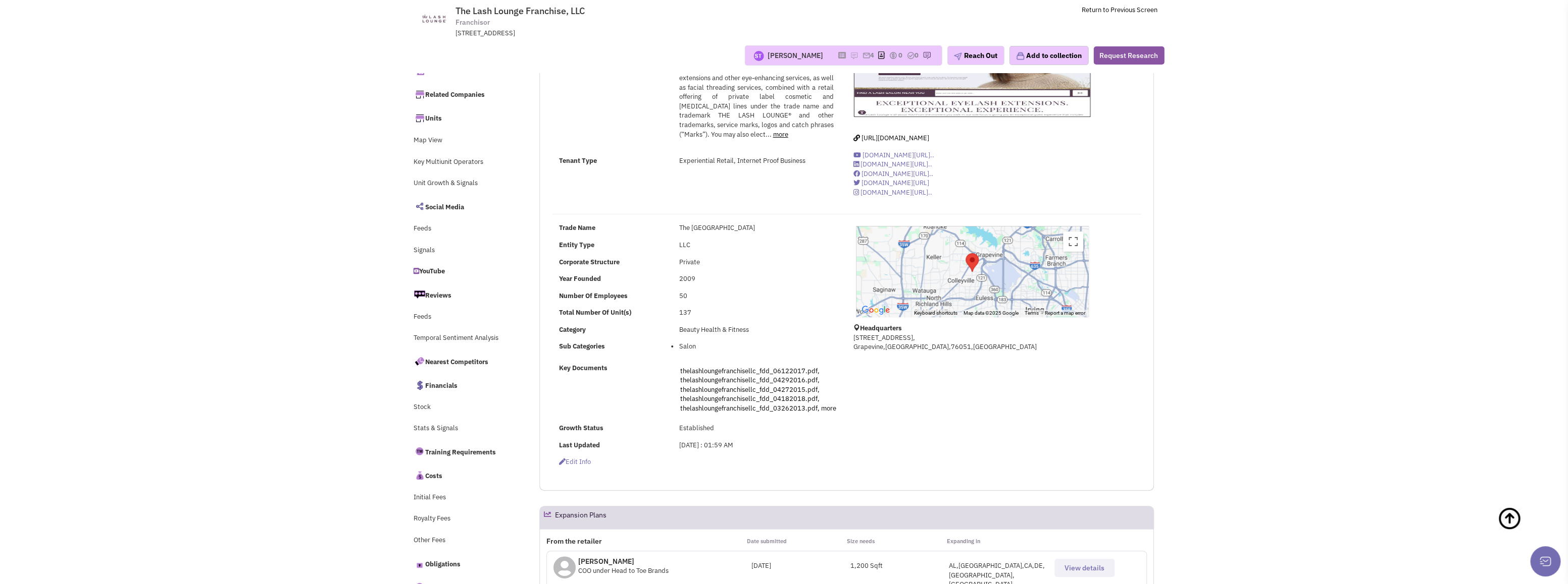
scroll to position [0, 0]
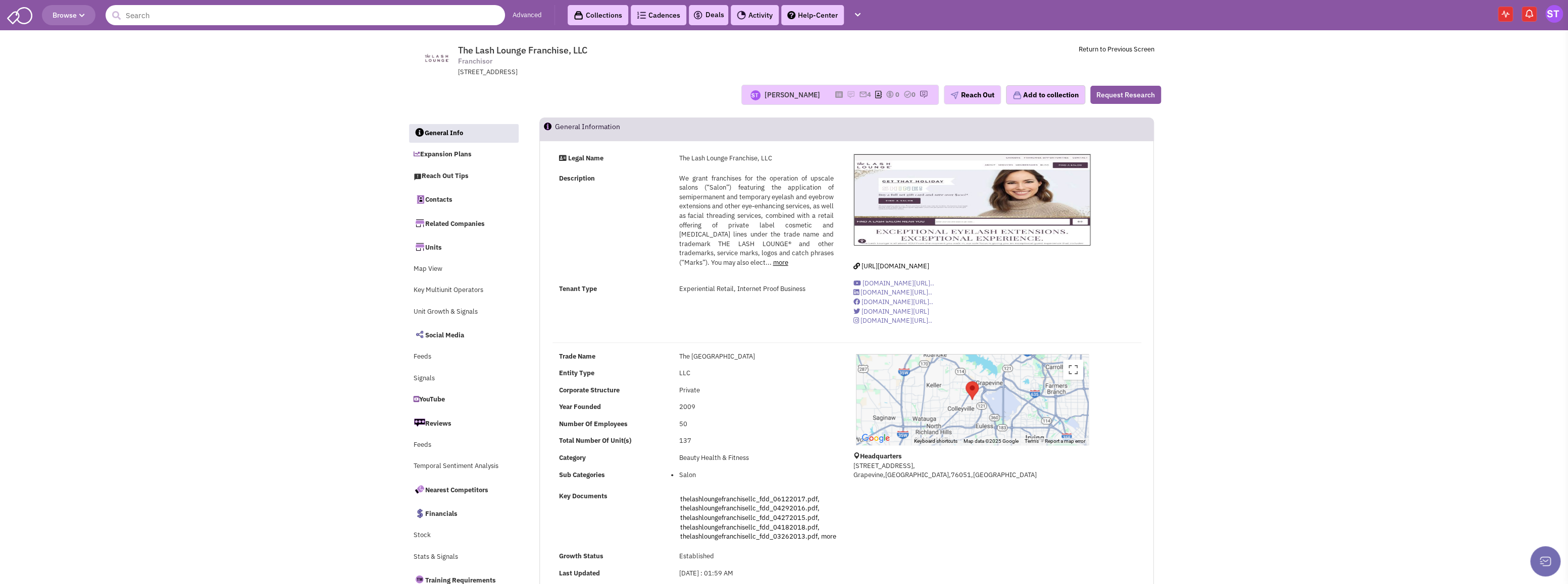
click at [250, 19] on input "text" at bounding box center [305, 14] width 399 height 20
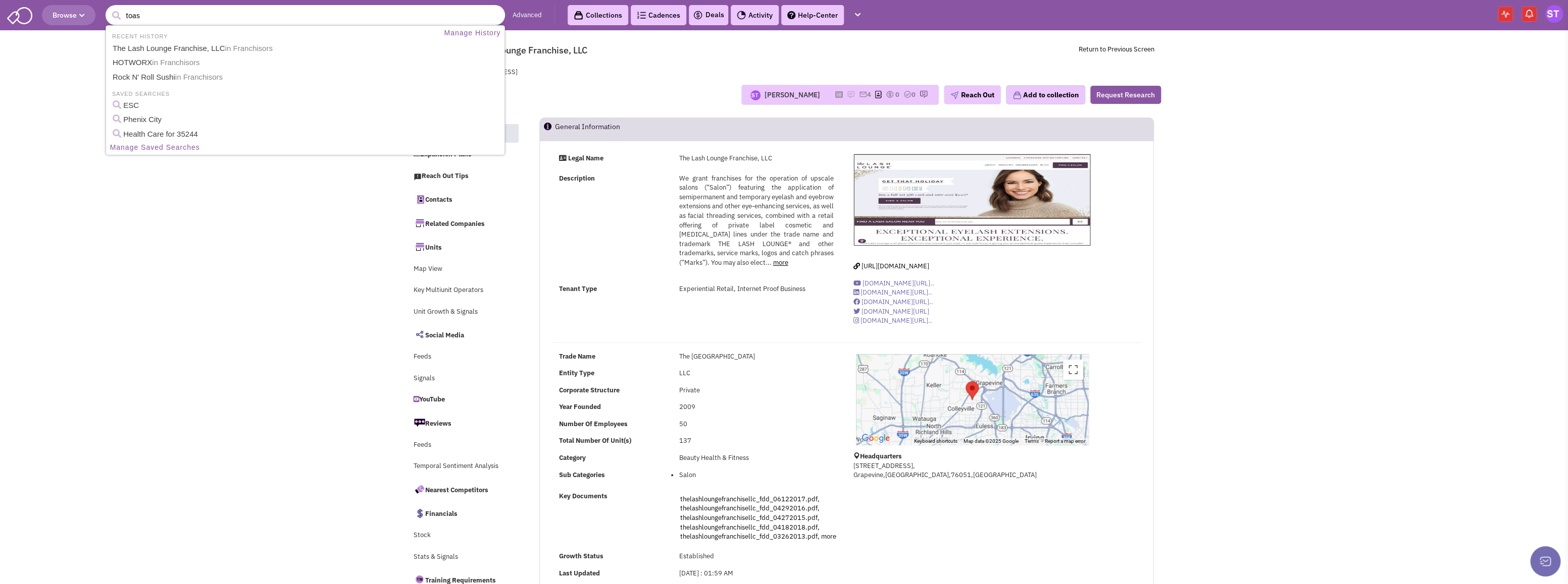
type input "toast"
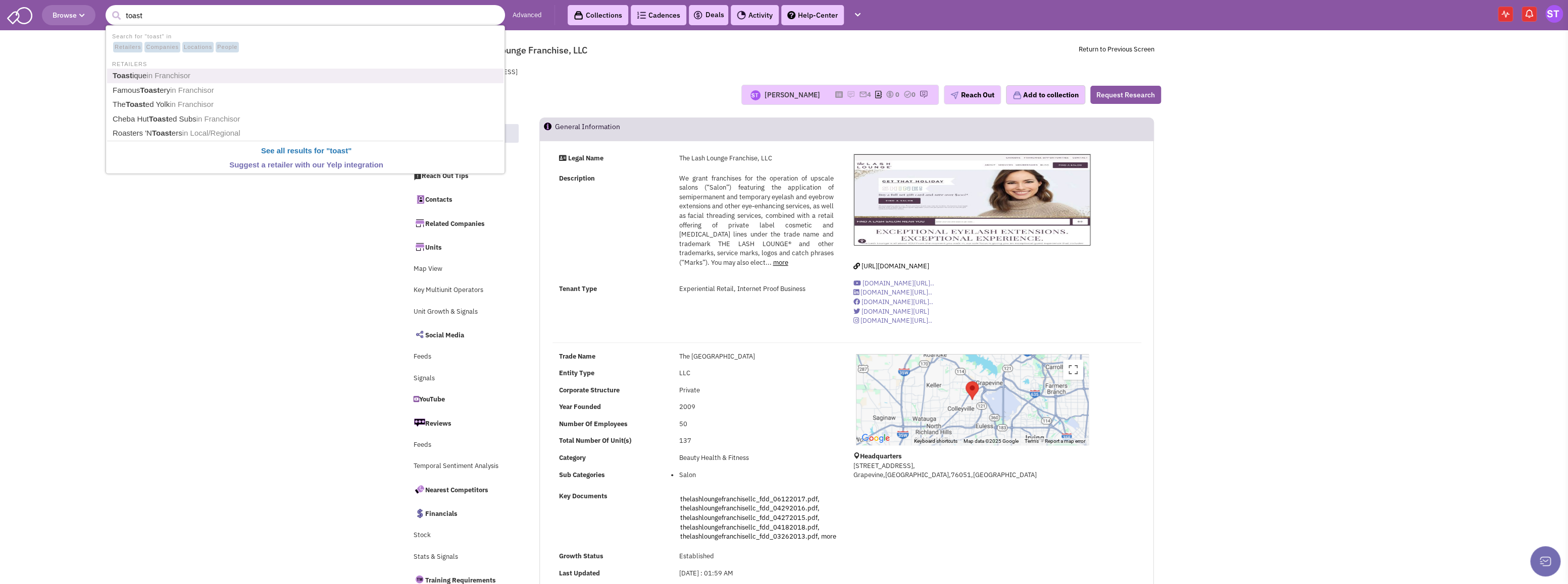
click at [194, 74] on link "Toast ique in Franchisor" at bounding box center [306, 76] width 393 height 13
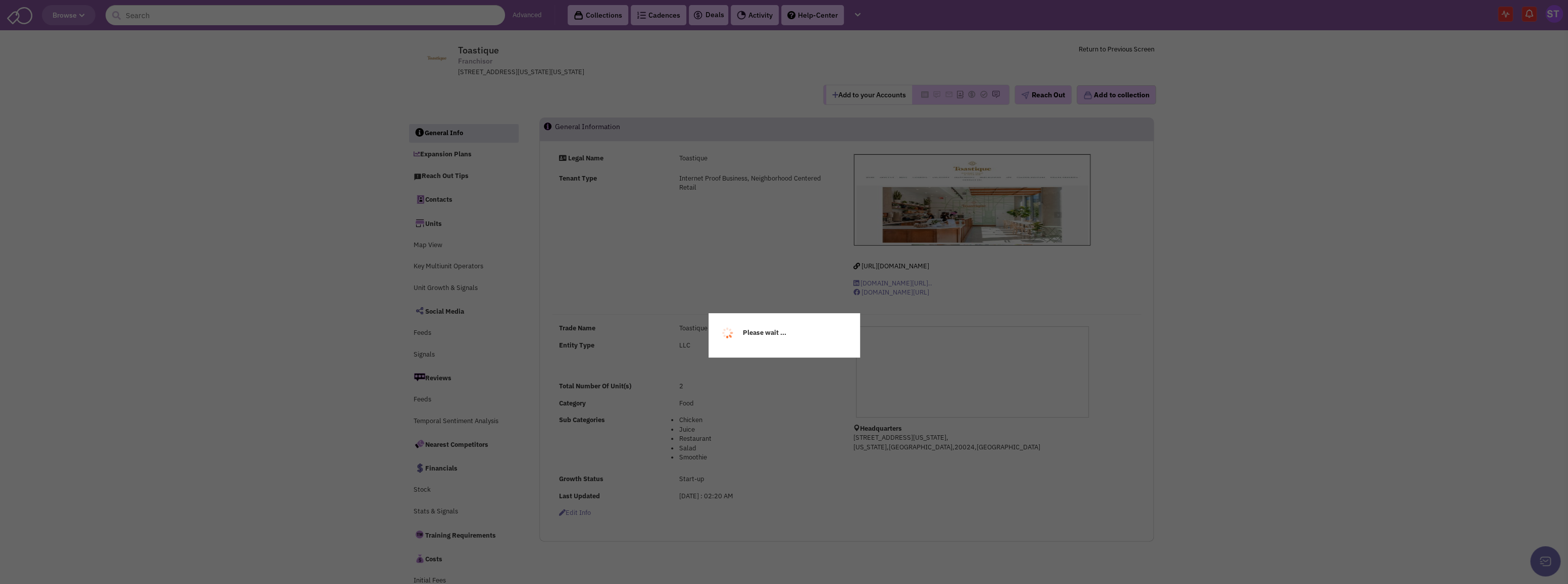
select select
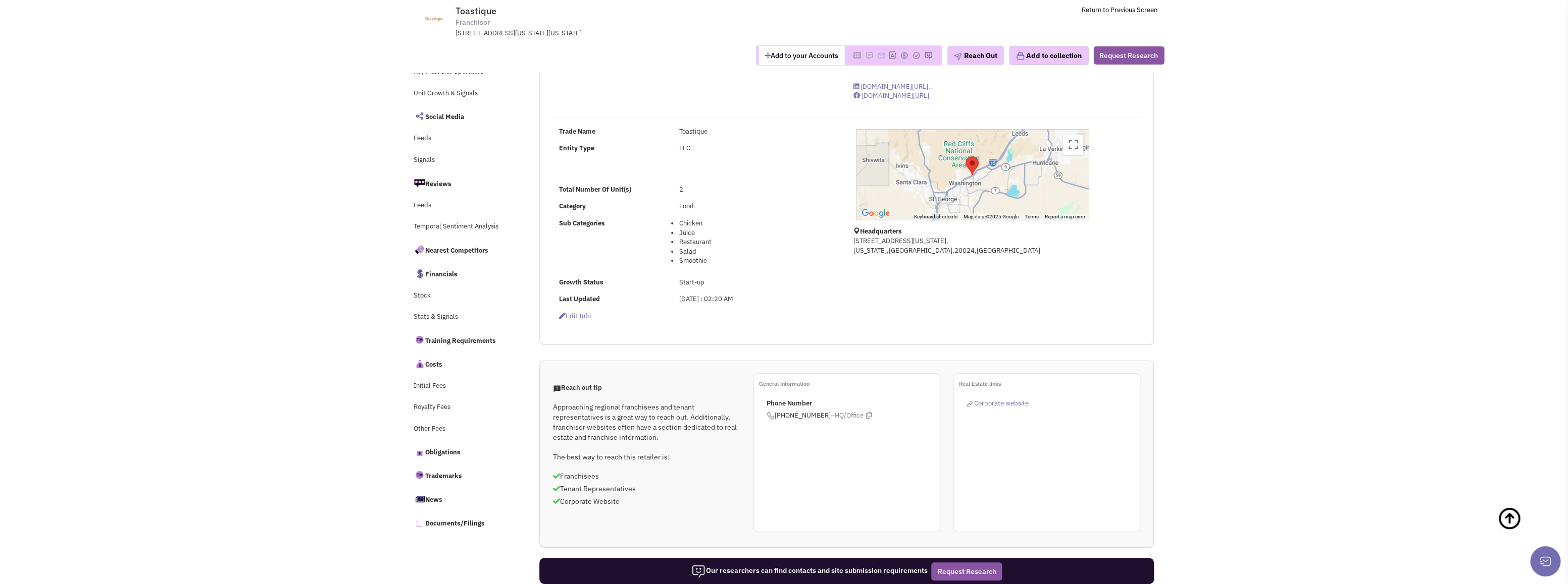
scroll to position [101, 0]
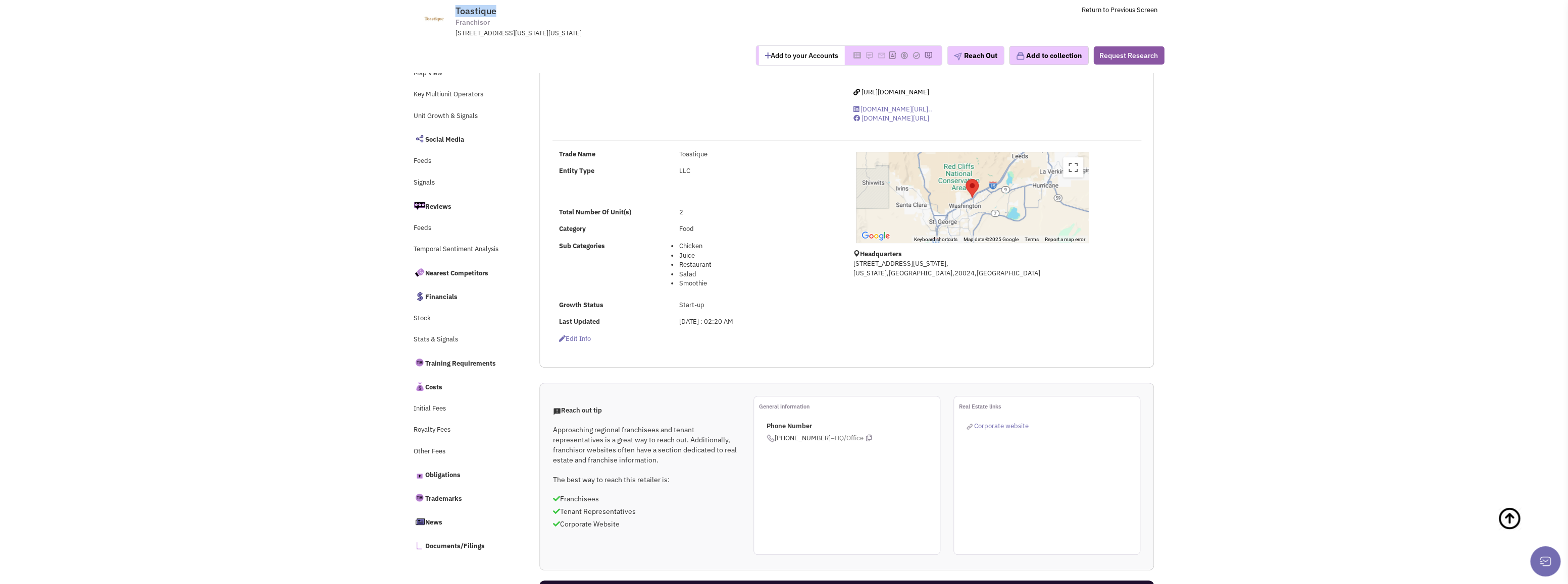
drag, startPoint x: 497, startPoint y: 12, endPoint x: 450, endPoint y: 13, distance: 47.0
click at [450, 13] on tr "Toastique Franchisor [STREET_ADDRESS][US_STATE][US_STATE] Return to Previous Sc…" at bounding box center [784, 18] width 760 height 37
copy tr "Toastique"
